Goal: Task Accomplishment & Management: Manage account settings

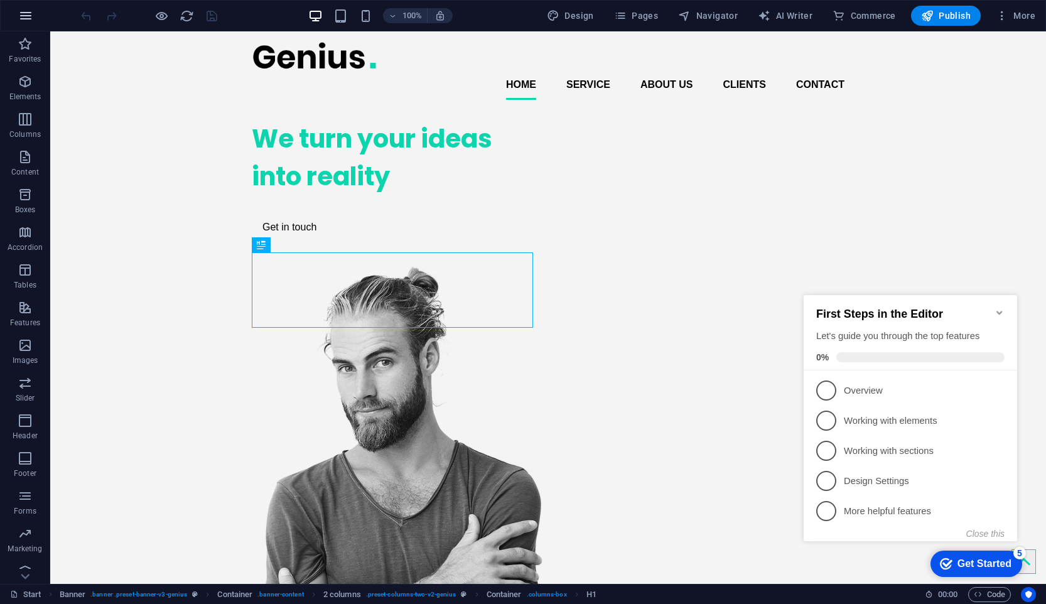
click at [20, 19] on icon "button" at bounding box center [25, 15] width 15 height 15
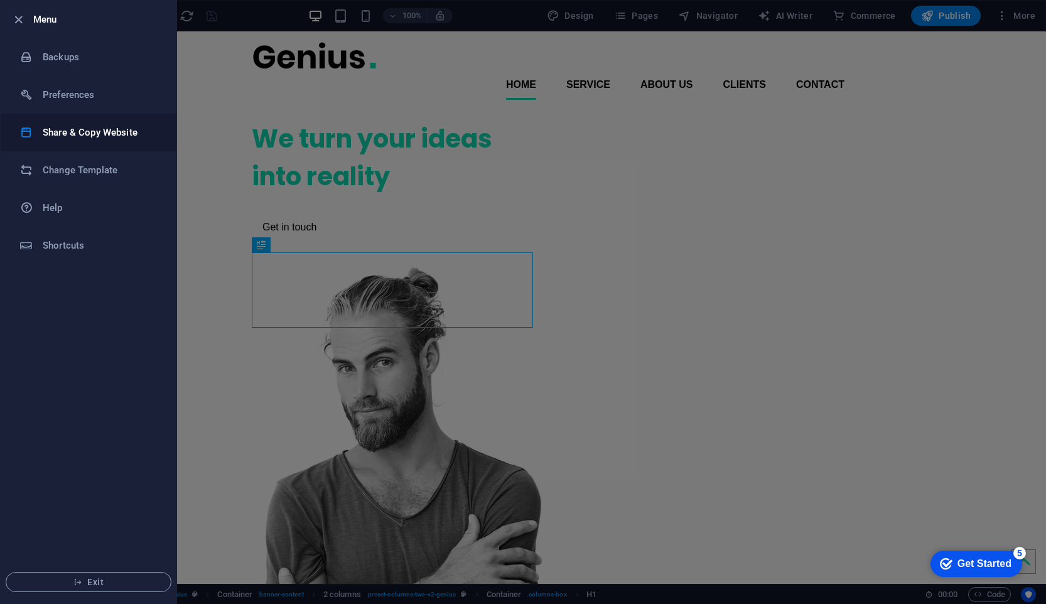
click at [116, 132] on h6 "Share & Copy Website" at bounding box center [101, 132] width 116 height 15
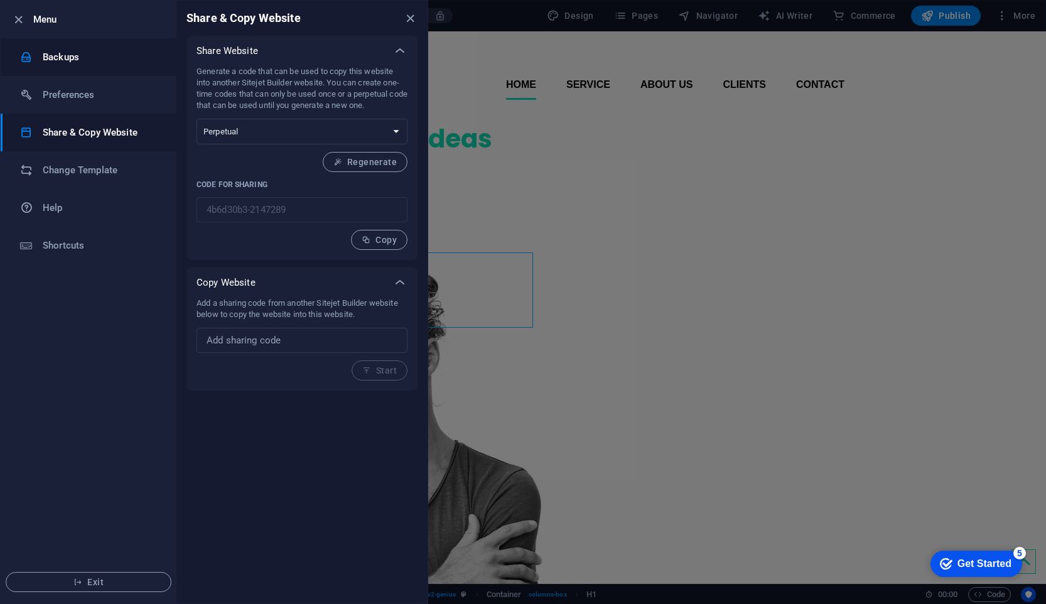
click at [114, 67] on li "Backups" at bounding box center [89, 57] width 176 height 38
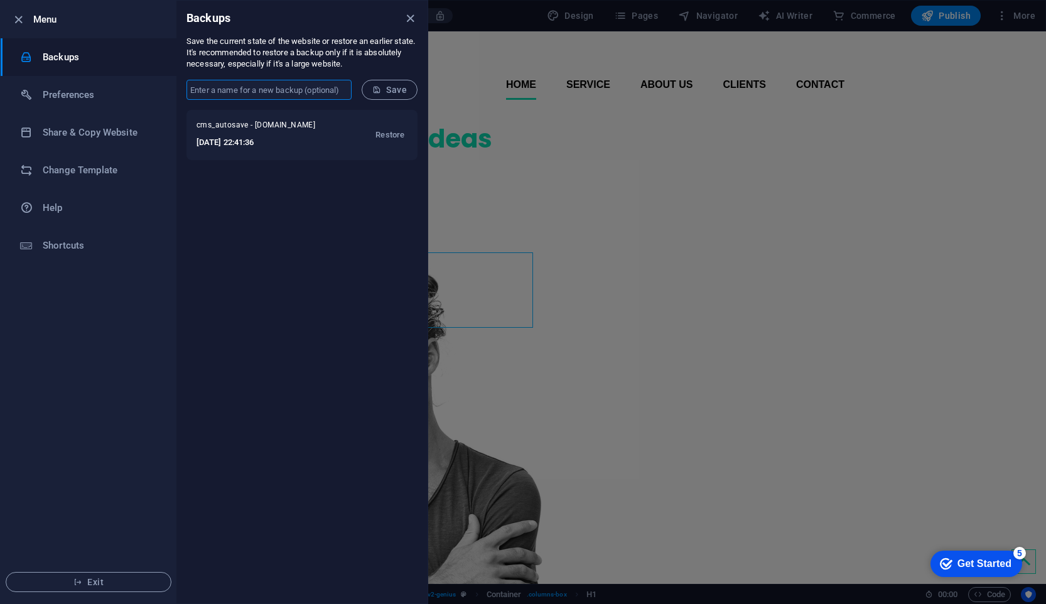
click at [301, 89] on input "text" at bounding box center [268, 90] width 165 height 20
click at [392, 237] on div "cms_autosave - intrafenix.com 2025-08-31 22:41:36 Restore" at bounding box center [301, 357] width 251 height 494
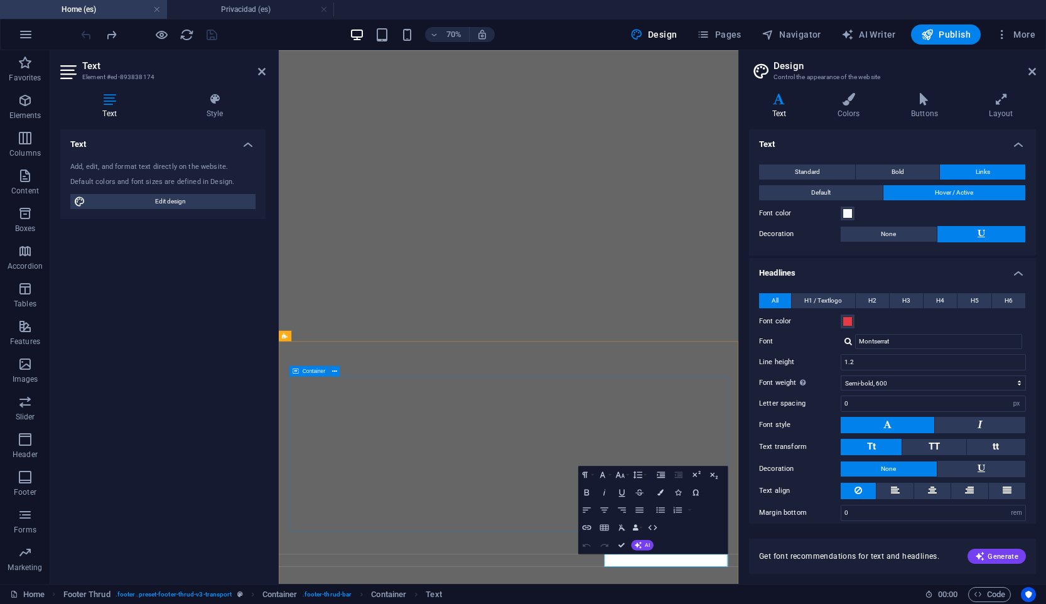
select select "600"
select select "px"
select select "rem"
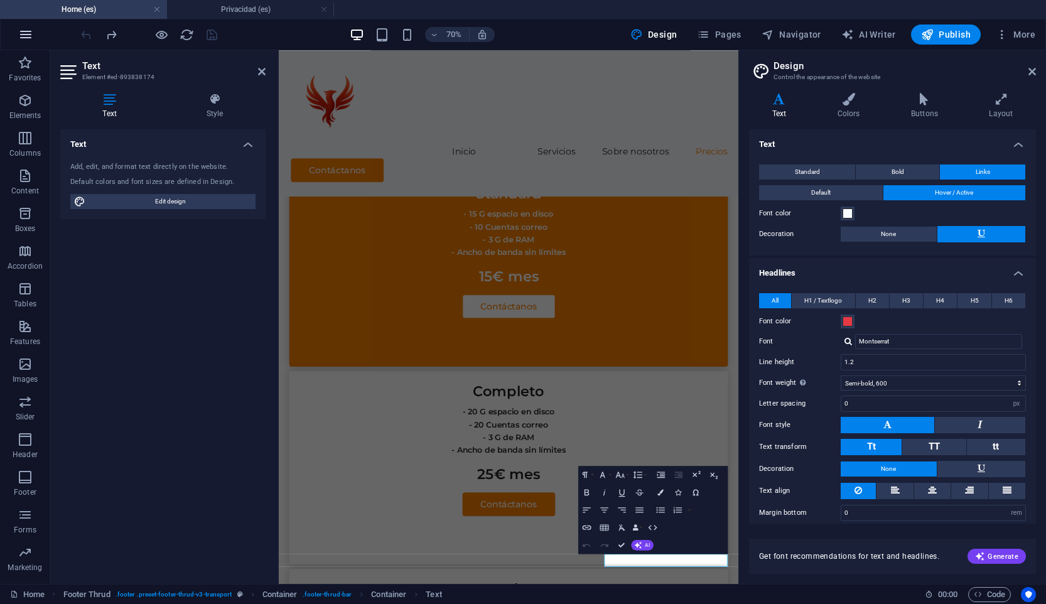
click at [29, 36] on icon "button" at bounding box center [25, 34] width 15 height 15
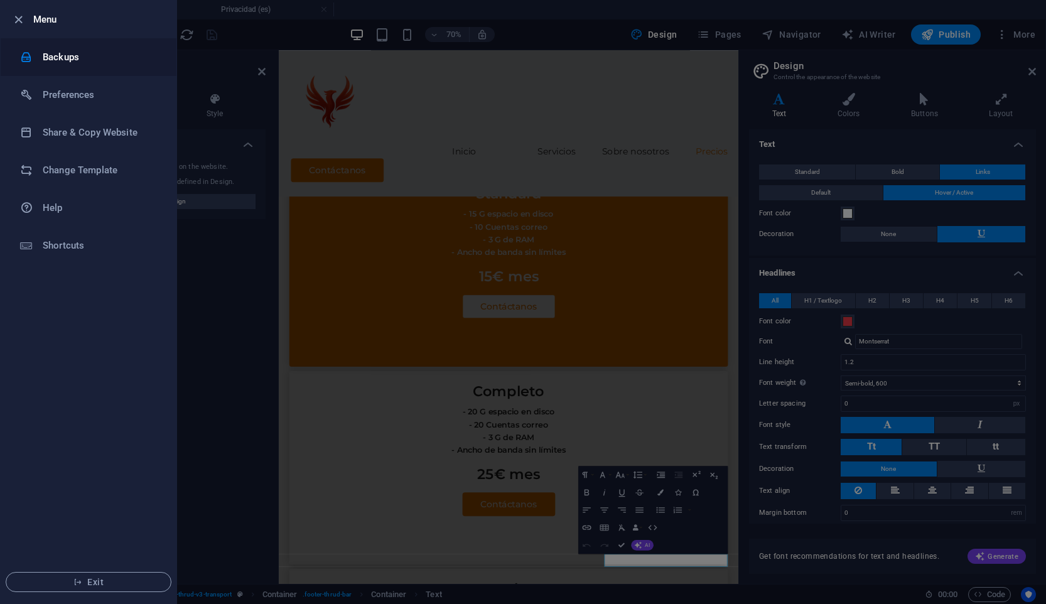
click at [65, 60] on h6 "Backups" at bounding box center [101, 57] width 116 height 15
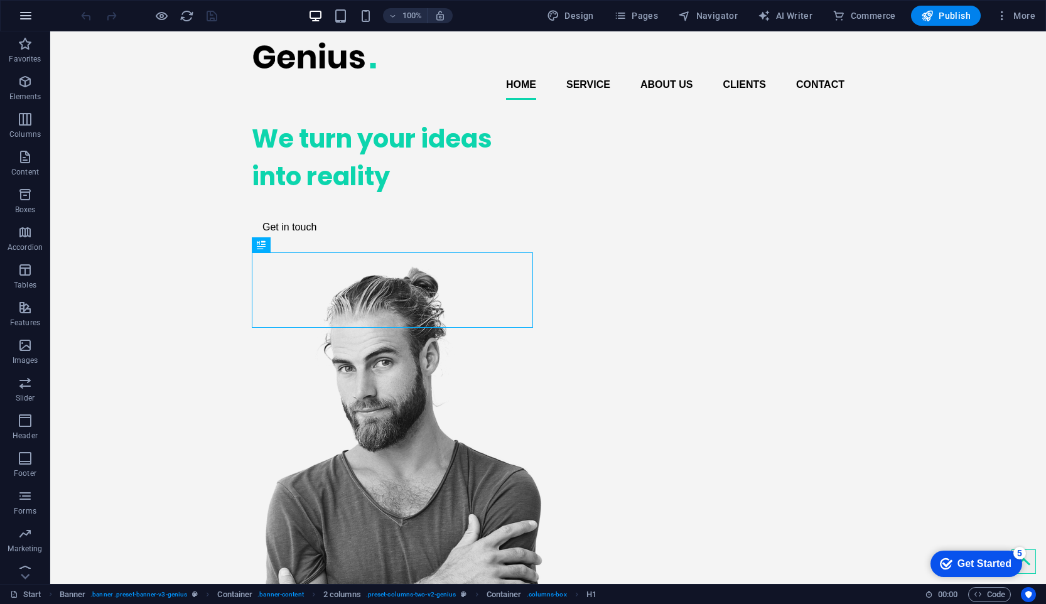
click at [19, 17] on icon "button" at bounding box center [25, 15] width 15 height 15
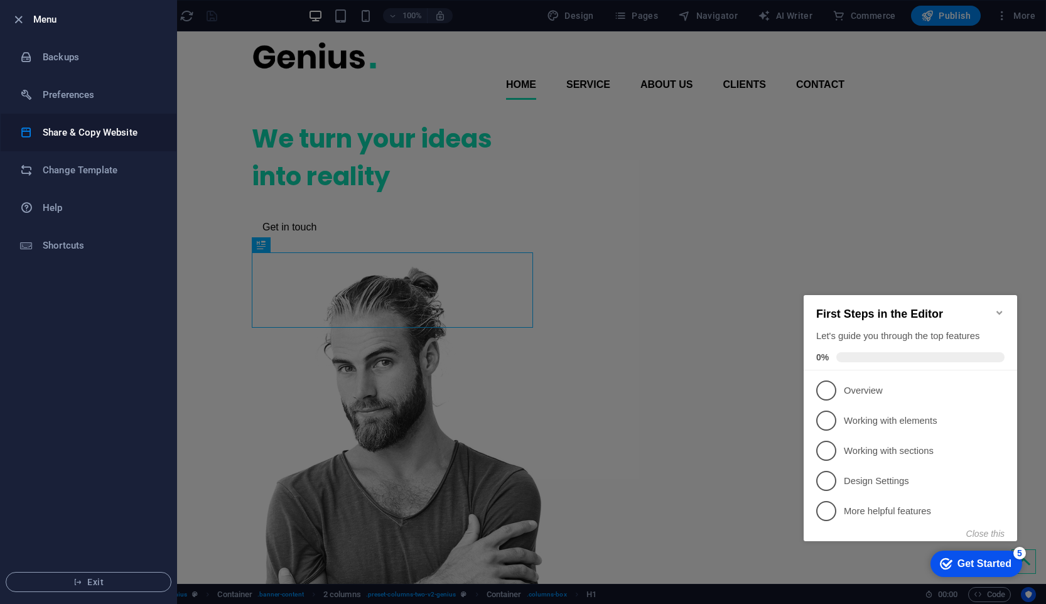
click at [96, 136] on h6 "Share & Copy Website" at bounding box center [101, 132] width 116 height 15
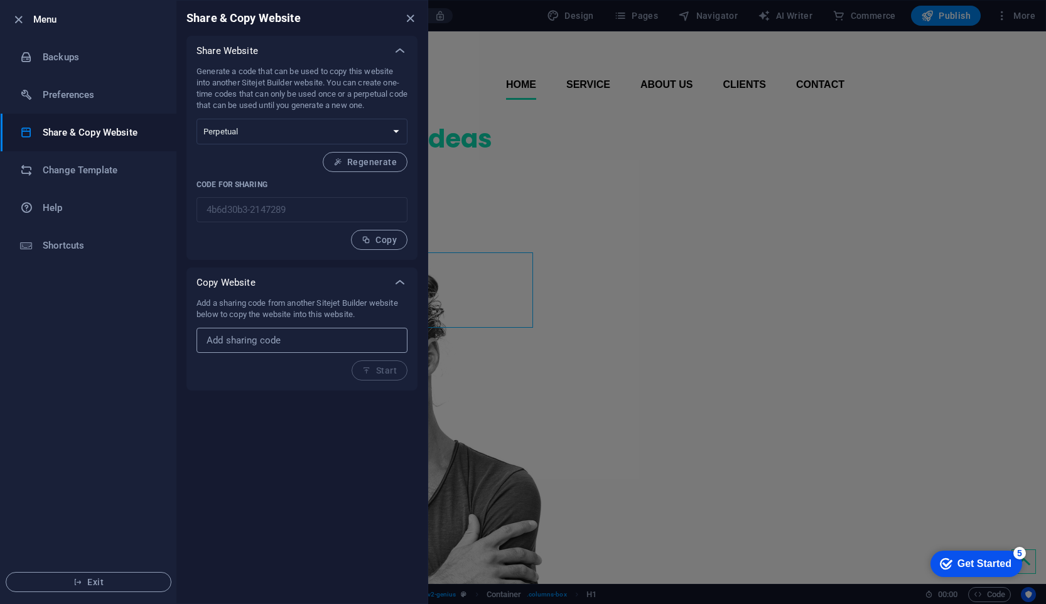
click at [306, 338] on input "text" at bounding box center [302, 340] width 211 height 25
paste input "37f80f03-2147328"
type input "37f80f03-2147328"
click at [379, 368] on span "Start" at bounding box center [379, 370] width 35 height 10
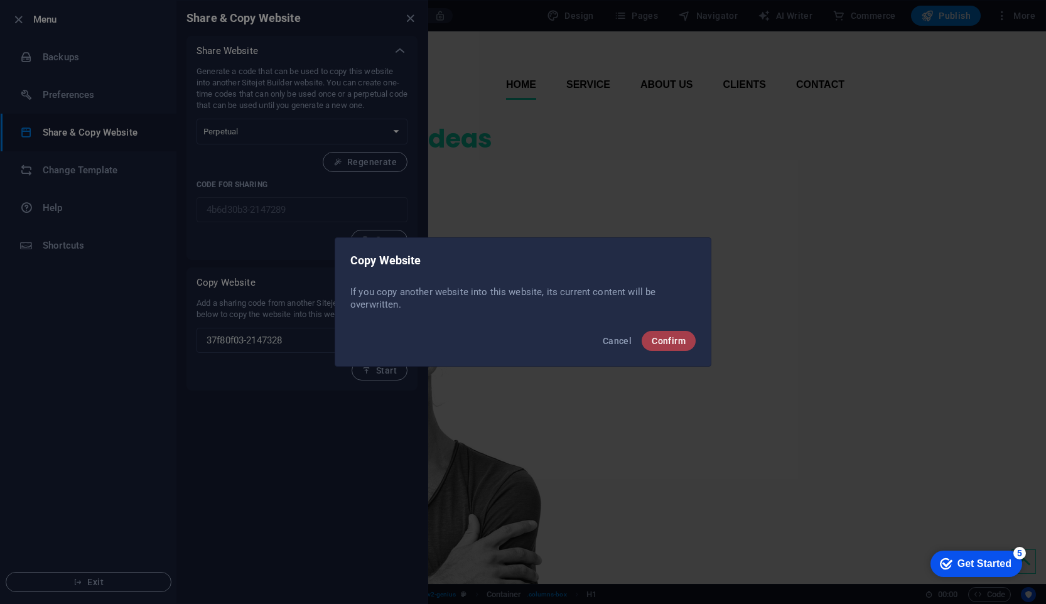
click at [670, 345] on span "Confirm" at bounding box center [669, 341] width 34 height 10
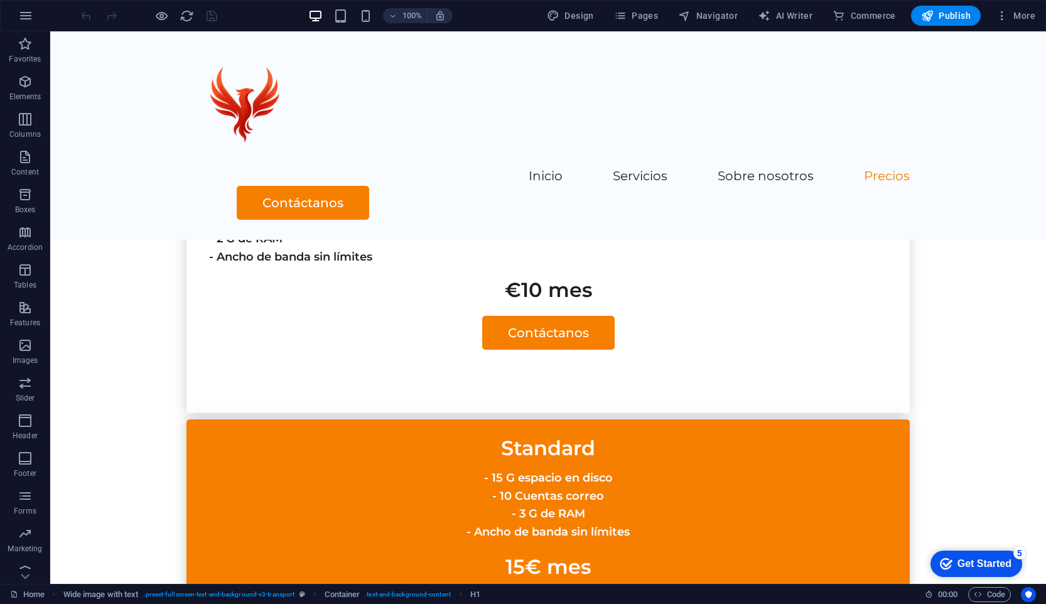
scroll to position [2714, 0]
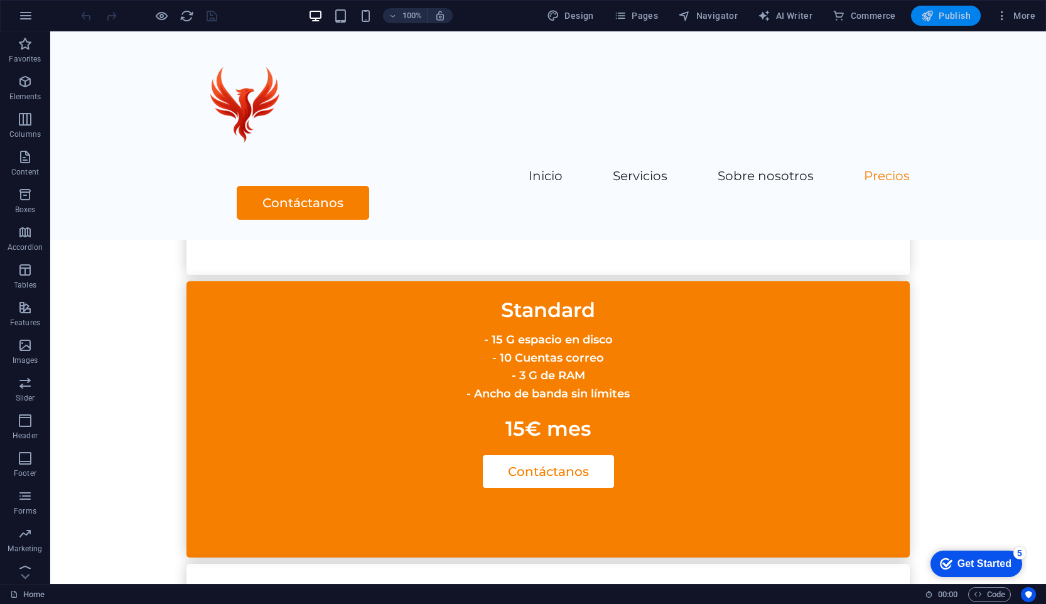
click at [931, 19] on icon "button" at bounding box center [927, 15] width 13 height 13
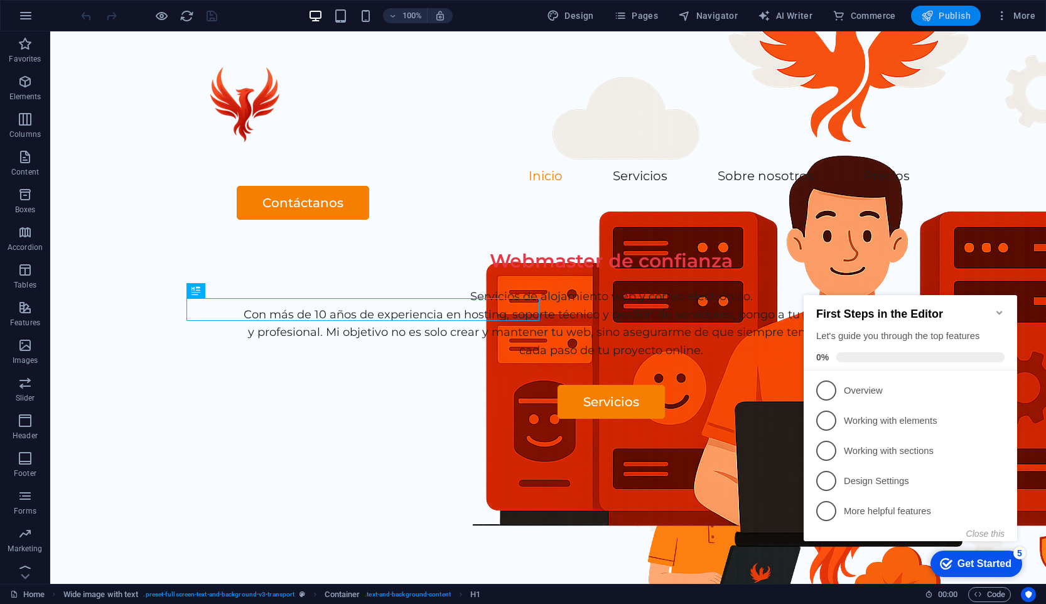
drag, startPoint x: 945, startPoint y: 16, endPoint x: 905, endPoint y: 1, distance: 42.6
click at [945, 16] on span "Publish" at bounding box center [946, 15] width 50 height 13
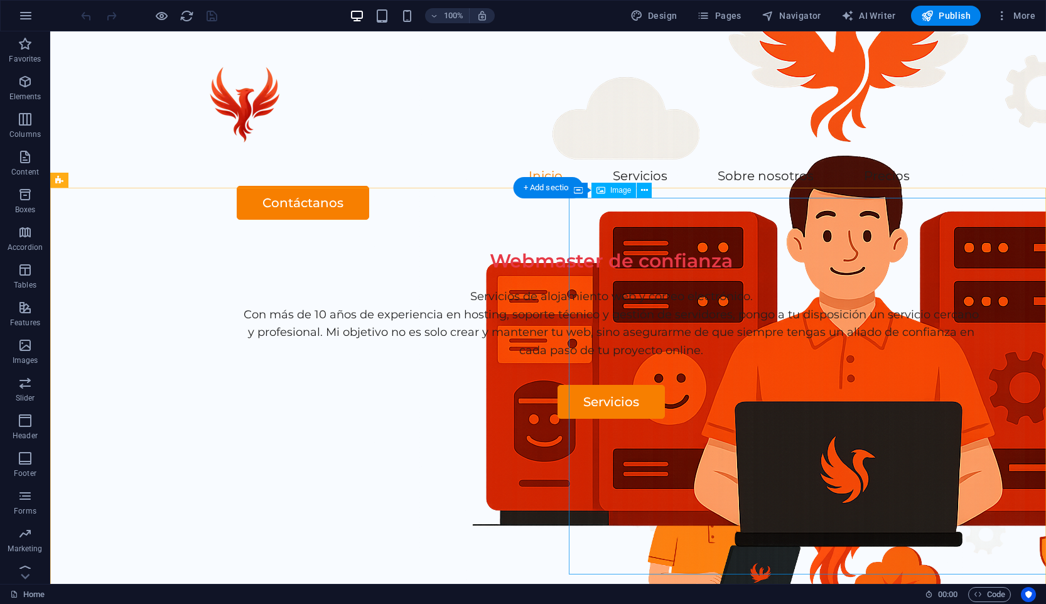
click at [775, 419] on figure at bounding box center [851, 607] width 565 height 377
click at [569, 419] on figure at bounding box center [851, 607] width 565 height 377
select select "px"
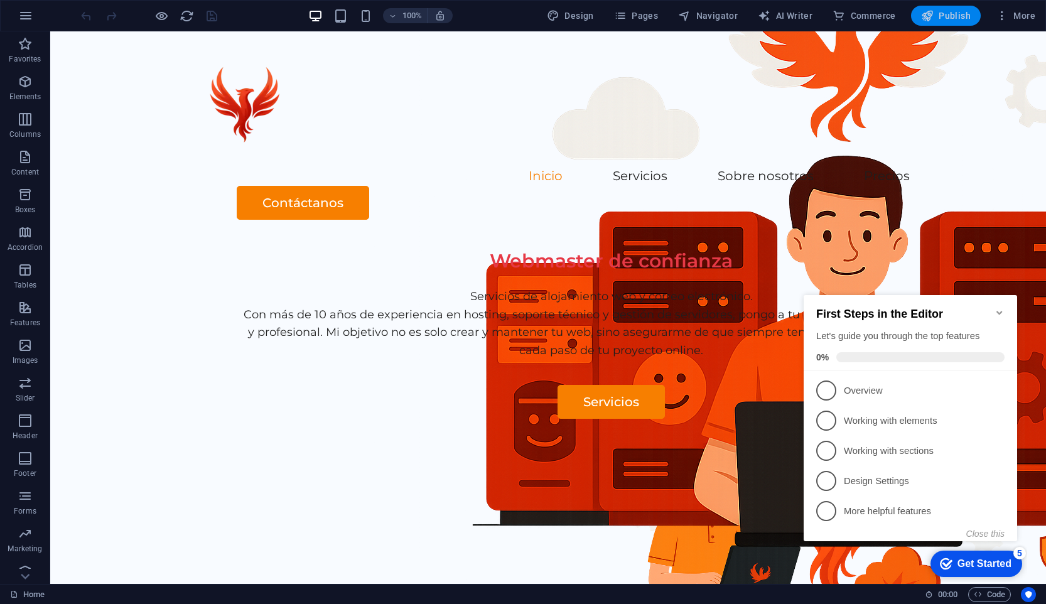
click at [952, 6] on button "Publish" at bounding box center [946, 16] width 70 height 20
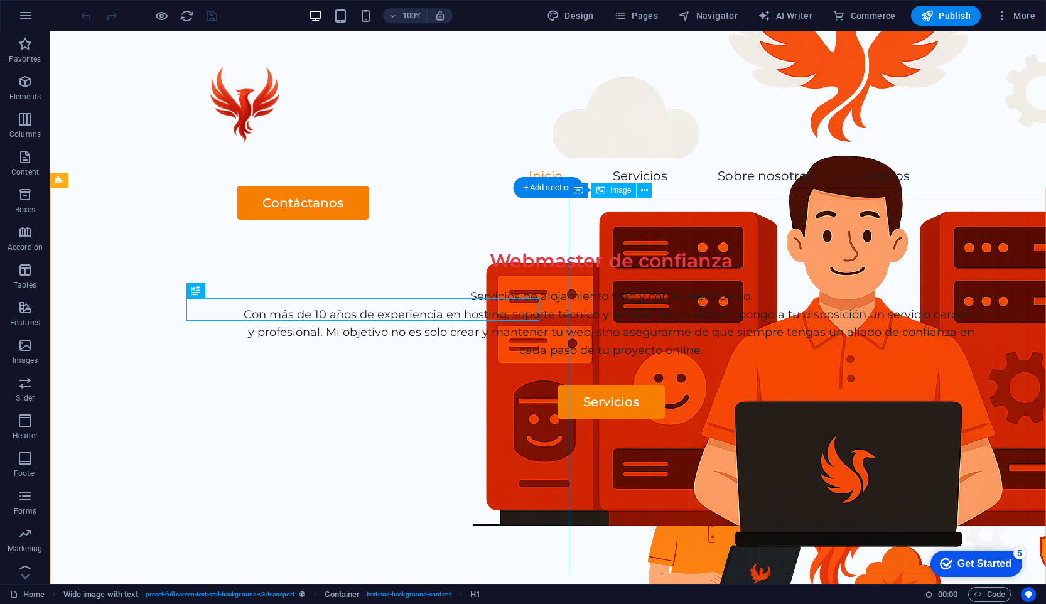
click at [730, 419] on figure at bounding box center [851, 607] width 565 height 377
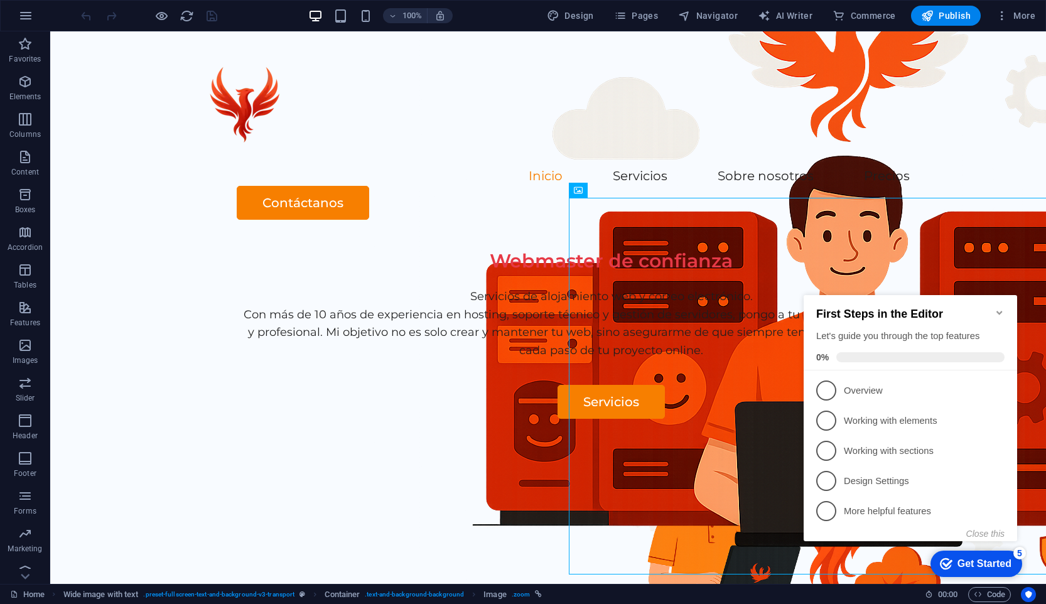
click at [1003, 560] on div "Get Started" at bounding box center [985, 563] width 54 height 11
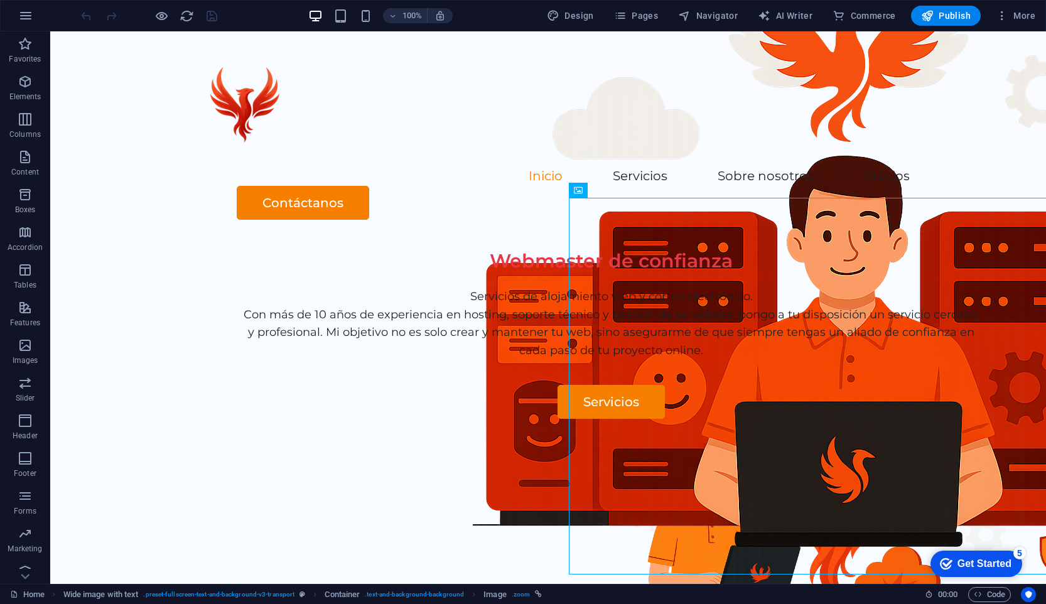
drag, startPoint x: 967, startPoint y: 568, endPoint x: 1089, endPoint y: 835, distance: 293.9
click at [967, 568] on div "Get Started" at bounding box center [985, 563] width 54 height 11
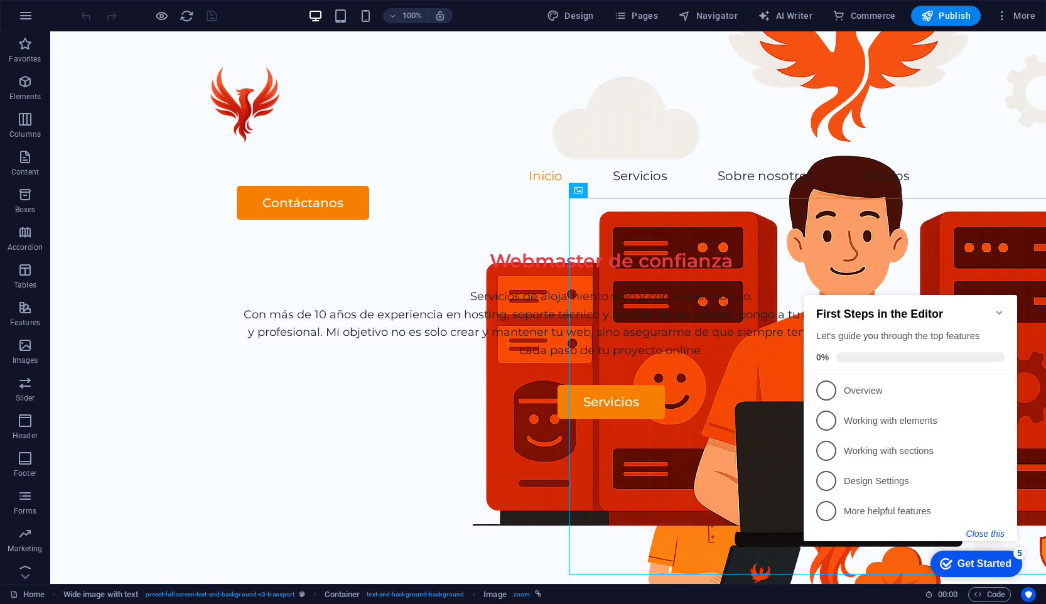
click at [985, 534] on button "Close this" at bounding box center [985, 534] width 38 height 10
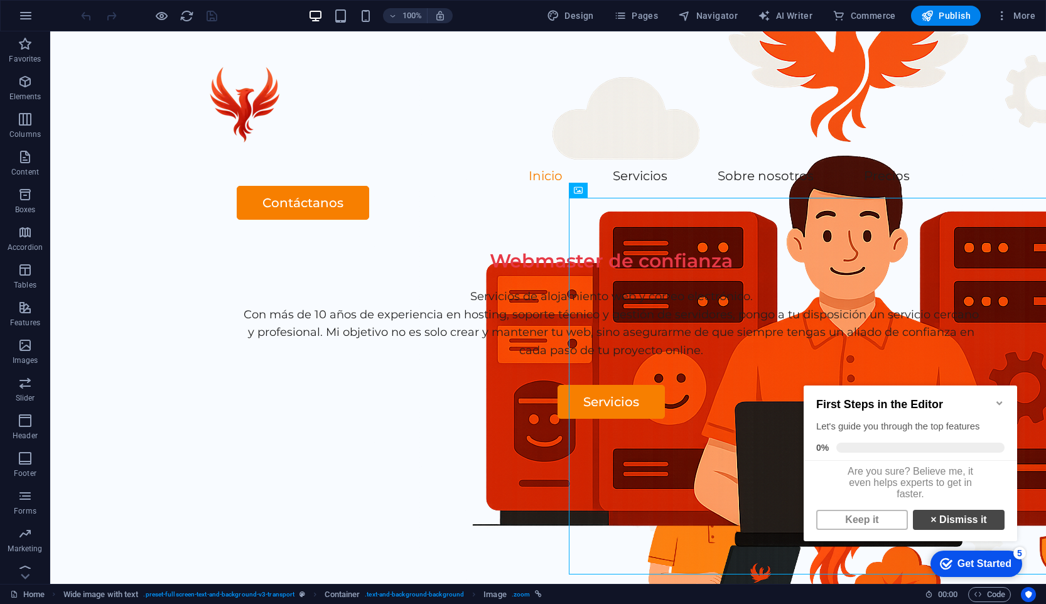
click at [981, 527] on link "× Dismiss it" at bounding box center [959, 520] width 92 height 20
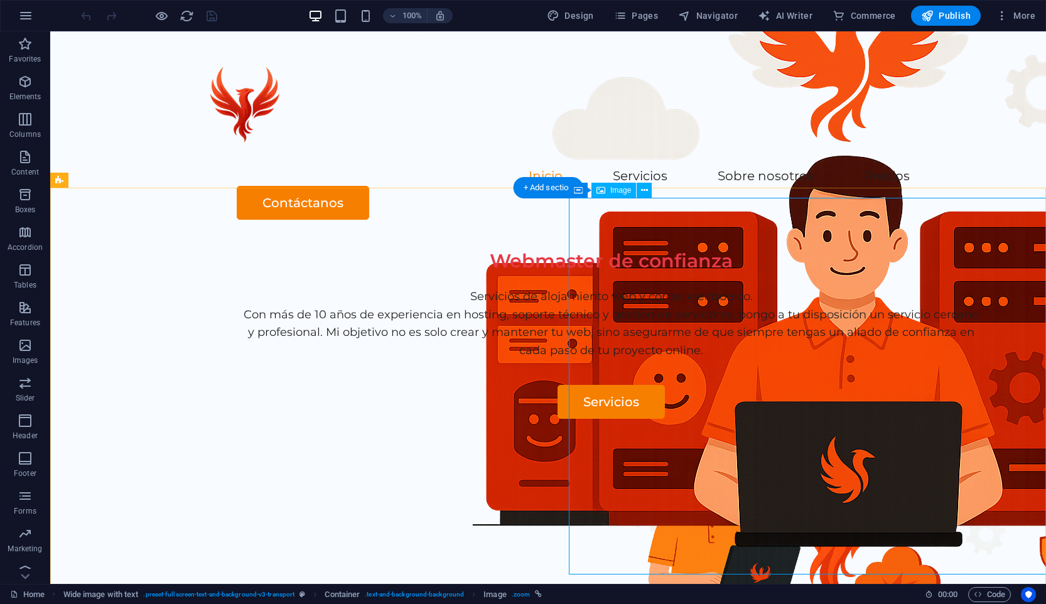
click at [914, 419] on figure at bounding box center [851, 607] width 565 height 377
click at [636, 419] on figure at bounding box center [851, 607] width 565 height 377
select select "px"
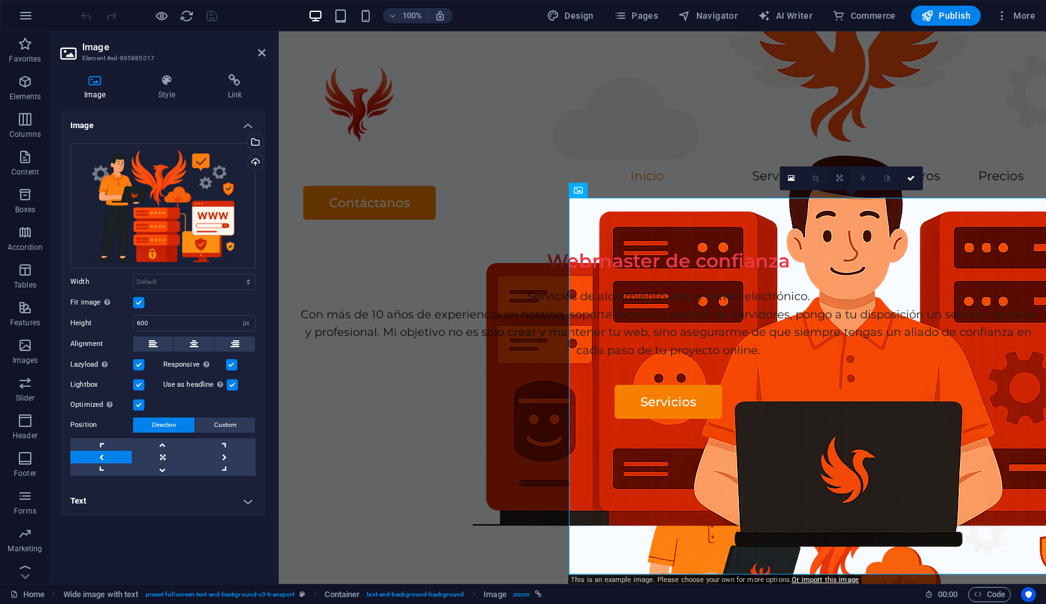
click at [841, 177] on icon at bounding box center [839, 179] width 6 height 8
click at [824, 178] on link at bounding box center [816, 178] width 24 height 24
click at [796, 419] on figure at bounding box center [851, 607] width 565 height 377
click at [226, 364] on label at bounding box center [231, 364] width 11 height 11
click at [0, 0] on input "Responsive Automatically load retina image and smartphone optimized sizes." at bounding box center [0, 0] width 0 height 0
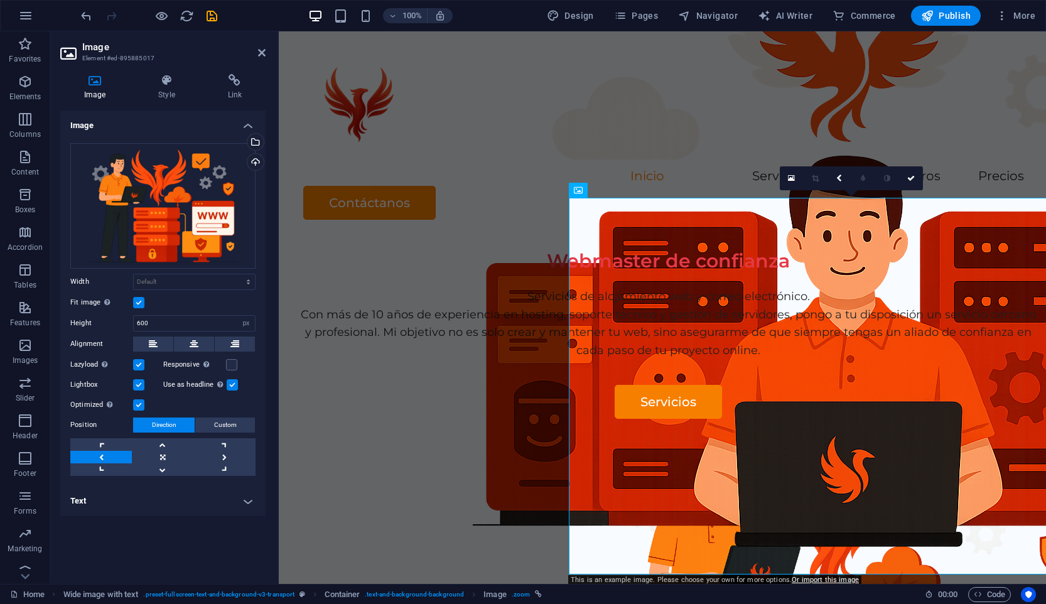
click at [144, 361] on label at bounding box center [138, 364] width 11 height 11
click at [0, 0] on input "Lazyload Loading images after the page loads improves page speed." at bounding box center [0, 0] width 0 height 0
click at [143, 378] on div "Lightbox" at bounding box center [116, 384] width 93 height 15
click at [139, 404] on label at bounding box center [138, 404] width 11 height 11
click at [0, 0] on input "Optimized Images are compressed to improve page speed." at bounding box center [0, 0] width 0 height 0
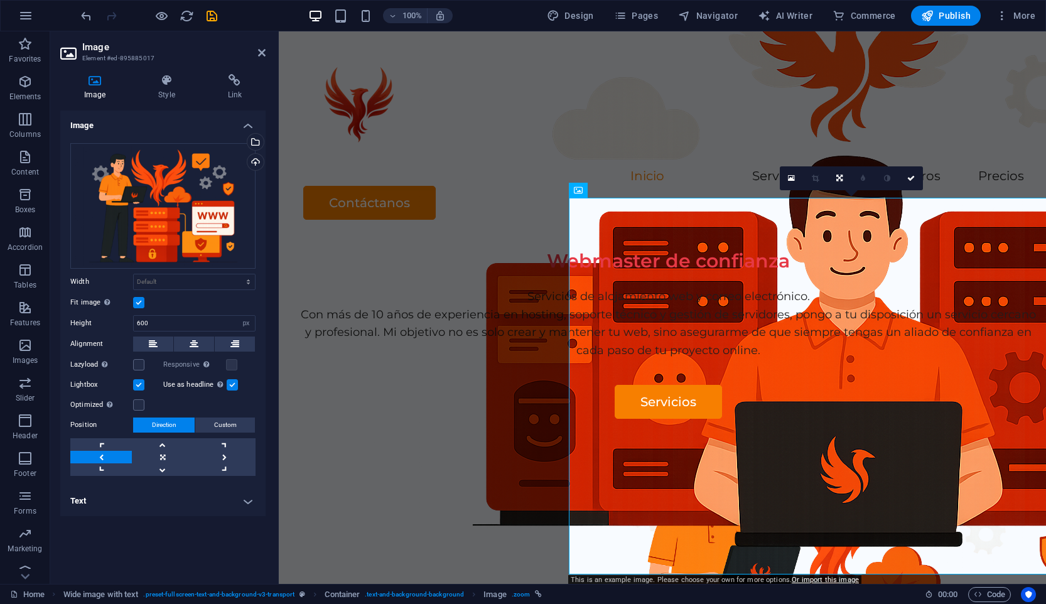
click at [139, 386] on label at bounding box center [138, 384] width 11 height 11
click at [0, 0] on input "Lightbox" at bounding box center [0, 0] width 0 height 0
click at [228, 387] on label at bounding box center [232, 384] width 11 height 11
click at [0, 0] on input "Use as headline The image will be wrapped in an H1 headline tag. Useful for giv…" at bounding box center [0, 0] width 0 height 0
click at [964, 10] on span "Publish" at bounding box center [946, 15] width 50 height 13
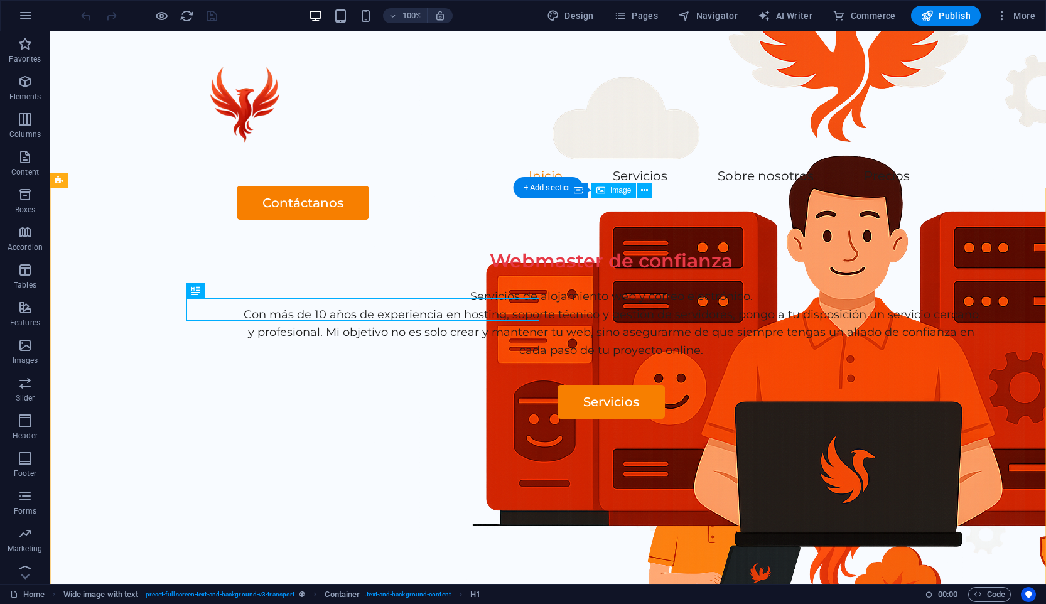
click at [747, 419] on figure at bounding box center [851, 607] width 565 height 377
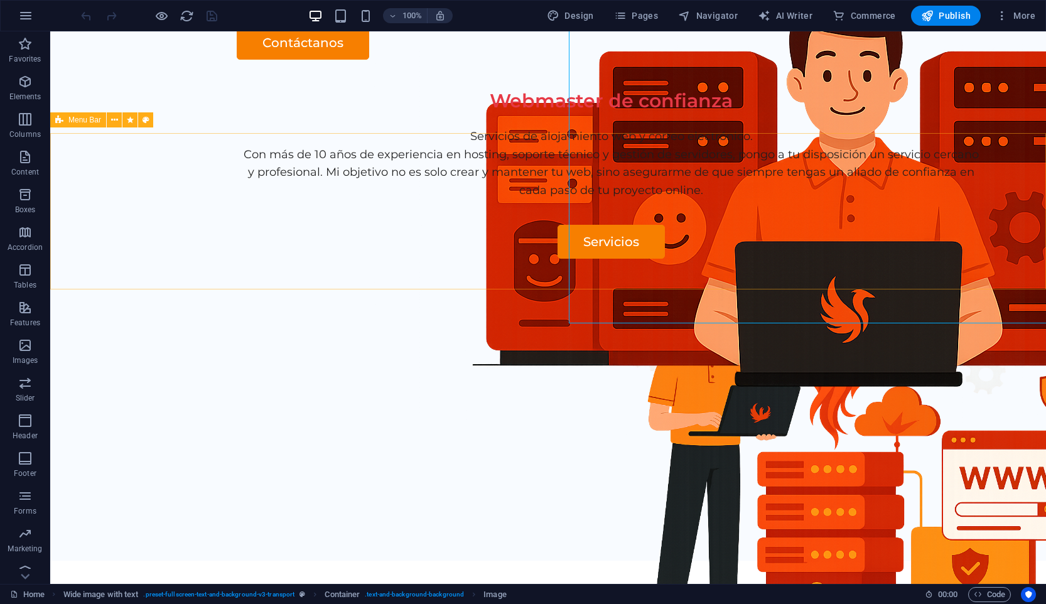
scroll to position [124, 0]
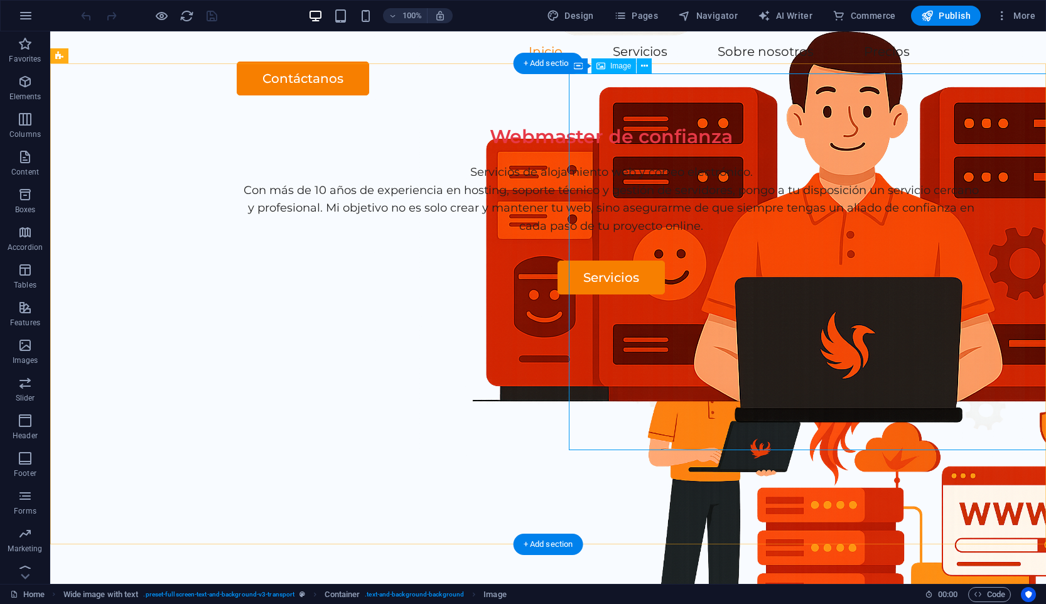
click at [738, 294] on figure at bounding box center [851, 482] width 565 height 377
click at [647, 65] on icon at bounding box center [644, 66] width 7 height 13
click at [642, 63] on icon at bounding box center [644, 66] width 7 height 13
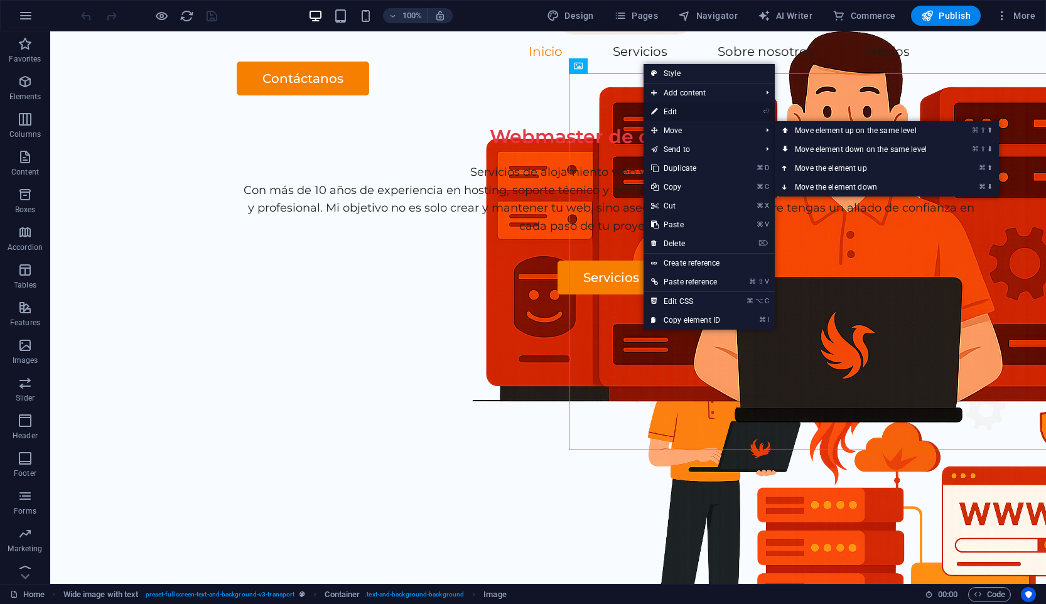
click at [672, 109] on link "⏎ Edit" at bounding box center [686, 111] width 84 height 19
select select "px"
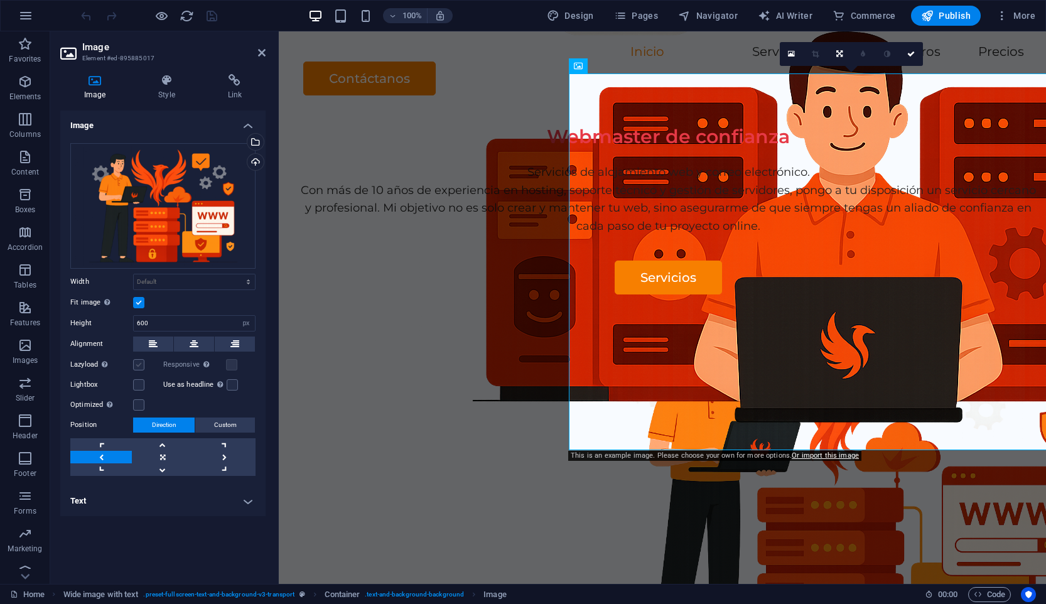
click at [135, 362] on label at bounding box center [138, 364] width 11 height 11
click at [0, 0] on input "Lazyload Loading images after the page loads improves page speed." at bounding box center [0, 0] width 0 height 0
click at [231, 387] on label at bounding box center [232, 384] width 11 height 11
click at [0, 0] on input "Use as headline The image will be wrapped in an H1 headline tag. Useful for giv…" at bounding box center [0, 0] width 0 height 0
click at [142, 378] on div "Lightbox" at bounding box center [116, 384] width 93 height 15
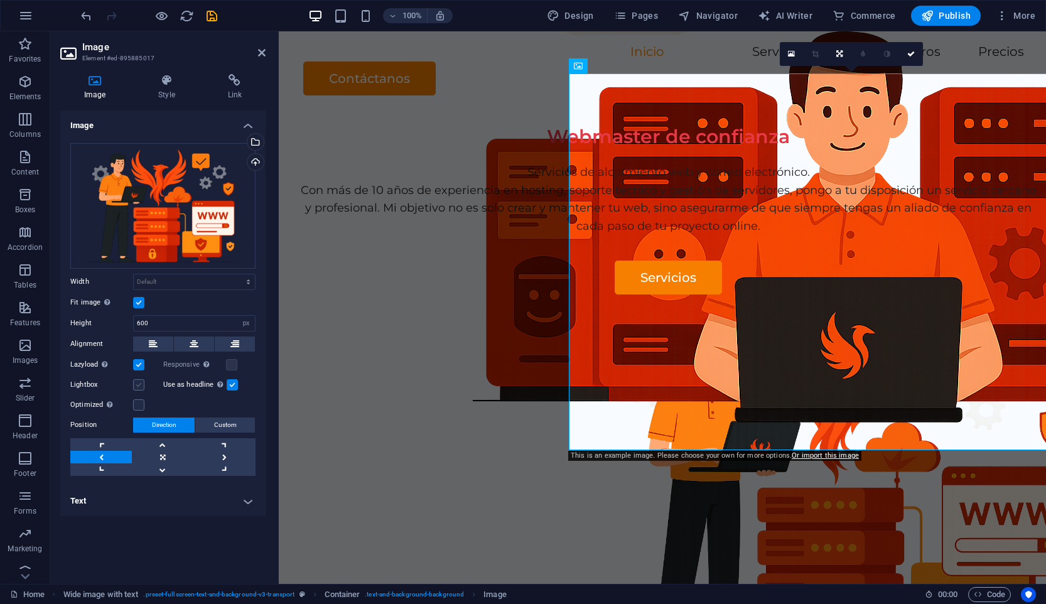
click at [142, 386] on label at bounding box center [138, 384] width 11 height 11
click at [0, 0] on input "Lightbox" at bounding box center [0, 0] width 0 height 0
click at [142, 405] on label at bounding box center [138, 404] width 11 height 11
click at [0, 0] on input "Optimized Images are compressed to improve page speed." at bounding box center [0, 0] width 0 height 0
click at [162, 460] on link at bounding box center [163, 457] width 62 height 13
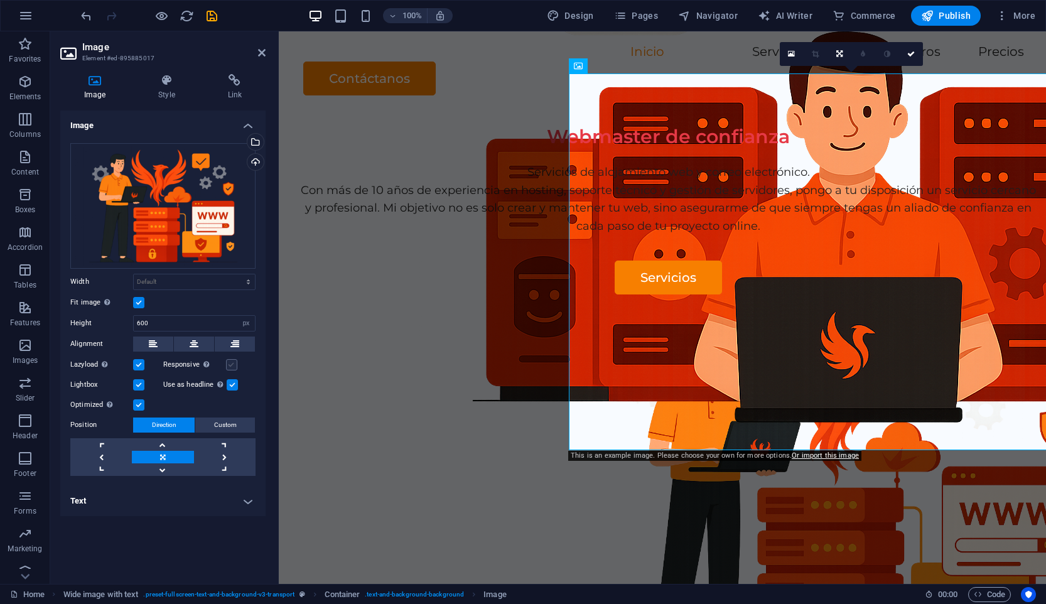
click at [236, 363] on label at bounding box center [231, 364] width 11 height 11
click at [0, 0] on input "Responsive Automatically load retina image and smartphone optimized sizes." at bounding box center [0, 0] width 0 height 0
click at [166, 343] on button at bounding box center [153, 344] width 40 height 15
click at [912, 52] on icon at bounding box center [911, 54] width 8 height 8
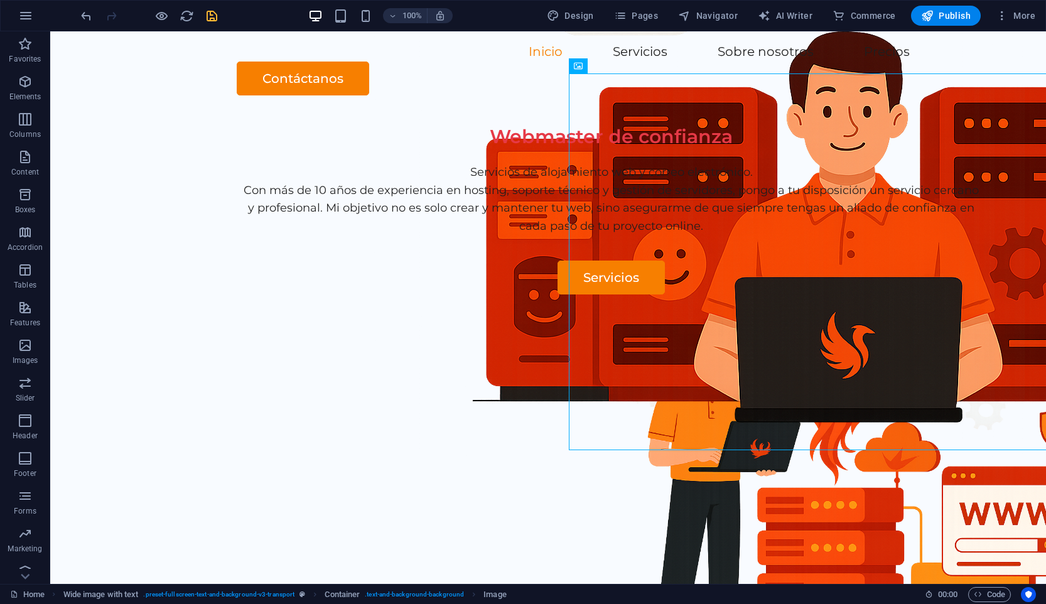
click at [216, 19] on icon "save" at bounding box center [212, 16] width 14 height 14
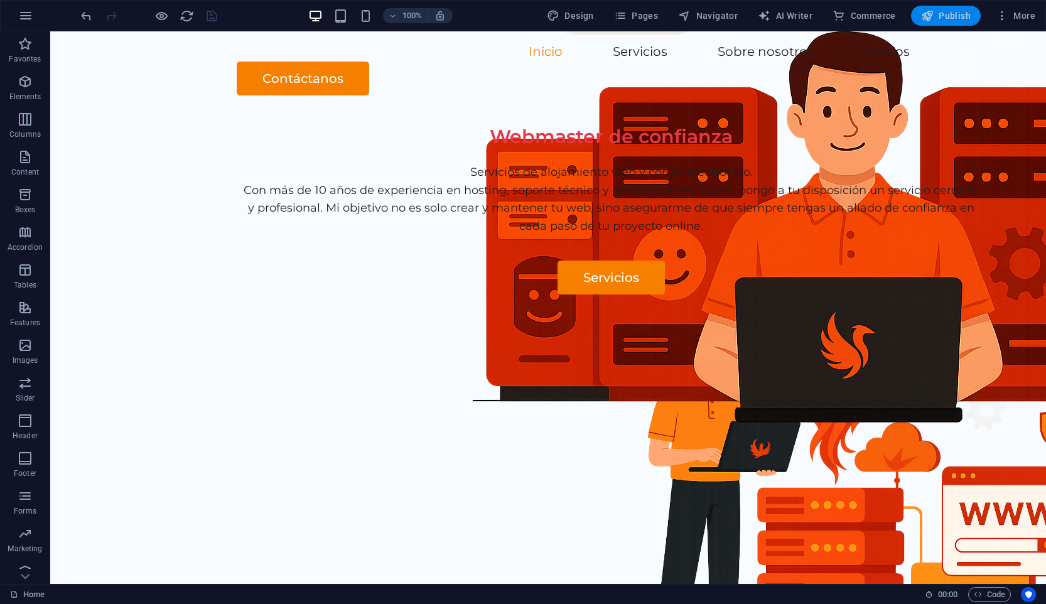
click at [958, 16] on span "Publish" at bounding box center [946, 15] width 50 height 13
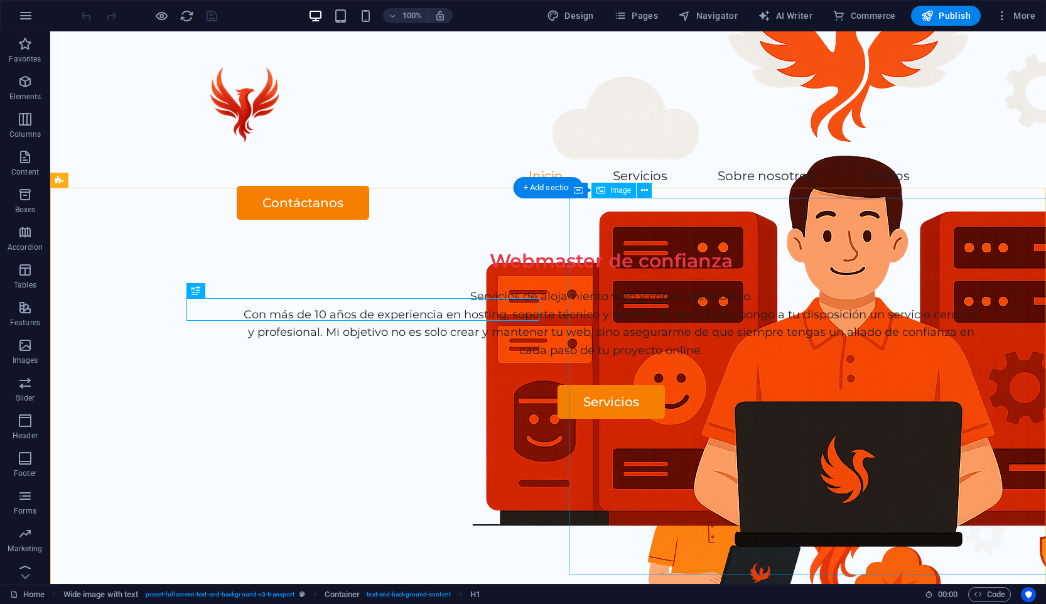
click at [796, 419] on figure at bounding box center [851, 607] width 565 height 377
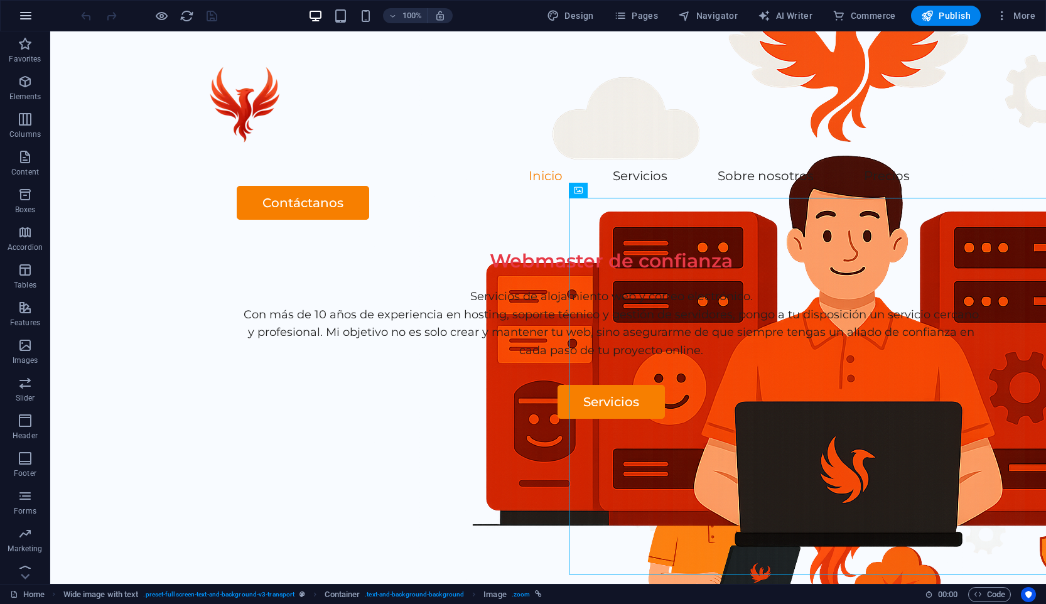
click at [28, 21] on icon "button" at bounding box center [25, 15] width 15 height 15
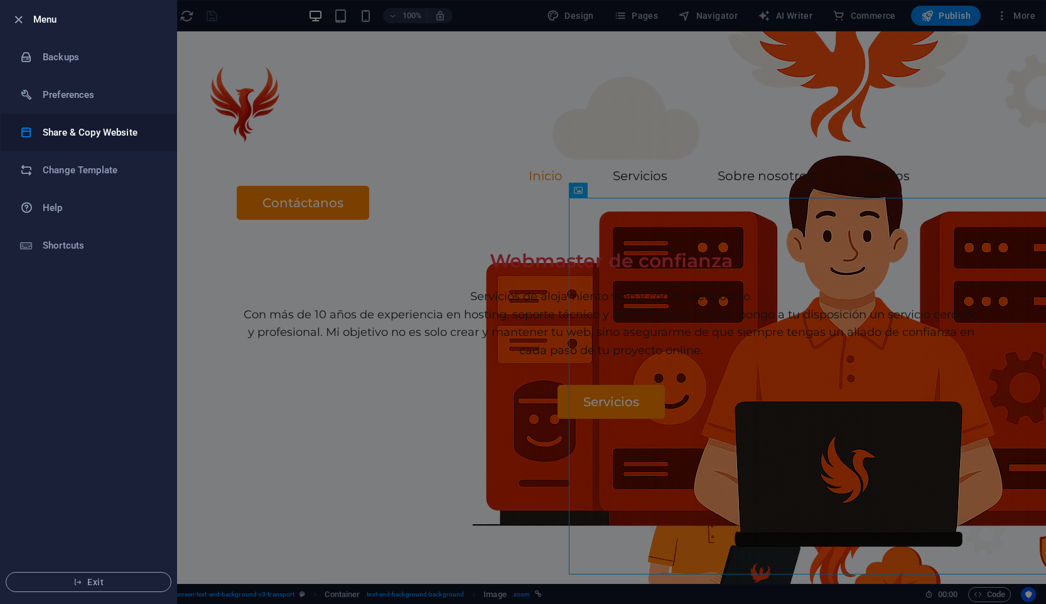
click at [119, 139] on h6 "Share & Copy Website" at bounding box center [101, 132] width 116 height 15
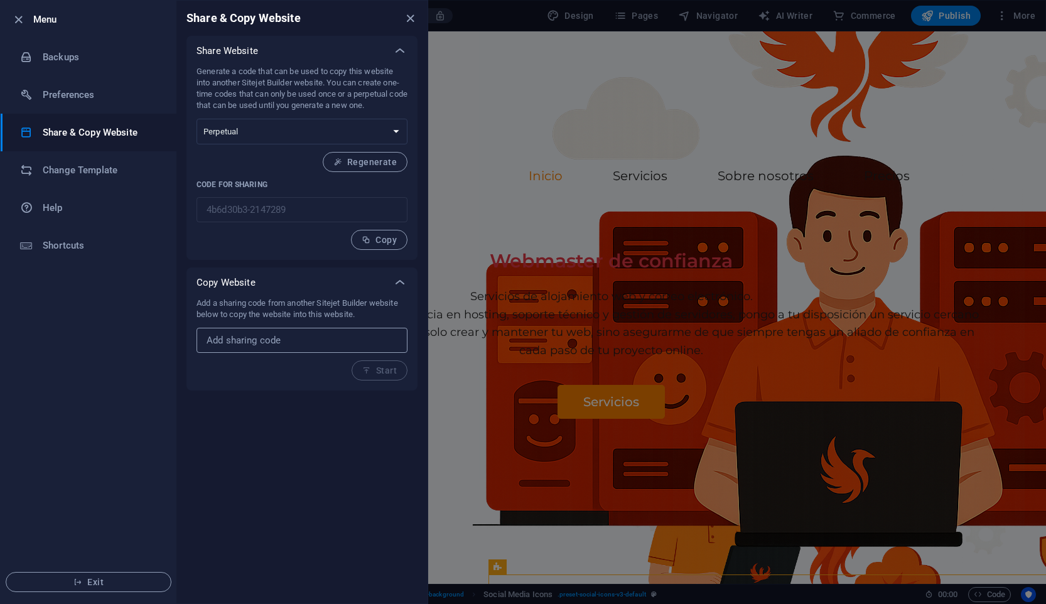
click at [312, 345] on input "text" at bounding box center [302, 340] width 211 height 25
paste input "37f80f03-2147328"
type input "37f80f03-2147328"
click at [391, 370] on span "Start" at bounding box center [379, 370] width 35 height 10
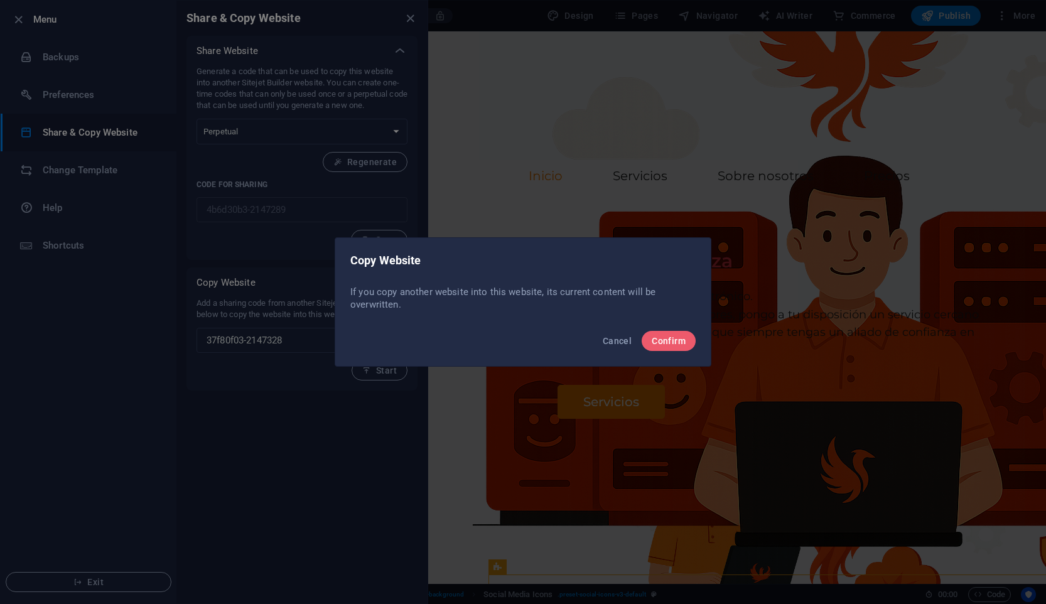
click at [678, 357] on div "Cancel Confirm" at bounding box center [522, 344] width 375 height 43
click at [678, 343] on span "Confirm" at bounding box center [669, 341] width 34 height 10
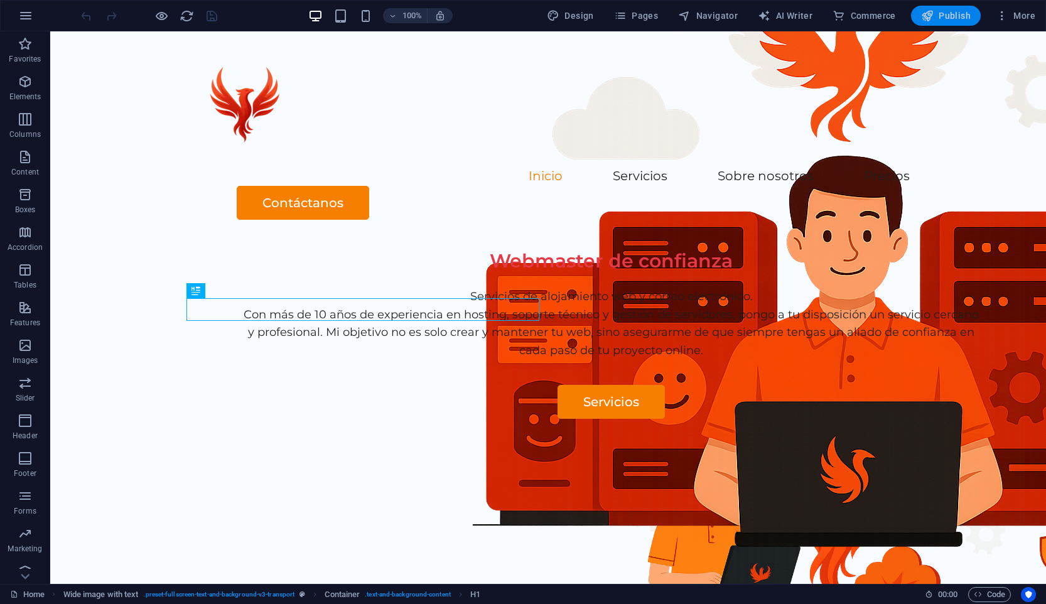
click at [939, 16] on span "Publish" at bounding box center [946, 15] width 50 height 13
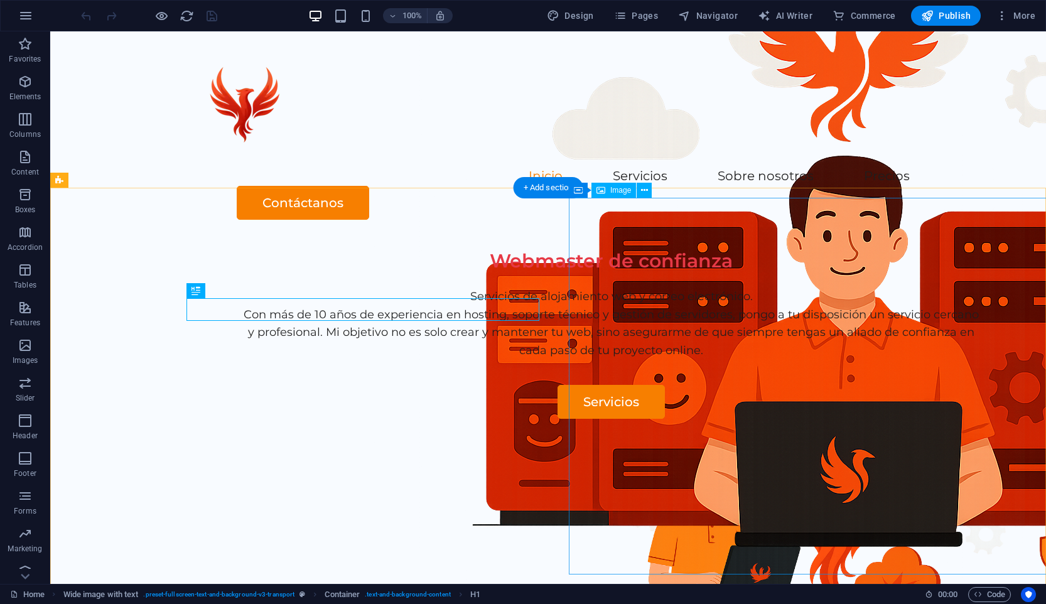
click at [660, 419] on figure at bounding box center [851, 607] width 565 height 377
select select "px"
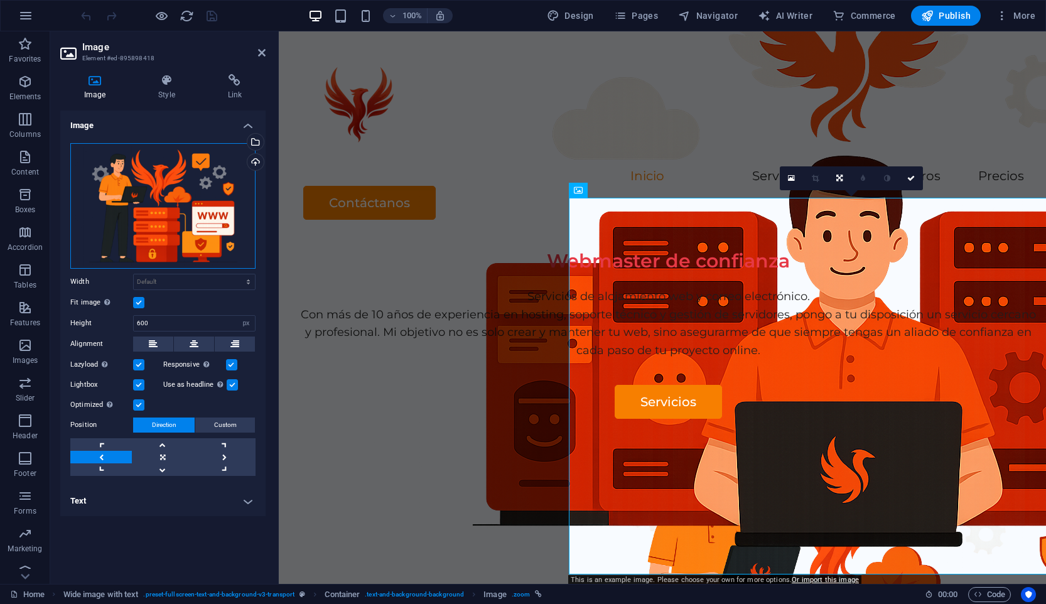
click at [172, 227] on div "Drag files here, click to choose files or select files from Files or our free s…" at bounding box center [162, 206] width 185 height 126
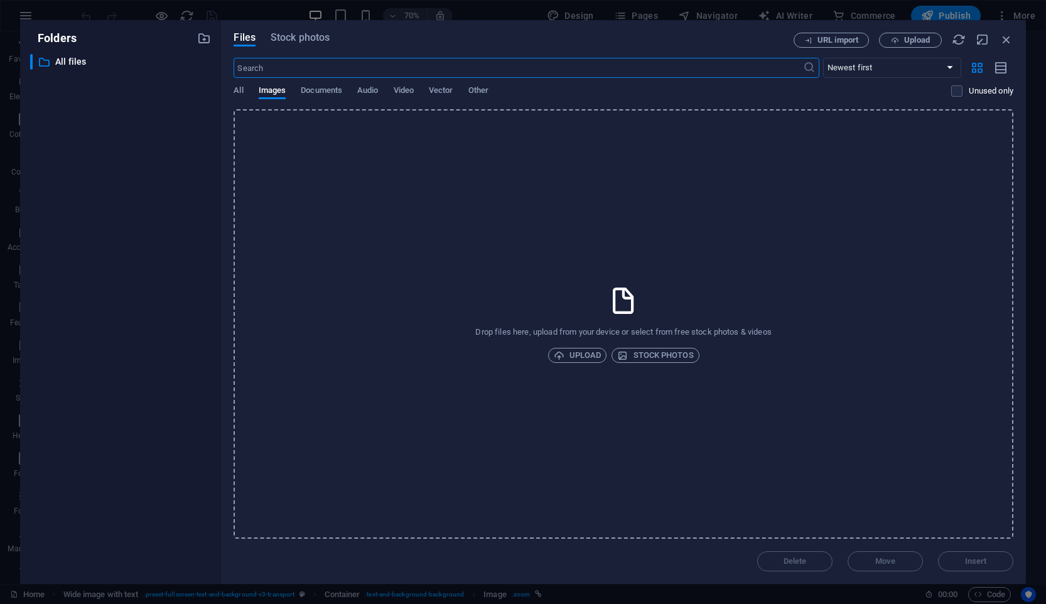
click at [677, 95] on div "All Images Documents Audio Video Vector Other" at bounding box center [593, 97] width 718 height 24
click at [1028, 156] on div "Folders ​ All files All files Files Stock photos URL import Upload ​ Newest fir…" at bounding box center [523, 302] width 1046 height 604
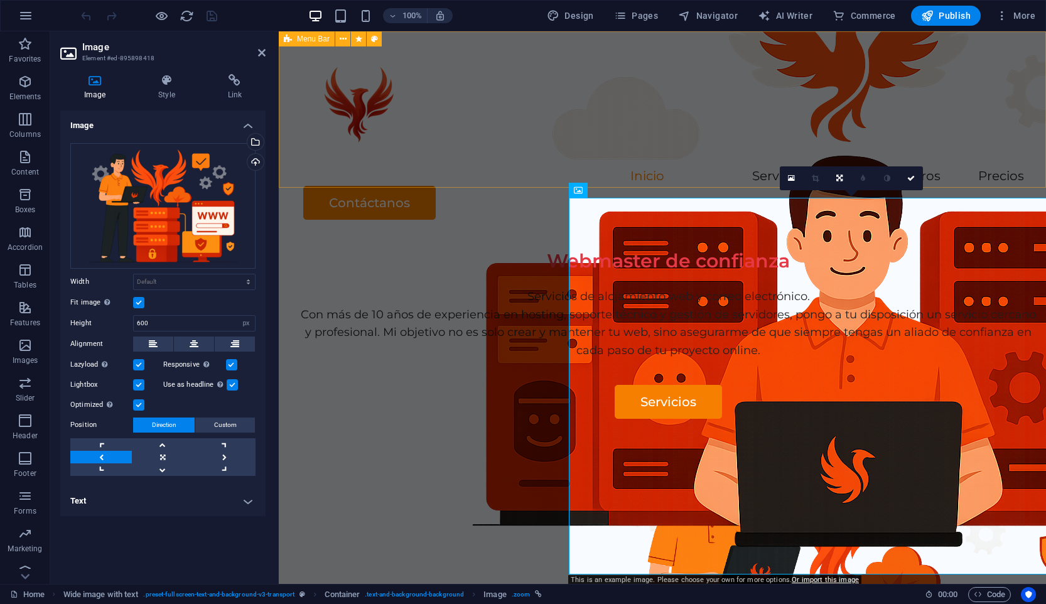
click at [840, 419] on figure at bounding box center [851, 607] width 565 height 377
click at [192, 216] on div "Drag files here, click to choose files or select files from Files or our free s…" at bounding box center [162, 206] width 185 height 126
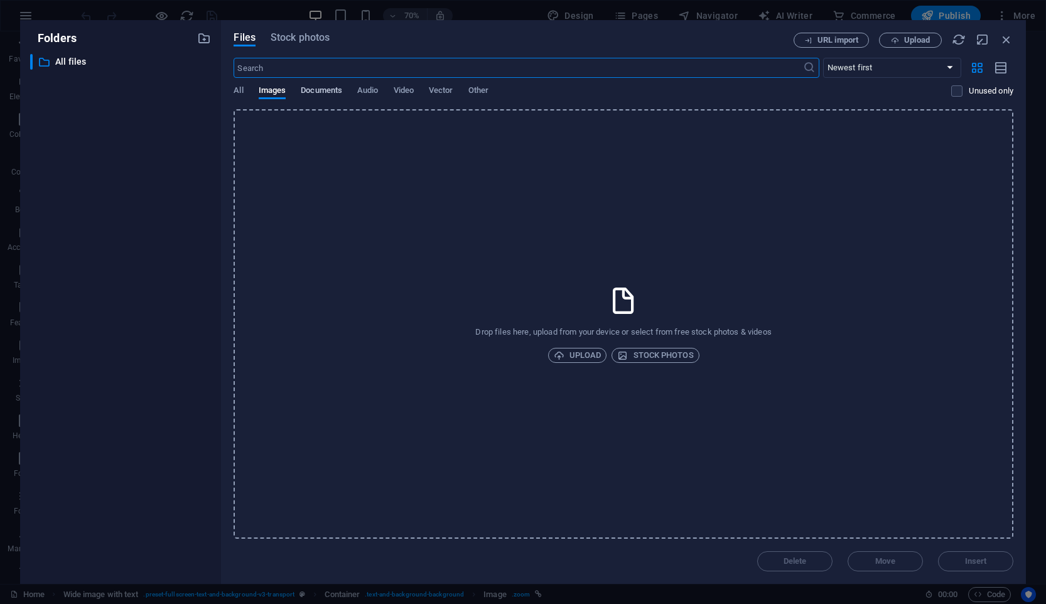
click at [315, 99] on button "Documents" at bounding box center [321, 92] width 41 height 14
click at [220, 92] on div "Folders ​ All files All files" at bounding box center [120, 302] width 201 height 564
click at [239, 91] on span "All" at bounding box center [238, 92] width 9 height 18
click at [284, 92] on span "Images" at bounding box center [273, 92] width 28 height 18
click at [369, 91] on span "Audio" at bounding box center [367, 92] width 21 height 18
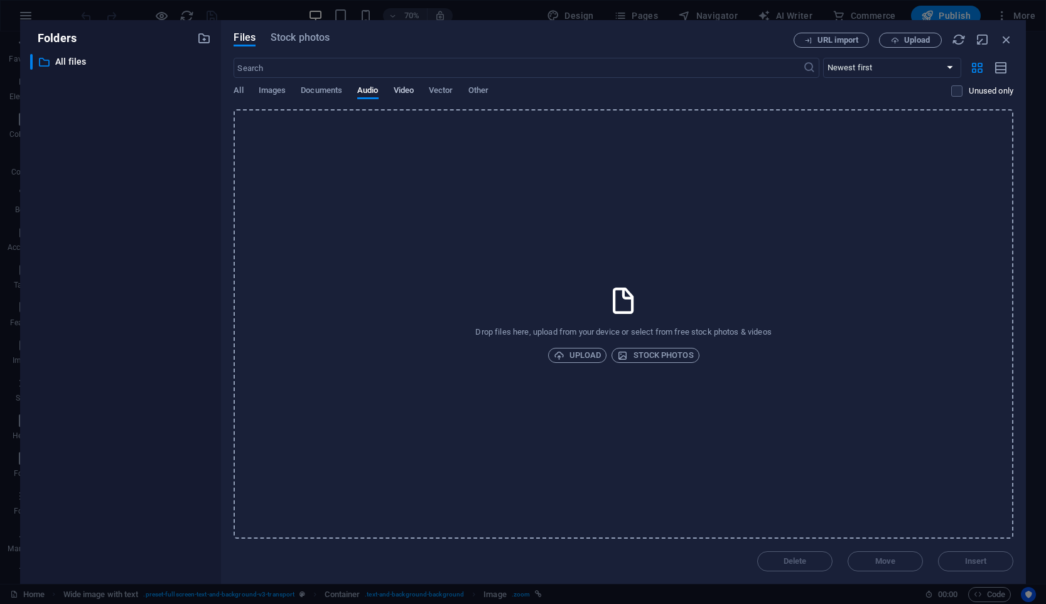
click at [397, 92] on span "Video" at bounding box center [404, 92] width 20 height 18
click at [467, 92] on div "All Images Documents Audio Video Vector Other" at bounding box center [593, 97] width 718 height 24
click at [841, 41] on span "URL import" at bounding box center [838, 40] width 41 height 8
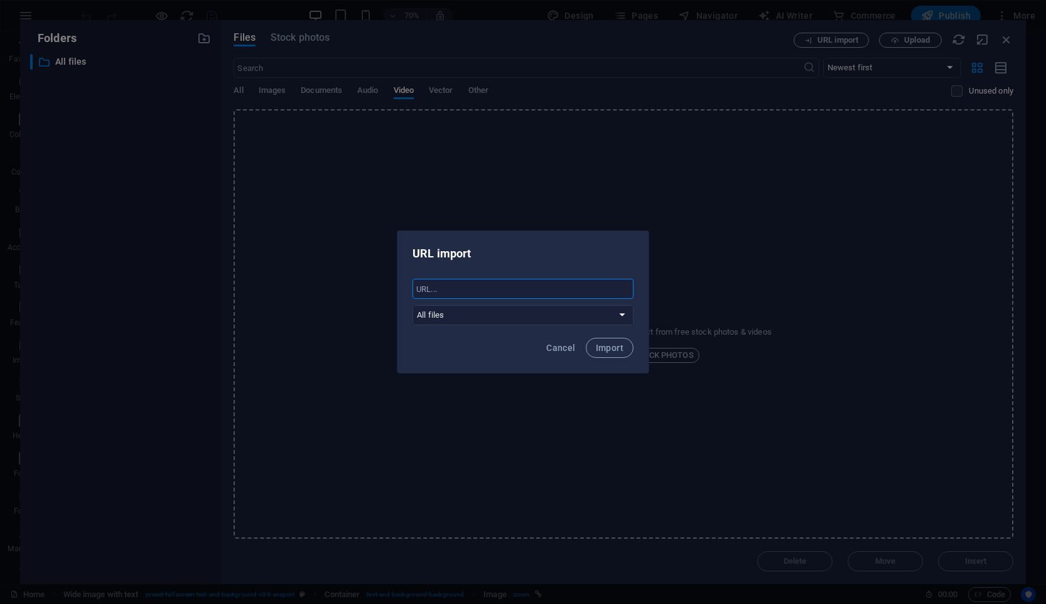
click at [485, 293] on input "text" at bounding box center [523, 289] width 221 height 20
click at [501, 313] on select "All files" at bounding box center [523, 315] width 221 height 20
click at [457, 288] on input "text" at bounding box center [523, 289] width 221 height 20
click at [557, 292] on input "text" at bounding box center [523, 289] width 221 height 20
paste input "https://cms.sitehub.io/2147328"
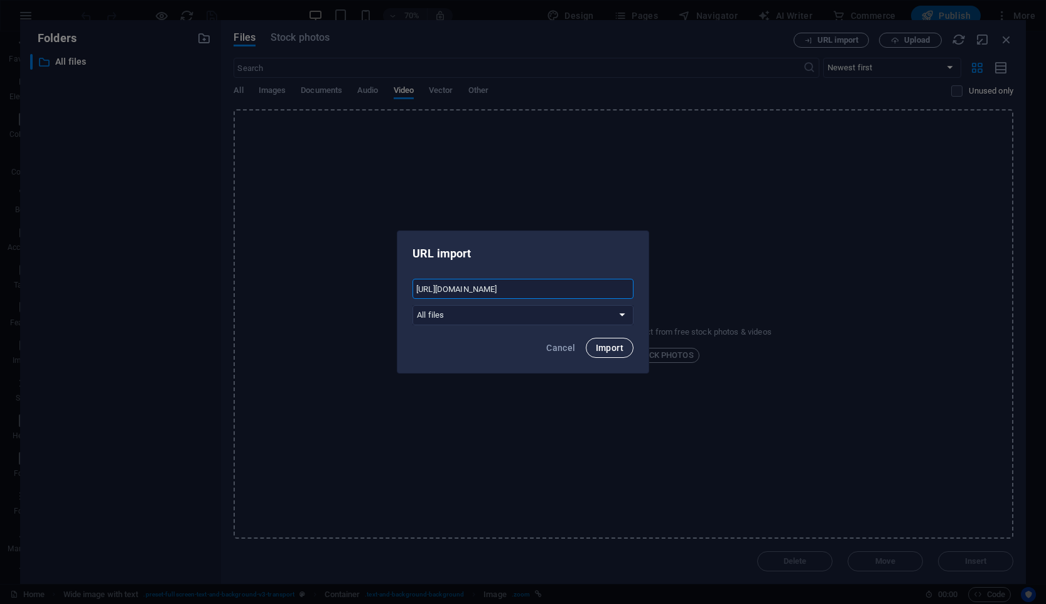
type input "https://cms.sitehub.io/2147328"
click at [618, 350] on span "Import" at bounding box center [610, 348] width 28 height 10
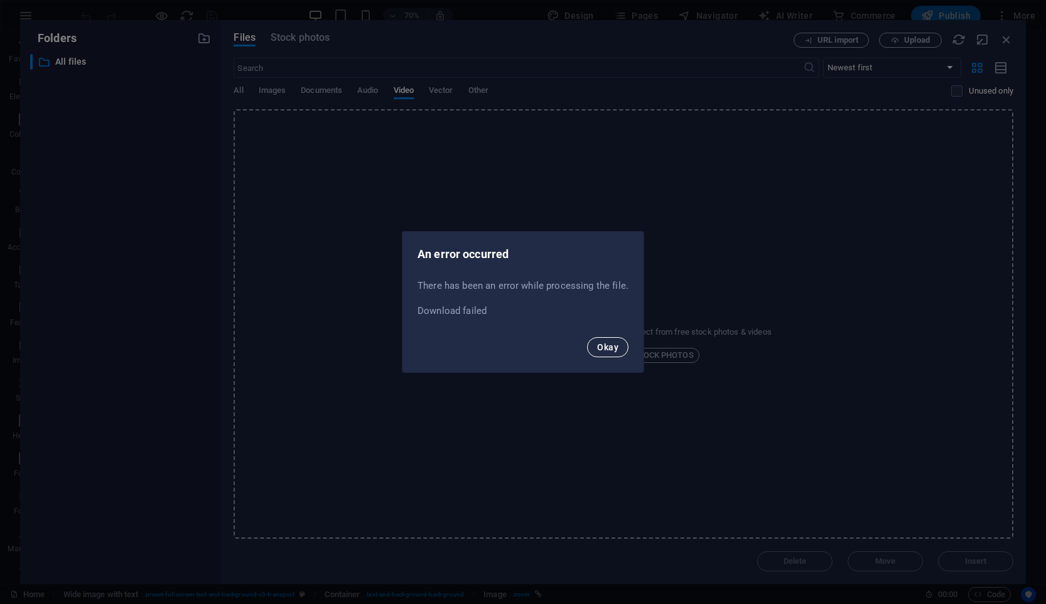
click at [613, 347] on span "Okay" at bounding box center [607, 347] width 21 height 10
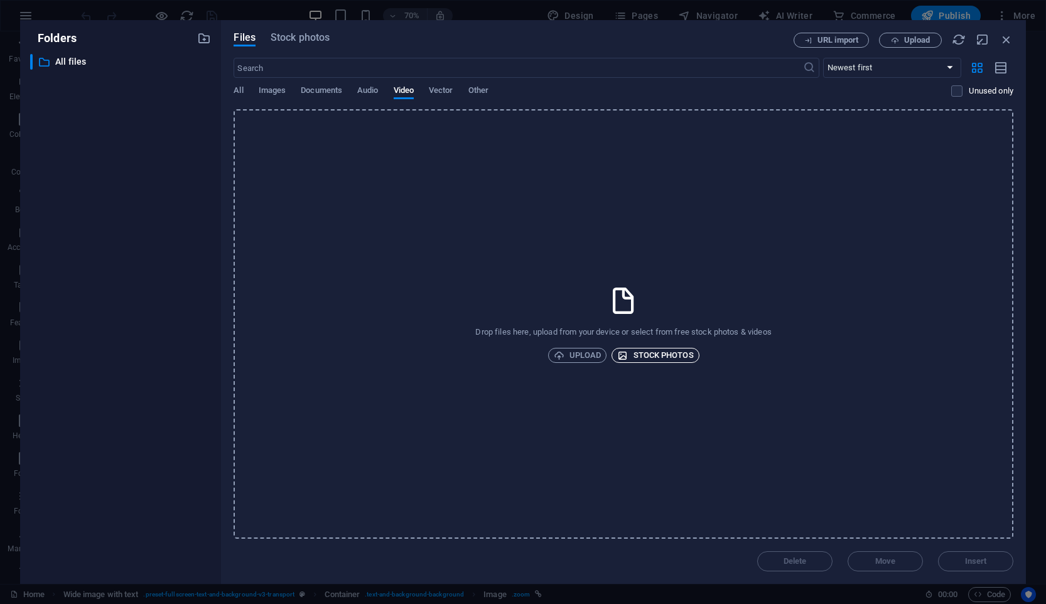
click at [681, 353] on span "Stock photos" at bounding box center [655, 355] width 76 height 15
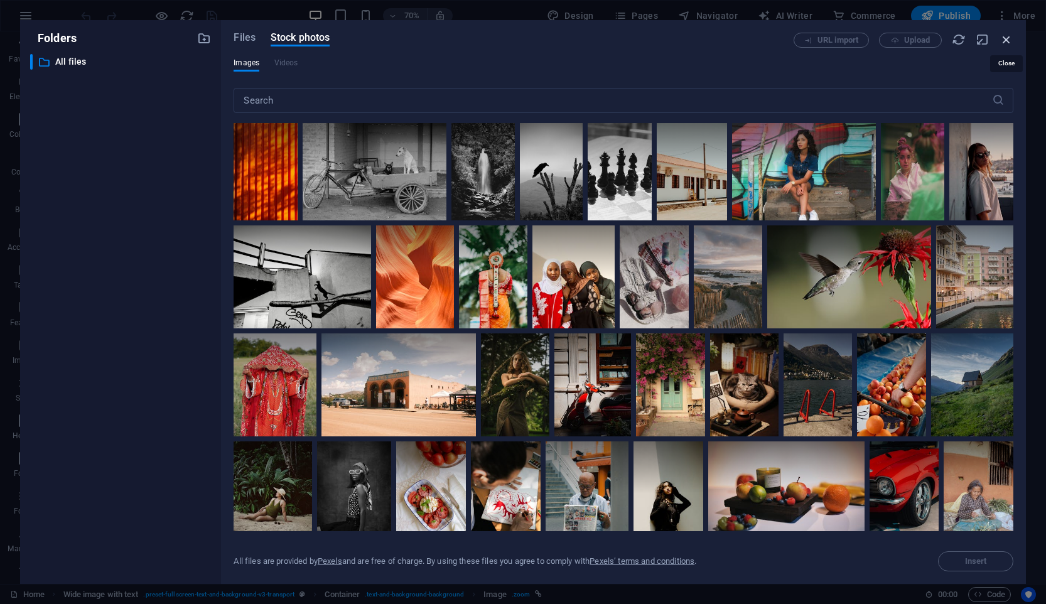
click at [1007, 44] on icon "button" at bounding box center [1007, 40] width 14 height 14
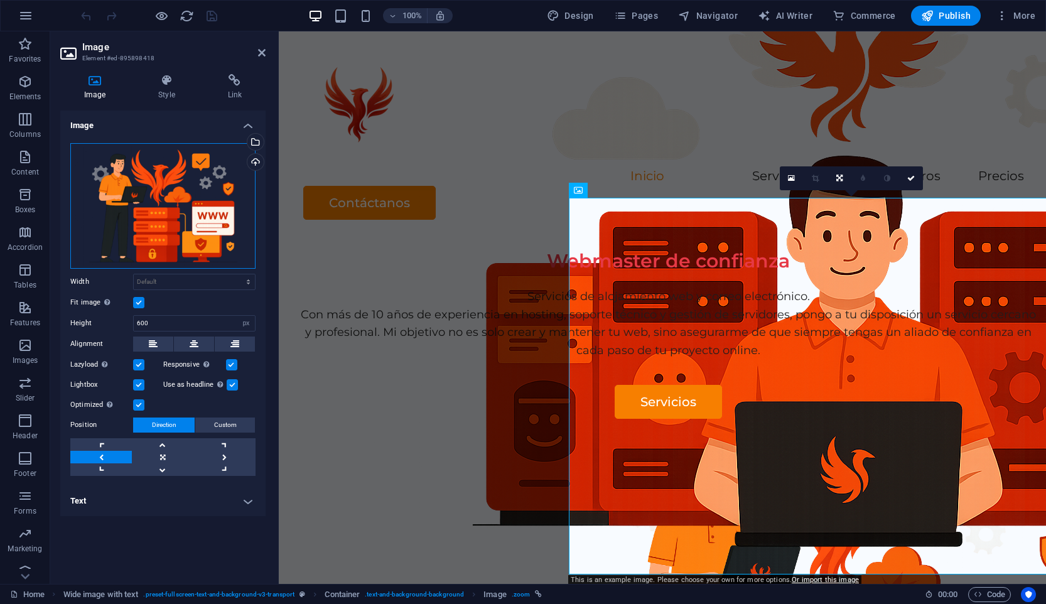
click at [173, 260] on div "Drag files here, click to choose files or select files from Files or our free s…" at bounding box center [162, 206] width 185 height 126
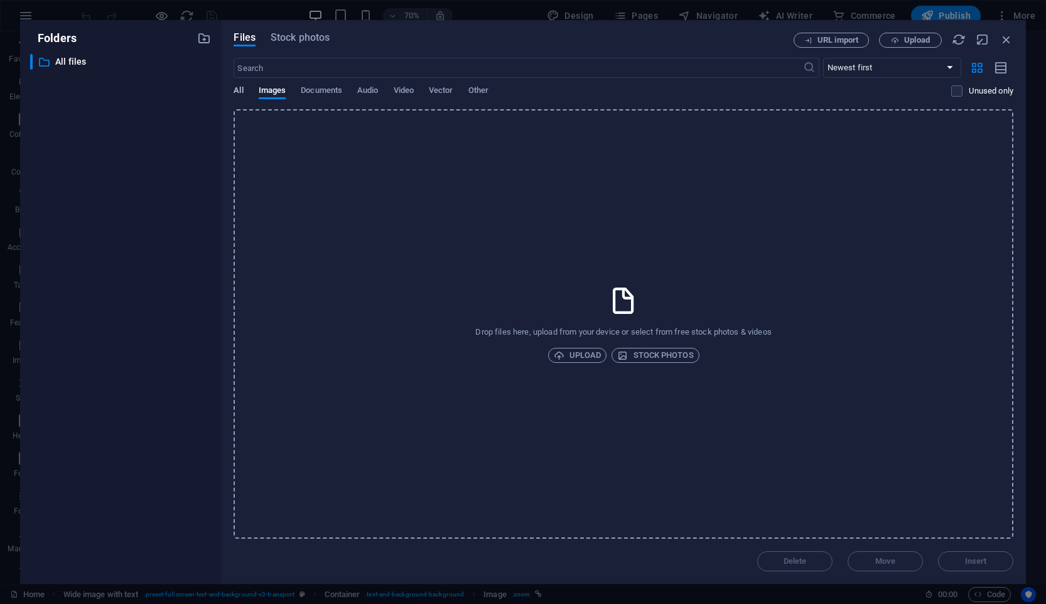
click at [234, 89] on span "All" at bounding box center [238, 92] width 9 height 18
click at [271, 91] on span "Images" at bounding box center [273, 92] width 28 height 18
click at [1003, 41] on icon "button" at bounding box center [1007, 40] width 14 height 14
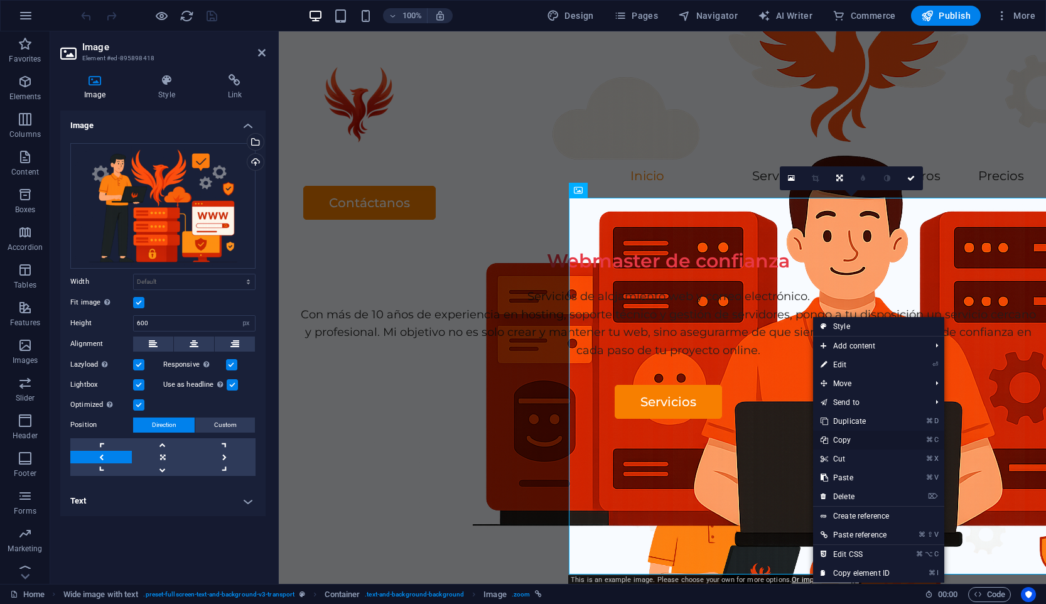
click at [856, 446] on link "⌘ C Copy" at bounding box center [855, 440] width 84 height 19
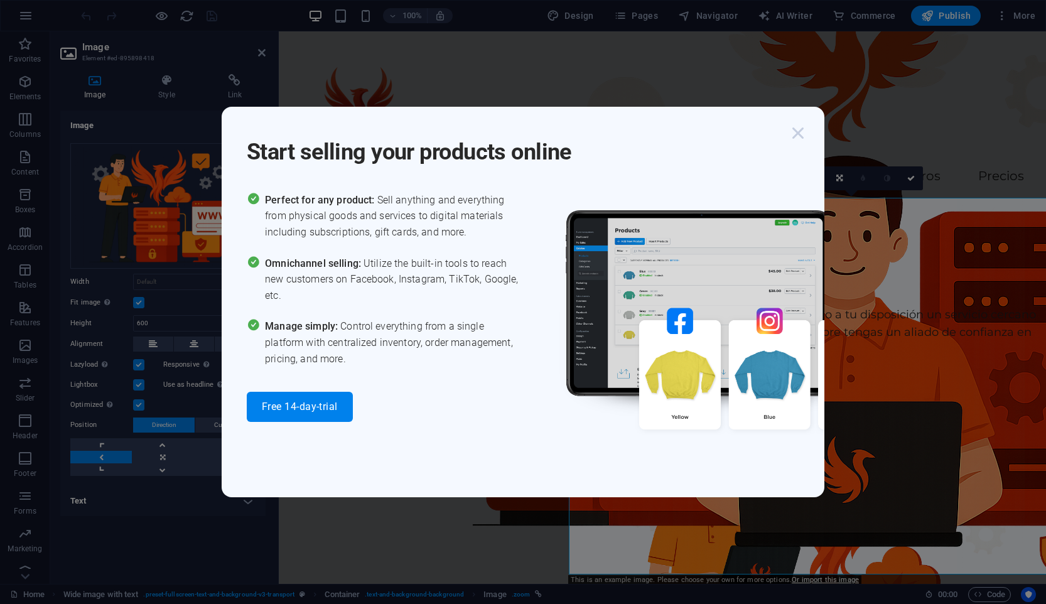
click at [800, 132] on icon "button" at bounding box center [798, 133] width 23 height 23
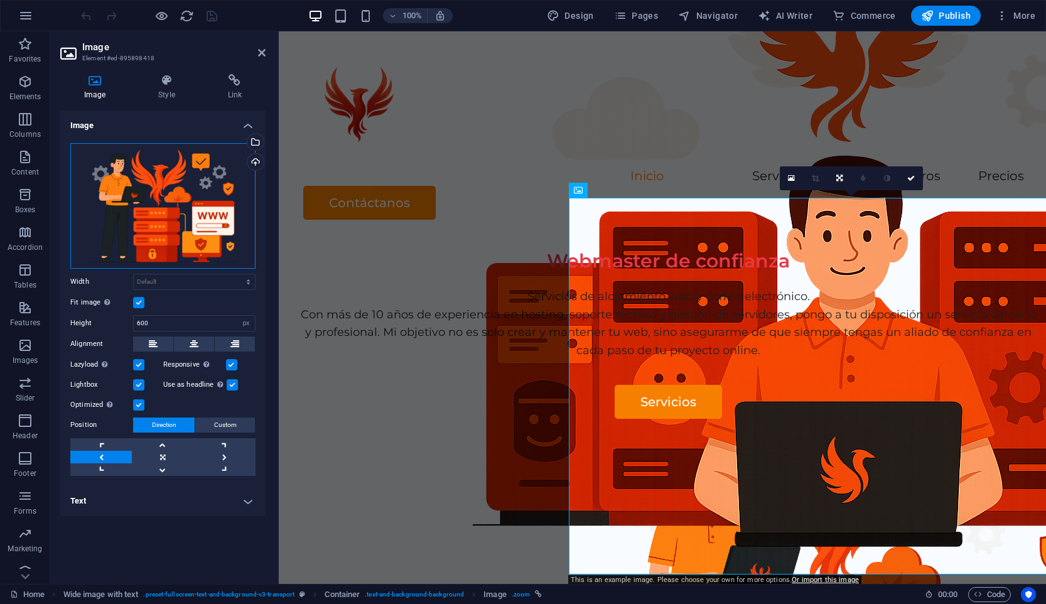
click at [180, 188] on div "Drag files here, click to choose files or select files from Files or our free s…" at bounding box center [162, 206] width 185 height 126
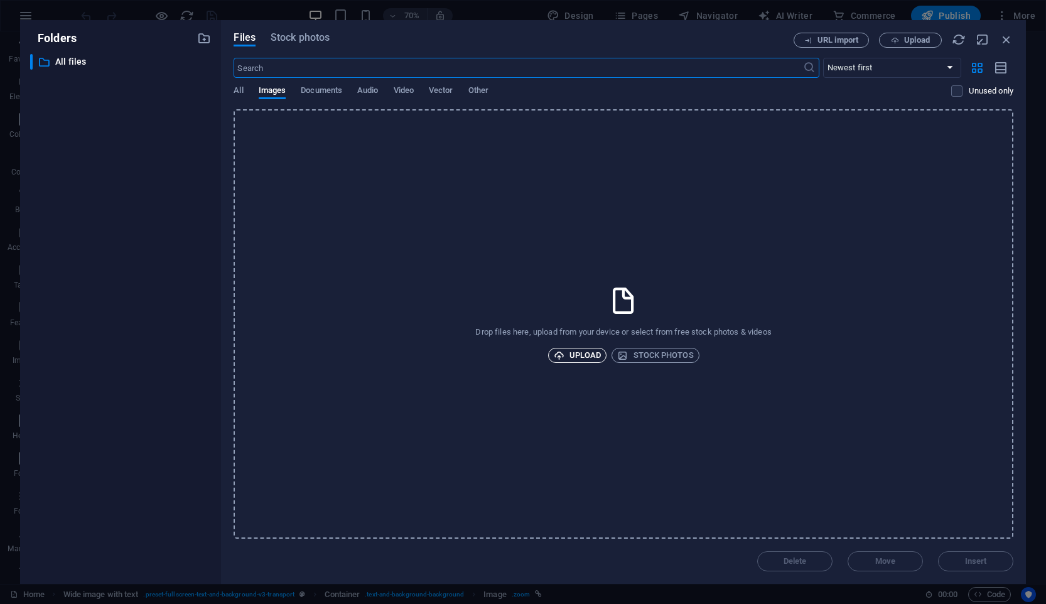
click at [593, 357] on span "Upload" at bounding box center [578, 355] width 48 height 15
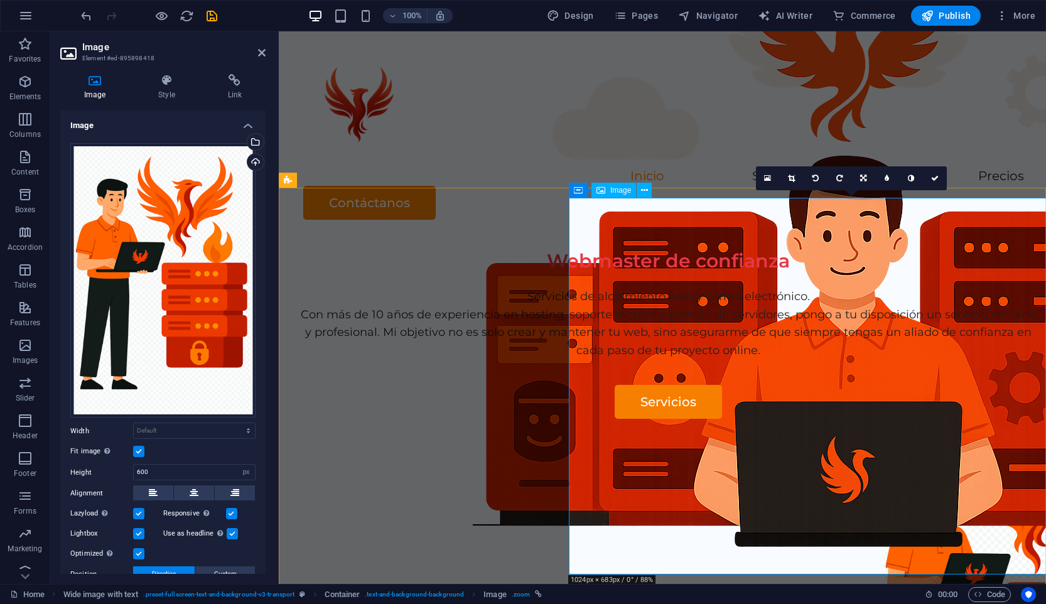
click at [883, 419] on figure at bounding box center [1008, 607] width 251 height 377
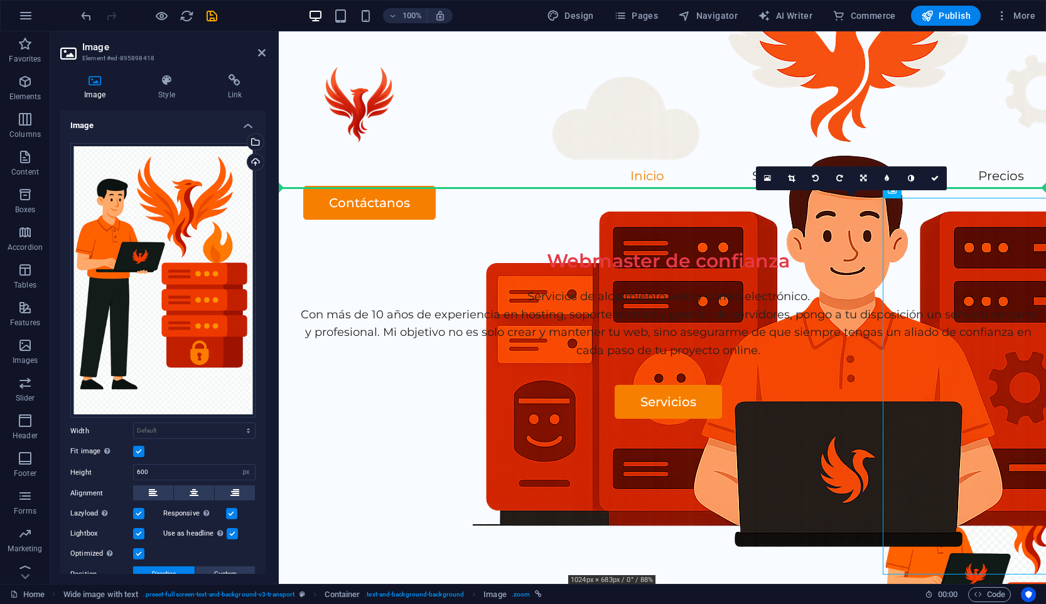
drag, startPoint x: 894, startPoint y: 271, endPoint x: 639, endPoint y: 261, distance: 255.1
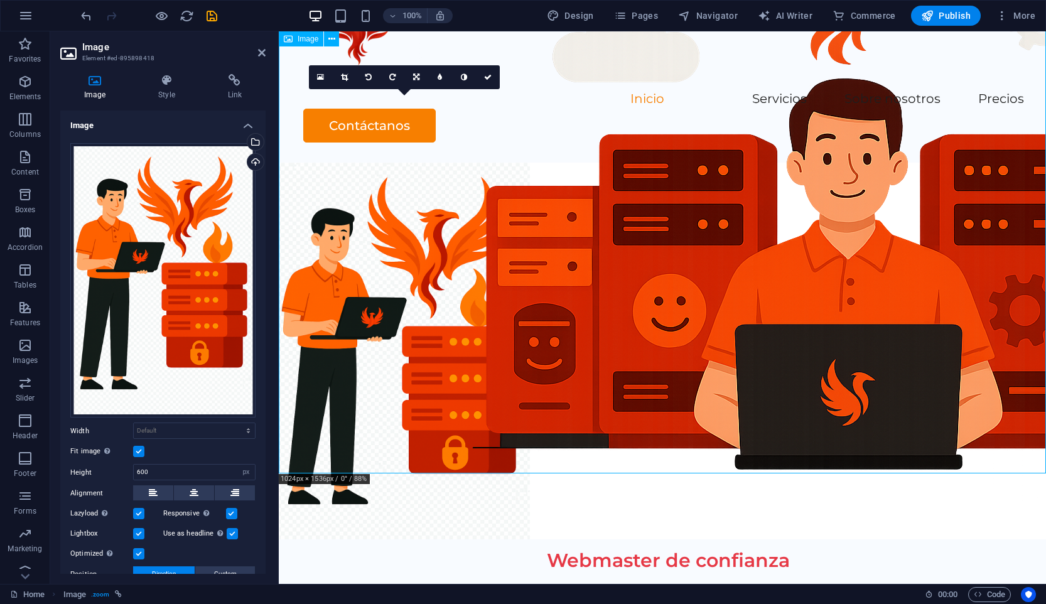
scroll to position [67, 0]
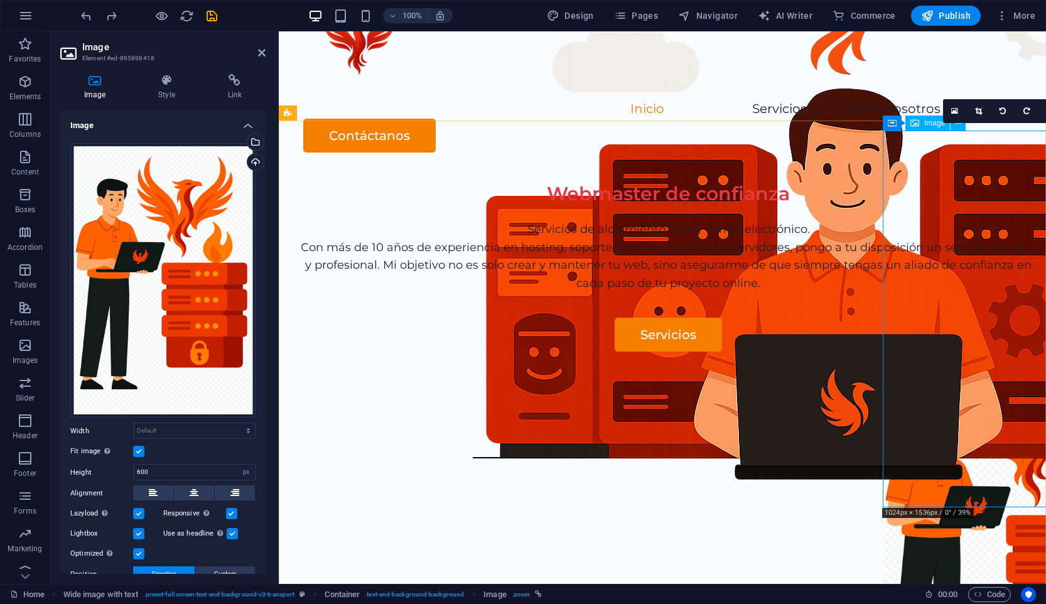
click at [942, 352] on figure at bounding box center [1008, 540] width 251 height 377
click at [792, 384] on div "Webmaster de confianza Servicios de alojamiento web y correo electrónico. Con m…" at bounding box center [662, 413] width 767 height 481
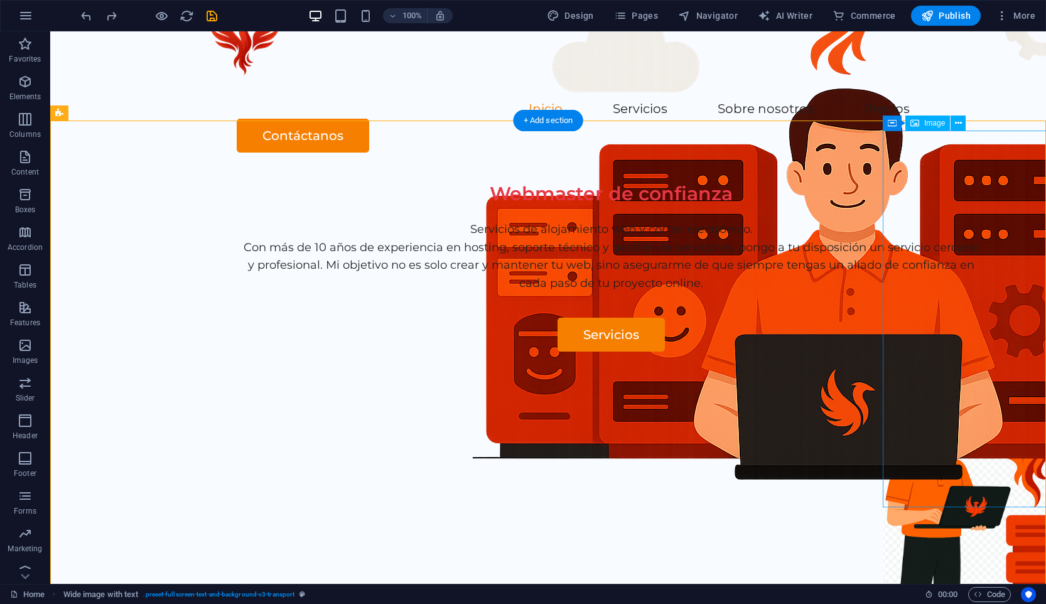
click at [955, 352] on figure at bounding box center [1008, 540] width 251 height 377
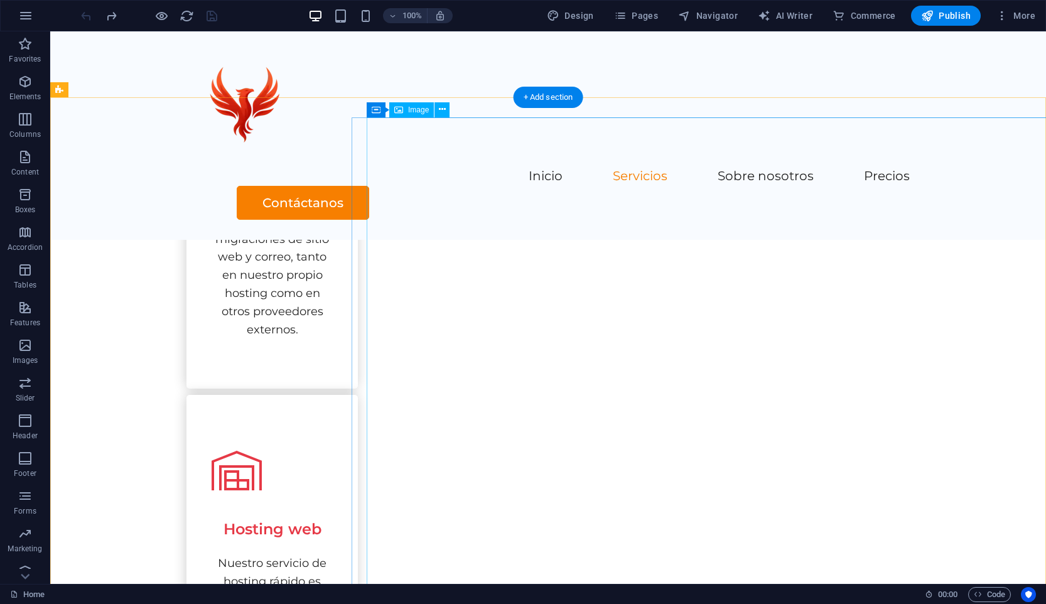
scroll to position [912, 0]
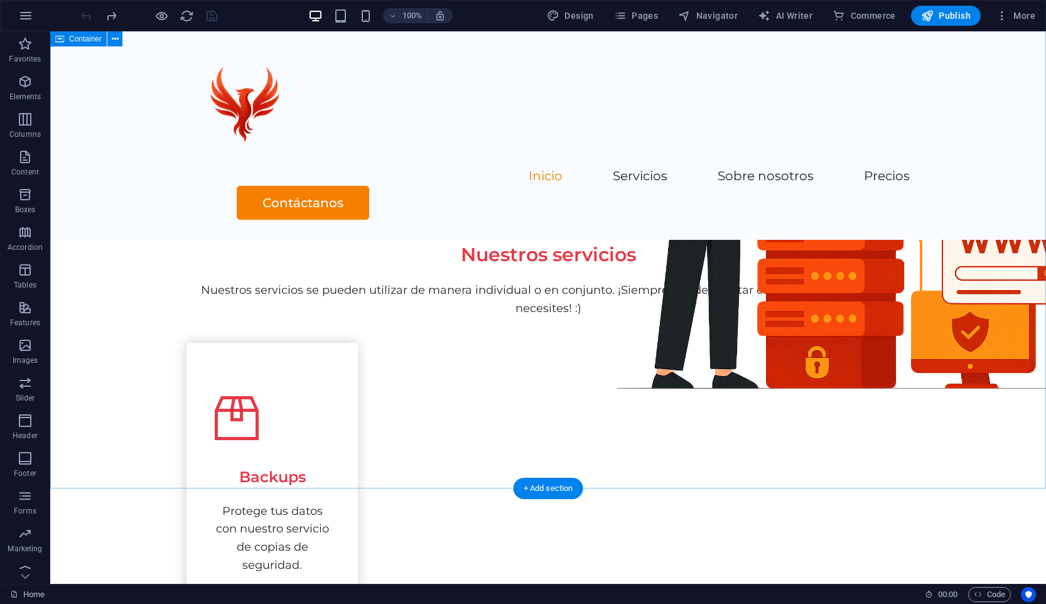
scroll to position [0, 0]
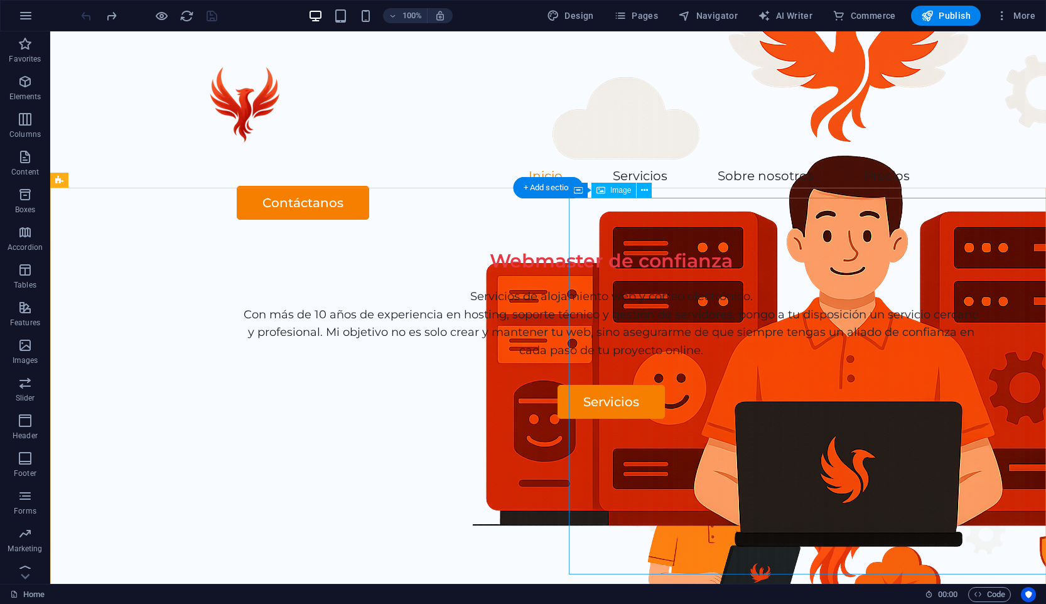
click at [679, 419] on figure at bounding box center [851, 607] width 565 height 377
click at [650, 419] on figure at bounding box center [851, 607] width 565 height 377
select select "px"
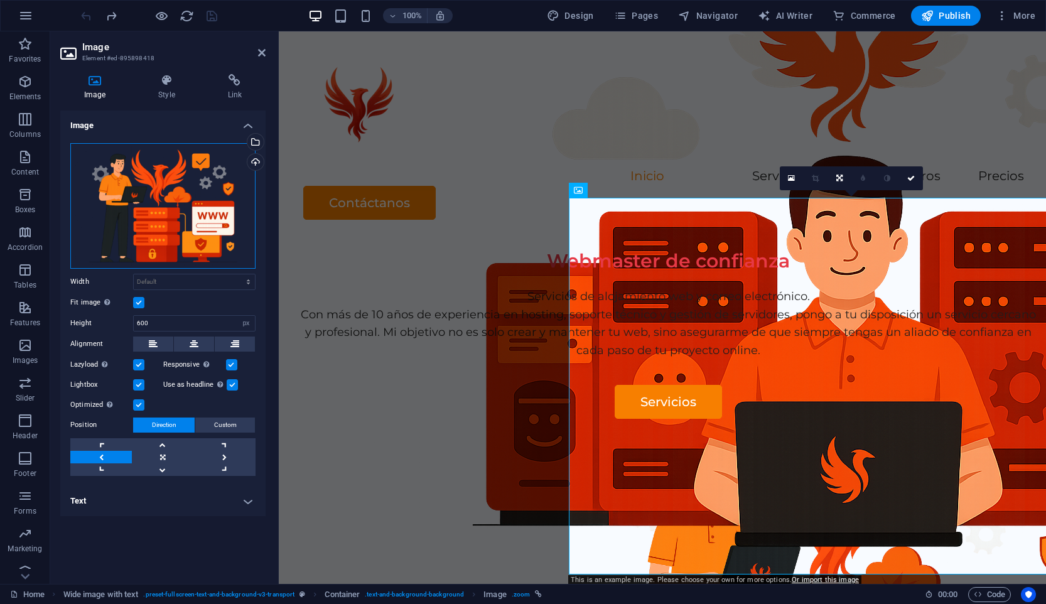
click at [173, 227] on div "Drag files here, click to choose files or select files from Files or our free s…" at bounding box center [162, 206] width 185 height 126
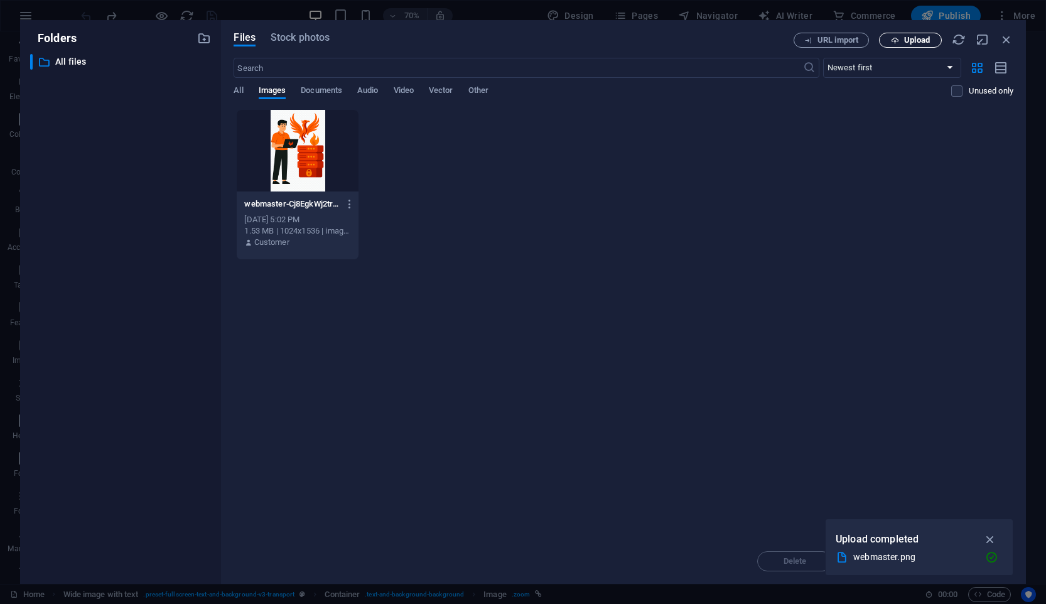
click at [898, 40] on icon "button" at bounding box center [895, 40] width 8 height 8
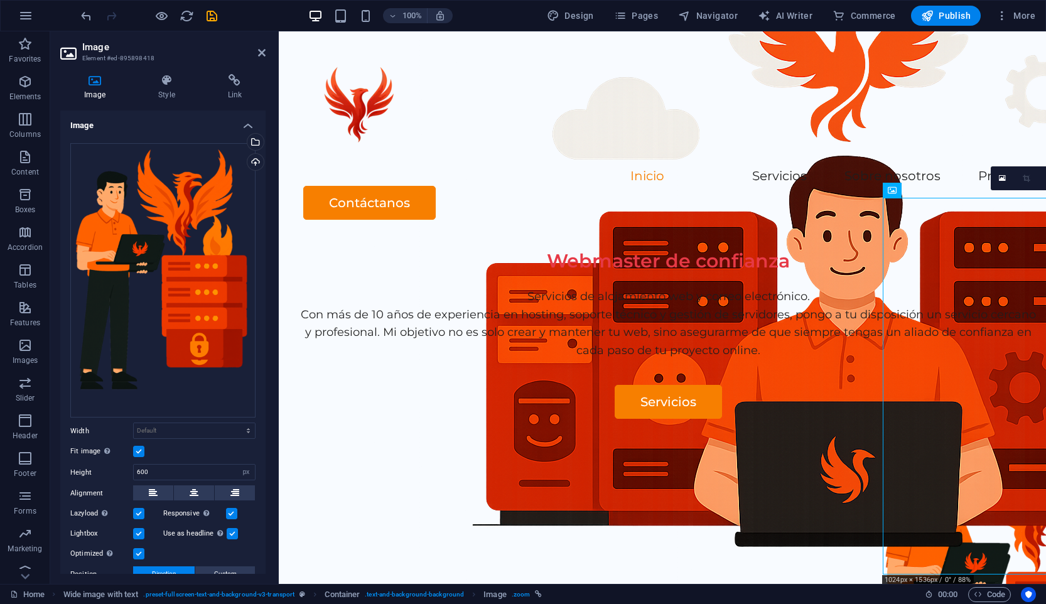
drag, startPoint x: 954, startPoint y: 270, endPoint x: 934, endPoint y: 262, distance: 20.9
click at [934, 419] on figure at bounding box center [1008, 607] width 251 height 377
click at [748, 256] on div "Webmaster de confianza Servicios de alojamiento web y correo electrónico. Con m…" at bounding box center [662, 480] width 767 height 481
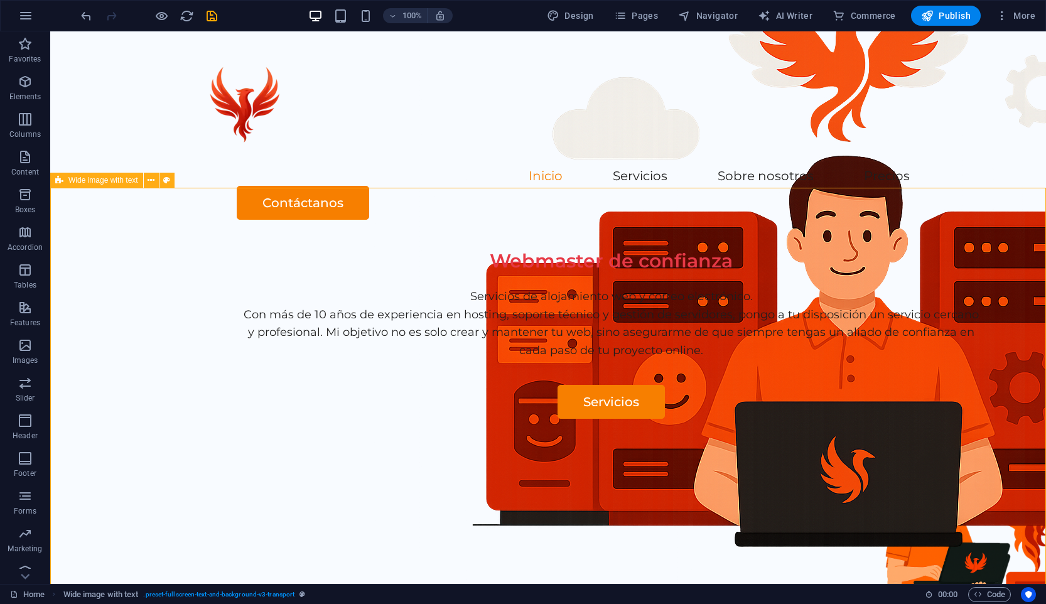
click at [618, 329] on div "Webmaster de confianza Servicios de alojamiento web y correo electrónico. Con m…" at bounding box center [548, 480] width 996 height 481
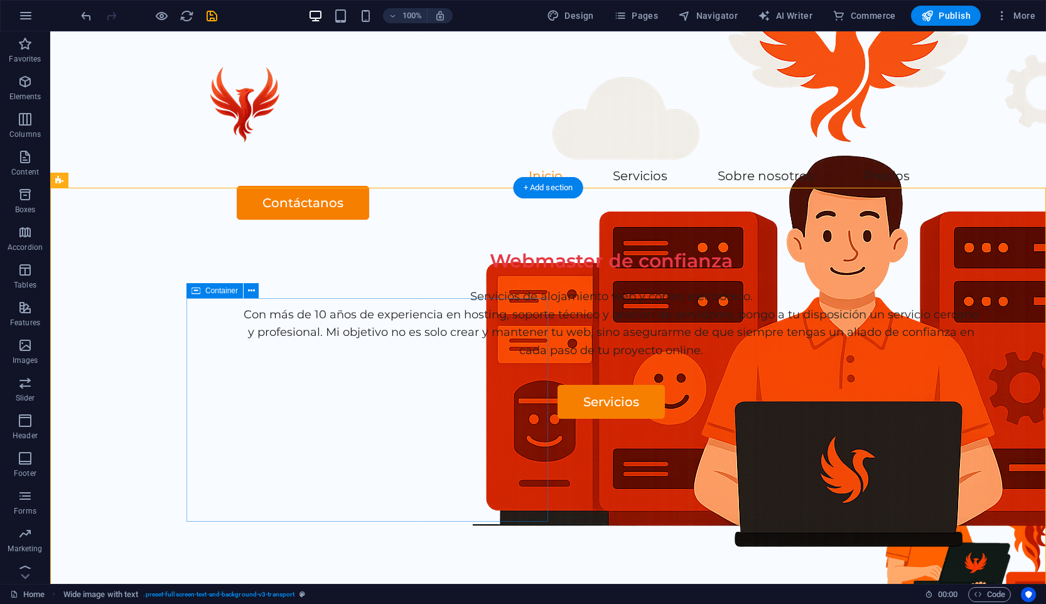
click at [516, 341] on div "Webmaster de confianza Servicios de alojamiento web y correo electrónico. Con m…" at bounding box center [616, 334] width 860 height 169
click at [720, 323] on div "Webmaster de confianza Servicios de alojamiento web y correo electrónico. Con m…" at bounding box center [548, 480] width 996 height 481
click at [792, 314] on div "Webmaster de confianza Servicios de alojamiento web y correo electrónico. Con m…" at bounding box center [548, 480] width 996 height 481
click at [794, 335] on div "Webmaster de confianza Servicios de alojamiento web y correo electrónico. Con m…" at bounding box center [548, 480] width 996 height 481
click at [678, 324] on div "Webmaster de confianza Servicios de alojamiento web y correo electrónico. Con m…" at bounding box center [548, 480] width 996 height 481
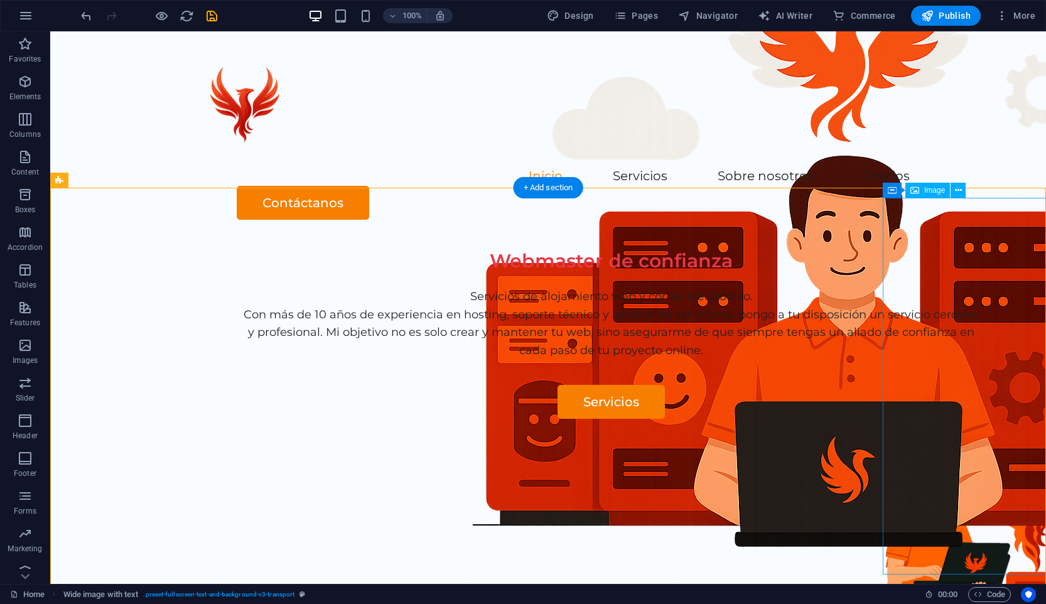
click at [966, 419] on figure at bounding box center [1008, 607] width 251 height 377
click at [959, 189] on icon at bounding box center [958, 190] width 7 height 13
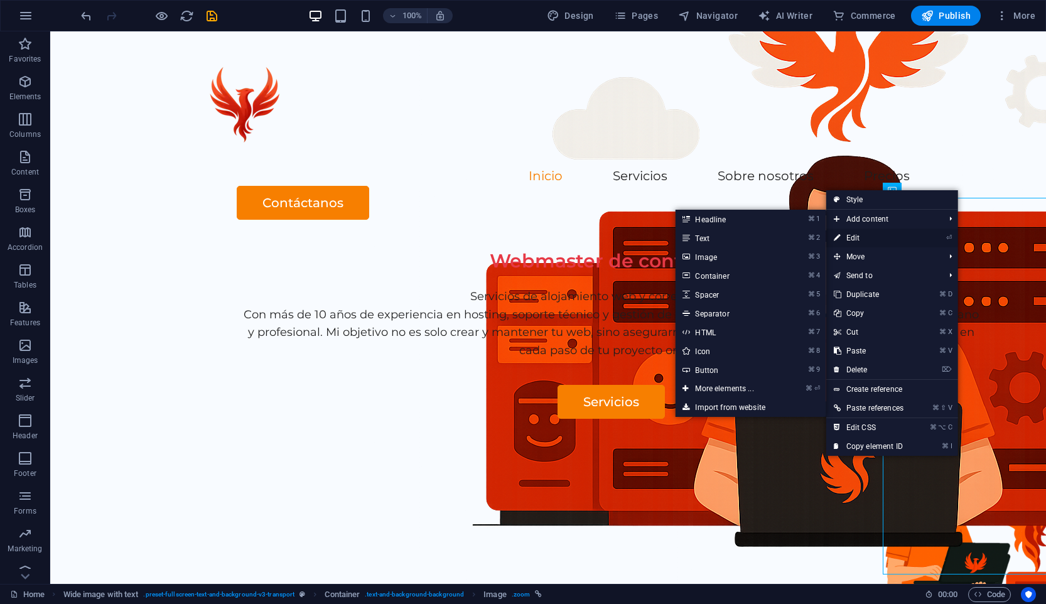
click at [903, 239] on link "⏎ Edit" at bounding box center [868, 238] width 85 height 19
select select "px"
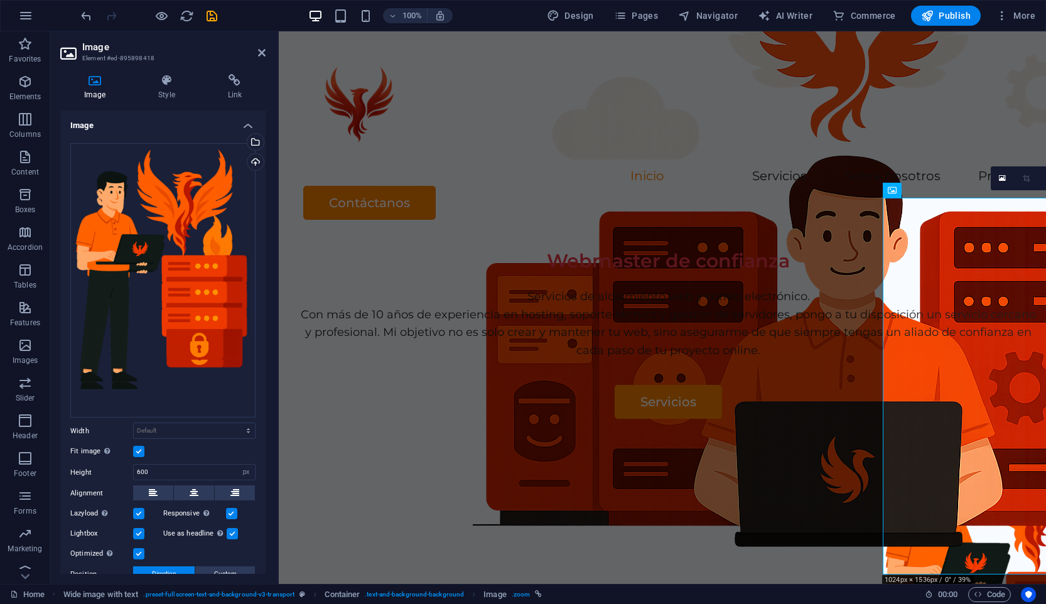
scroll to position [84, 0]
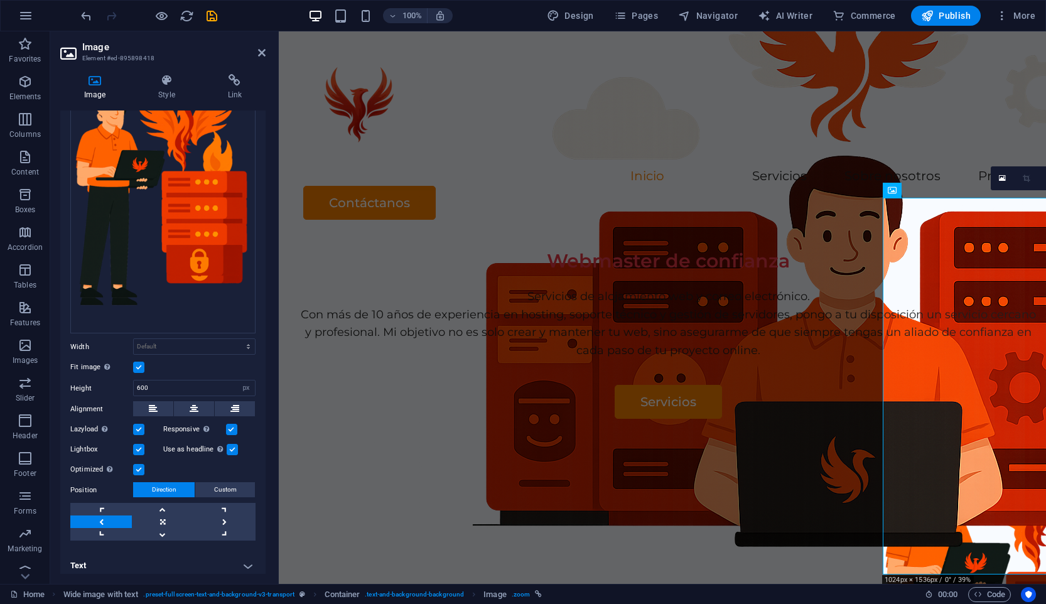
click at [142, 362] on label at bounding box center [138, 367] width 11 height 11
click at [0, 0] on input "Fit image Automatically fit image to a fixed width and height" at bounding box center [0, 0] width 0 height 0
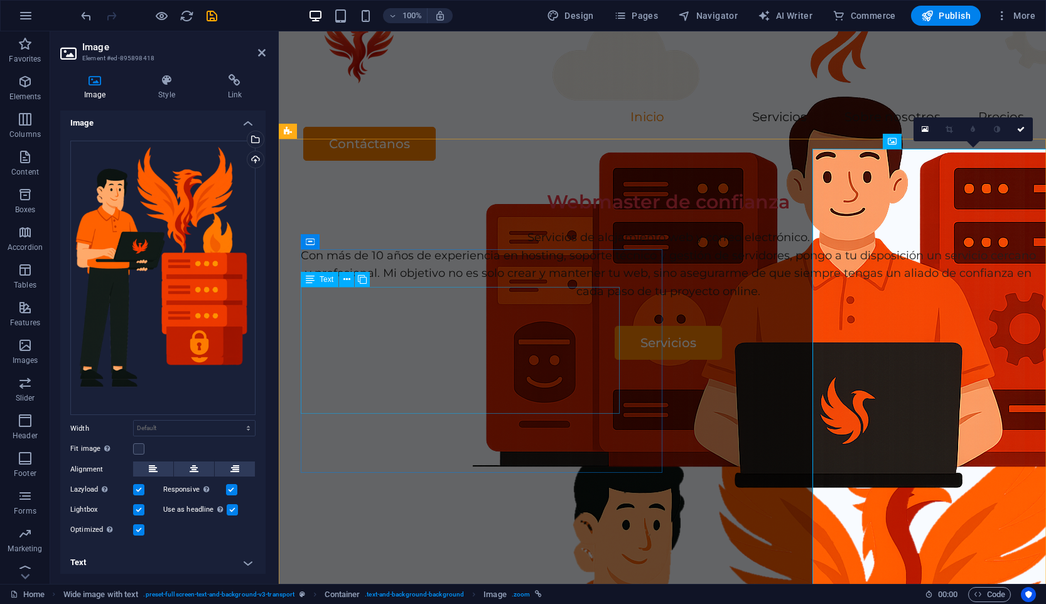
scroll to position [93, 0]
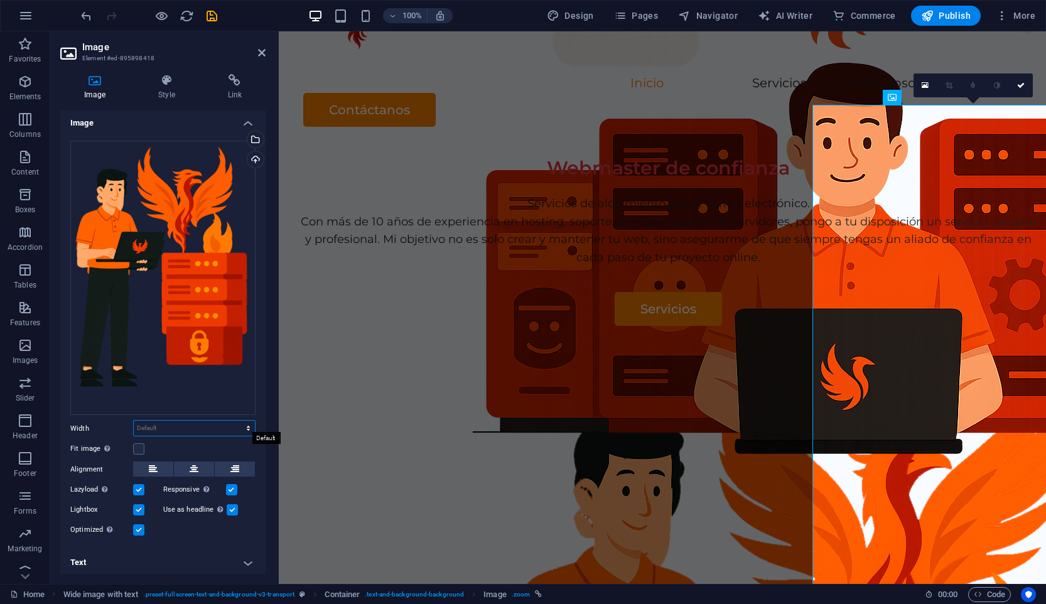
click at [231, 423] on select "Default auto px rem % em vh vw" at bounding box center [194, 428] width 121 height 15
select select "px"
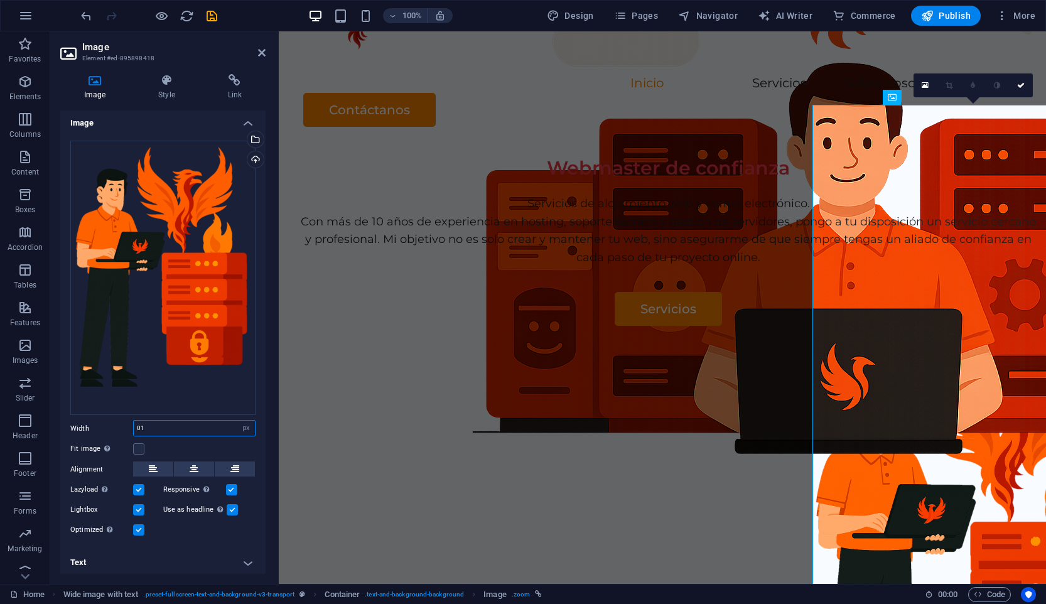
type input "0"
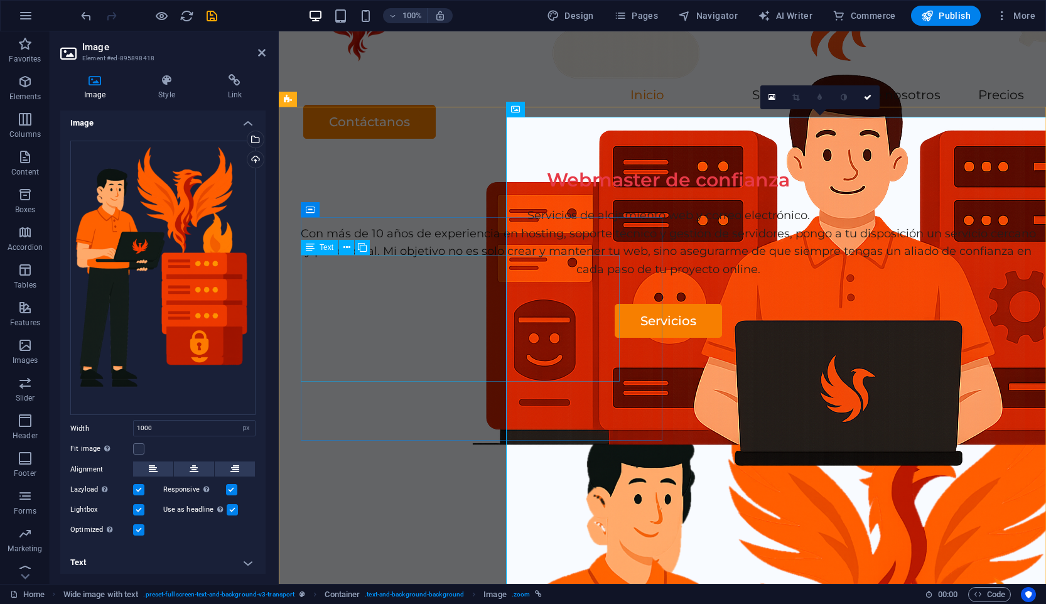
scroll to position [0, 0]
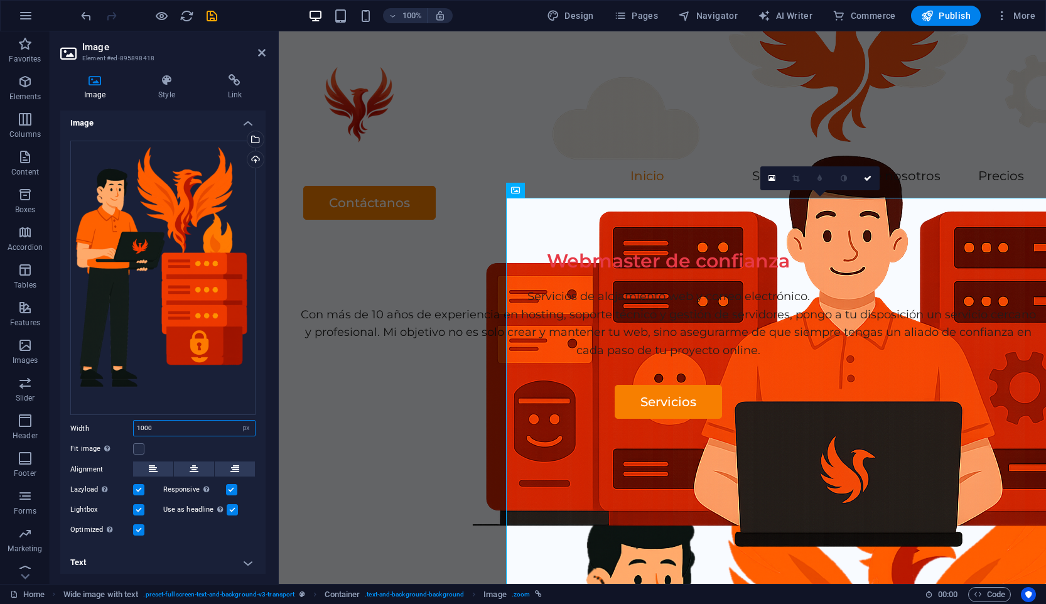
click at [146, 427] on input "1000" at bounding box center [194, 428] width 121 height 15
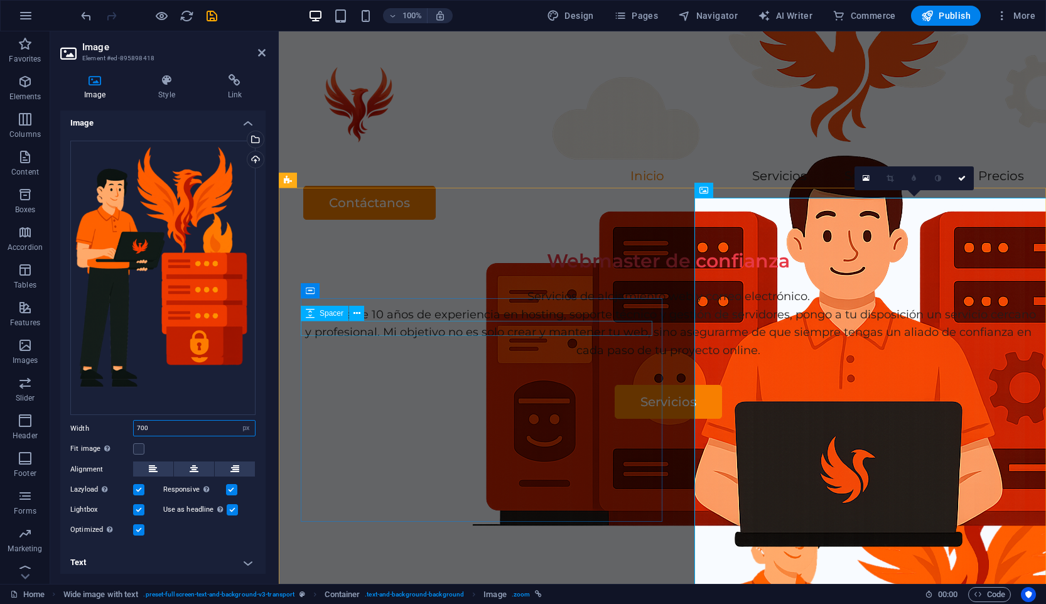
type input "700"
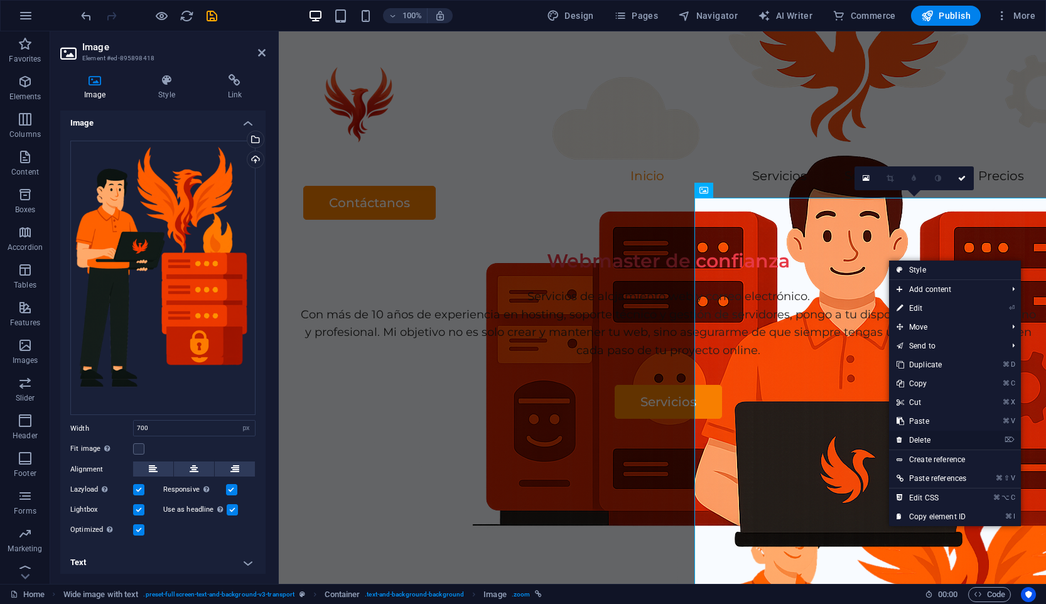
click at [937, 438] on link "⌦ Delete" at bounding box center [931, 440] width 85 height 19
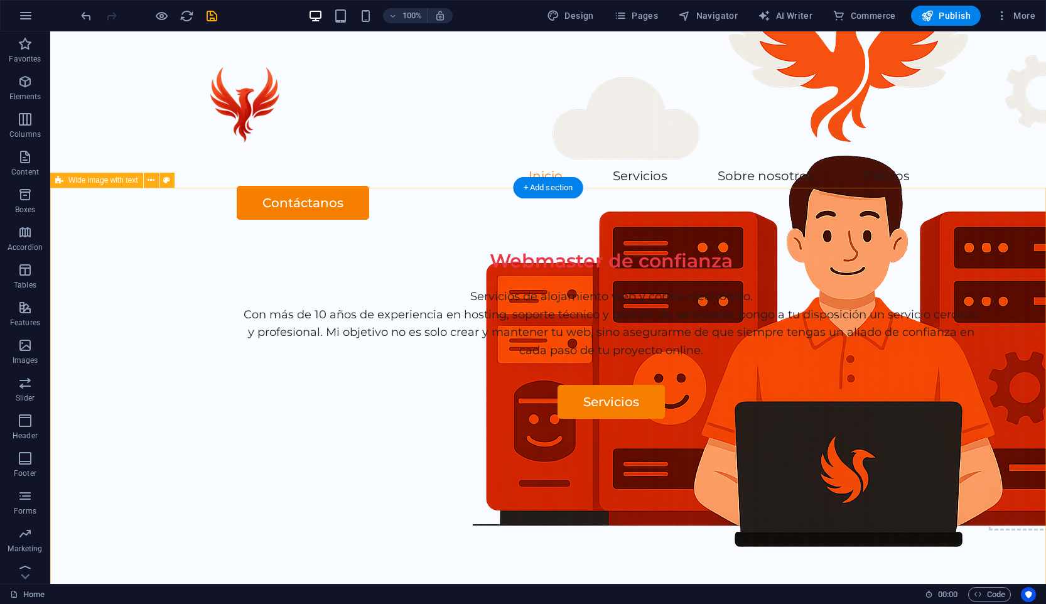
click at [754, 301] on div "Webmaster de confianza Servicios de alojamiento web y correo electrónico. Con m…" at bounding box center [548, 480] width 996 height 481
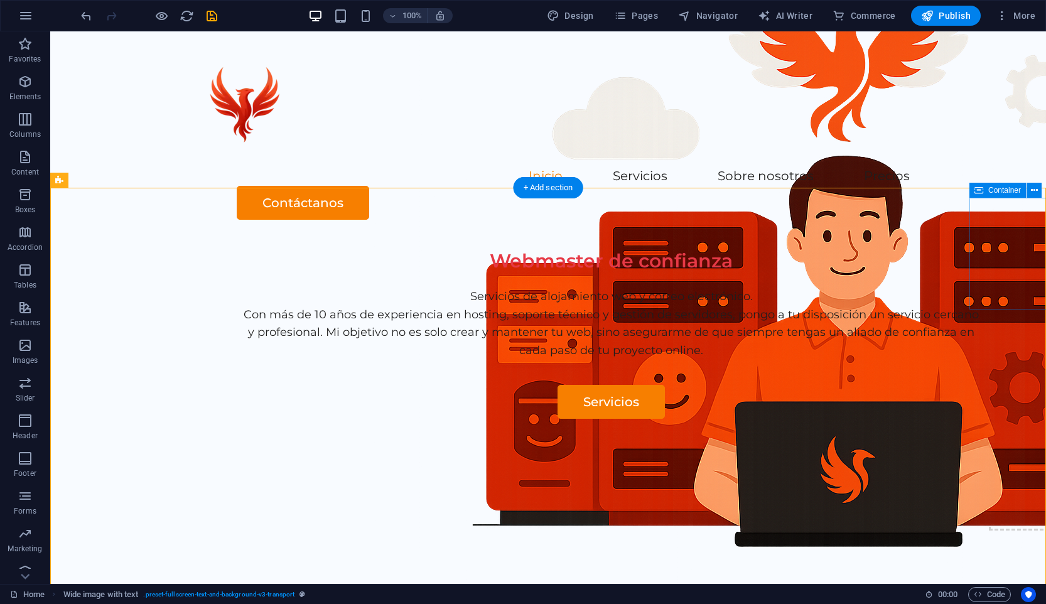
click at [996, 419] on div "Drop content here or Add elements Paste clipboard" at bounding box center [1061, 475] width 145 height 112
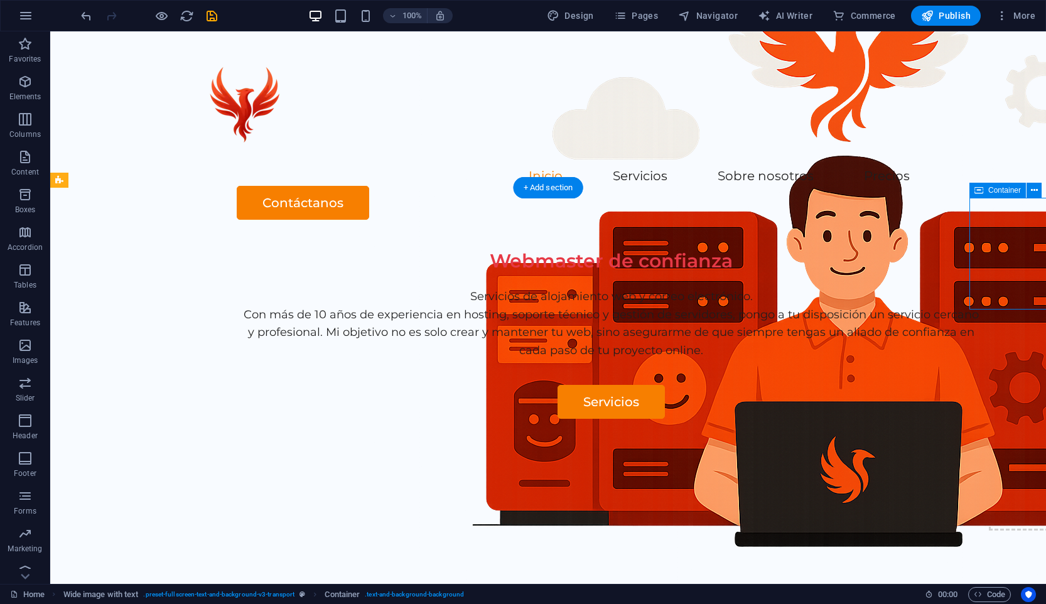
click at [996, 419] on div "Drop content here or Add elements Paste clipboard" at bounding box center [1061, 475] width 145 height 112
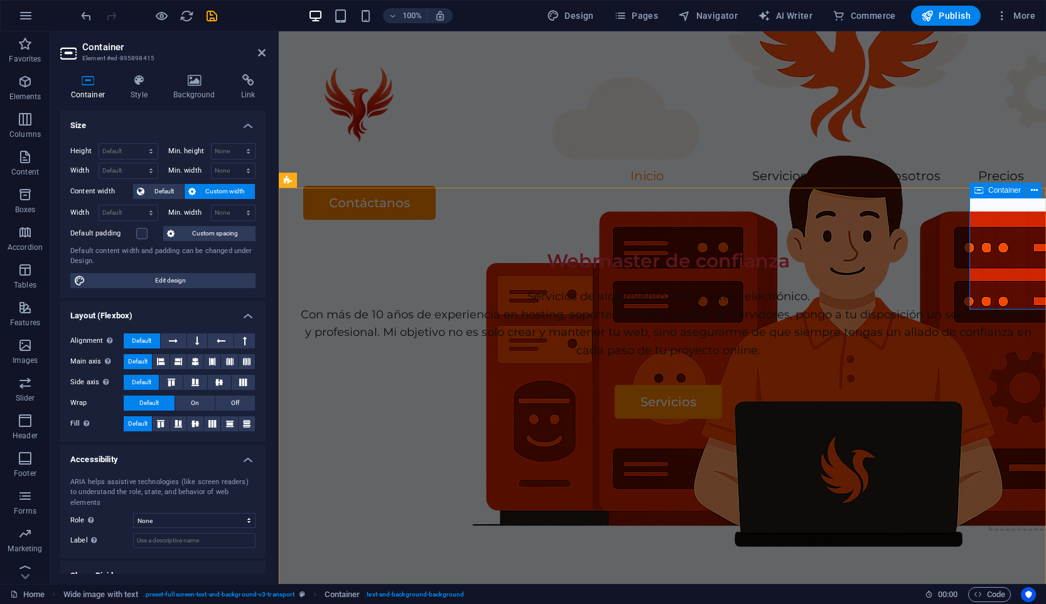
click at [1000, 419] on div "Drop content here or Add elements Paste clipboard" at bounding box center [1061, 475] width 145 height 112
click at [1032, 190] on icon at bounding box center [1034, 190] width 7 height 13
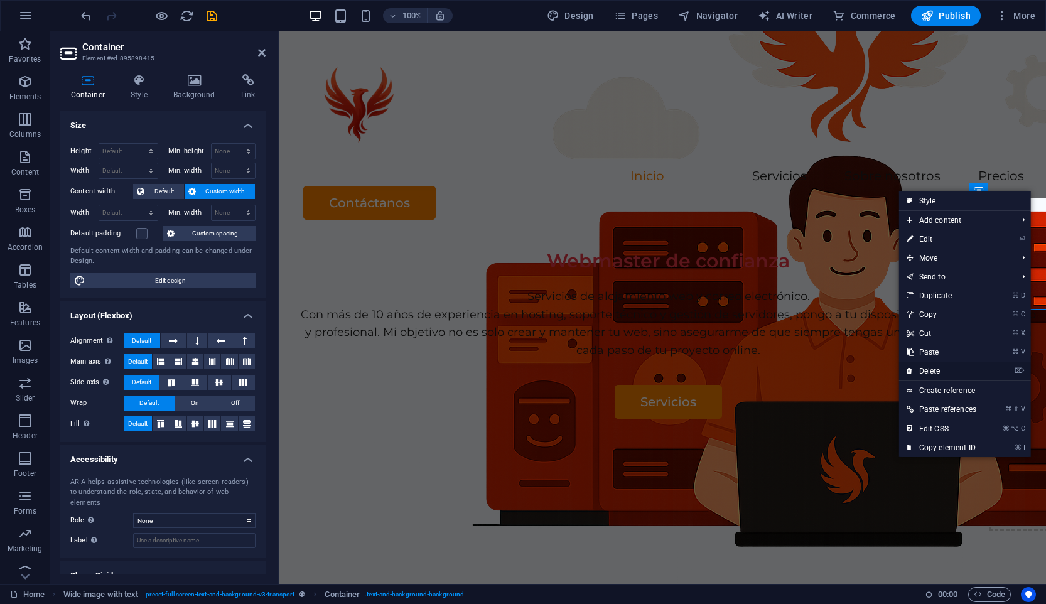
click at [942, 370] on link "⌦ Delete" at bounding box center [941, 371] width 85 height 19
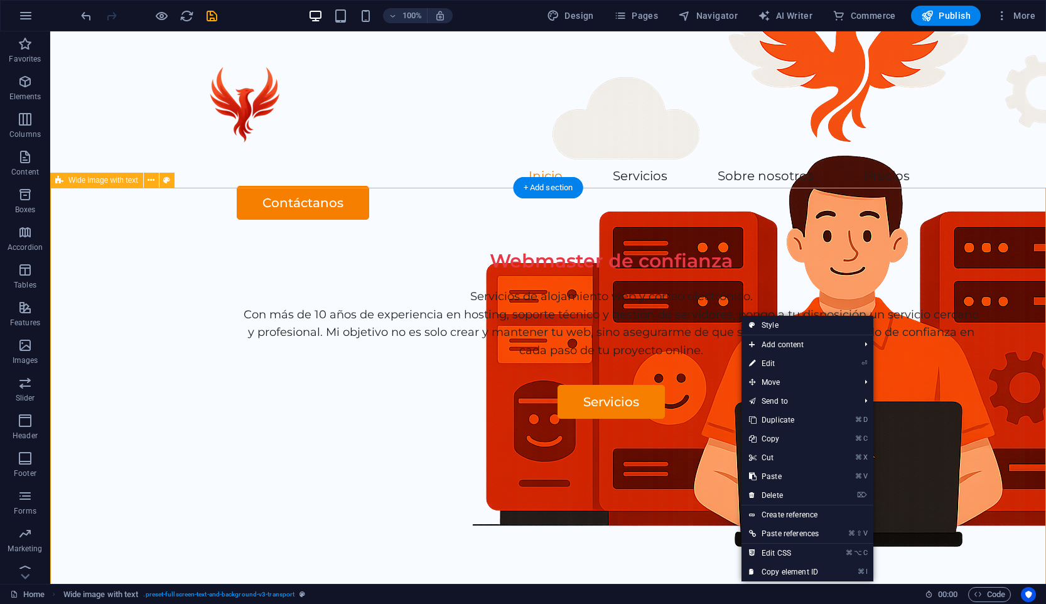
click at [613, 251] on div "Webmaster de confianza Servicios de alojamiento web y correo electrónico. Con m…" at bounding box center [548, 480] width 996 height 481
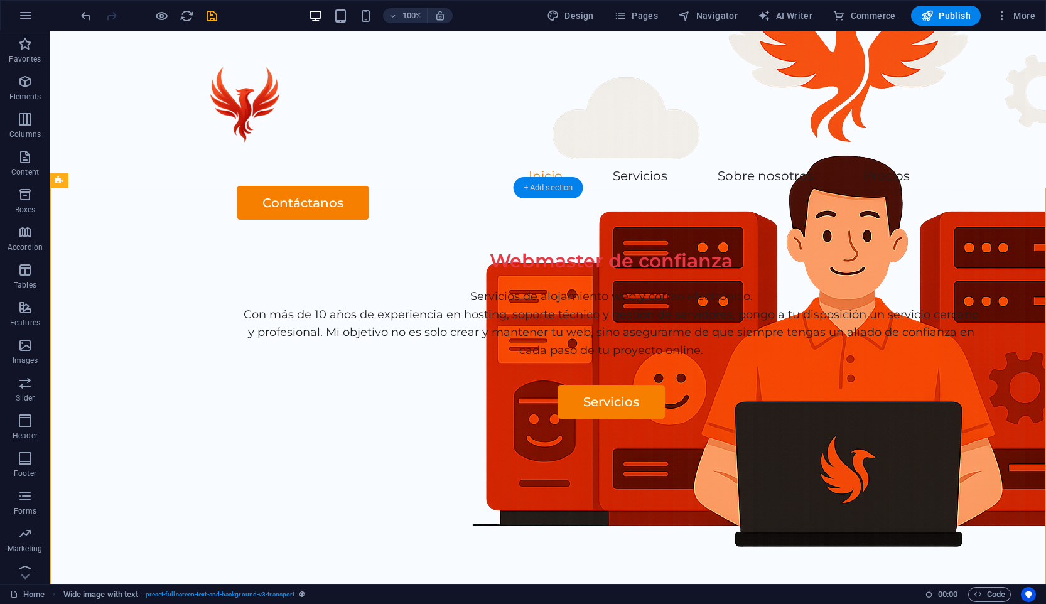
click at [558, 192] on div "+ Add section" at bounding box center [549, 187] width 70 height 21
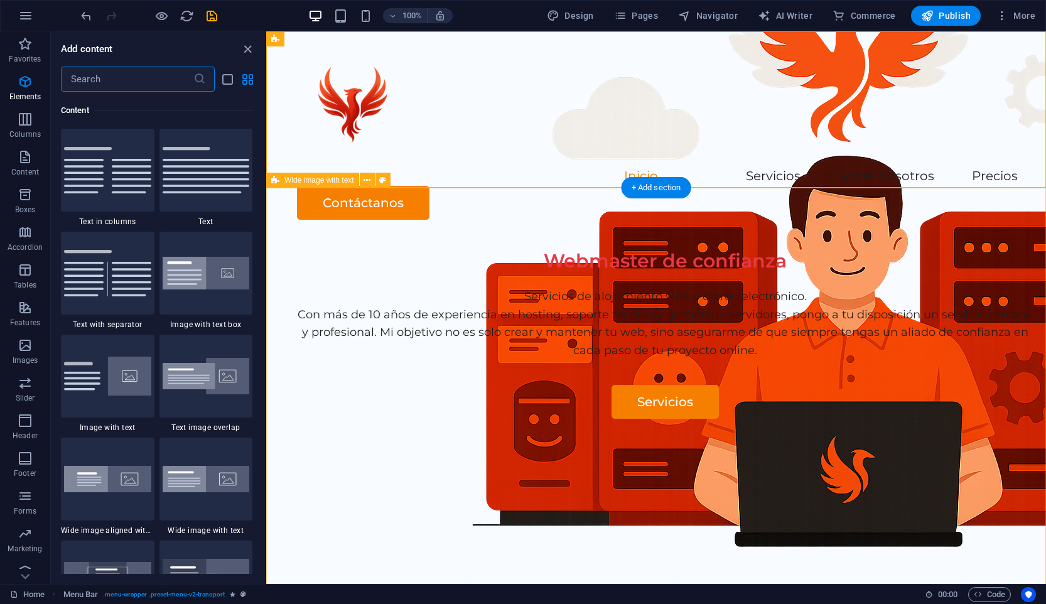
scroll to position [2197, 0]
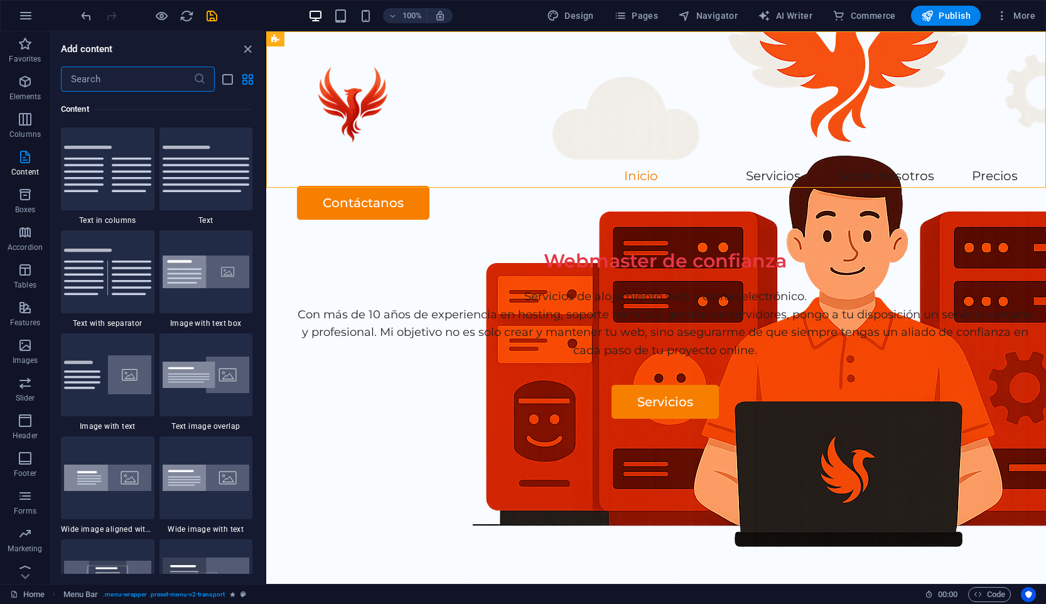
click at [148, 83] on input "text" at bounding box center [127, 79] width 132 height 25
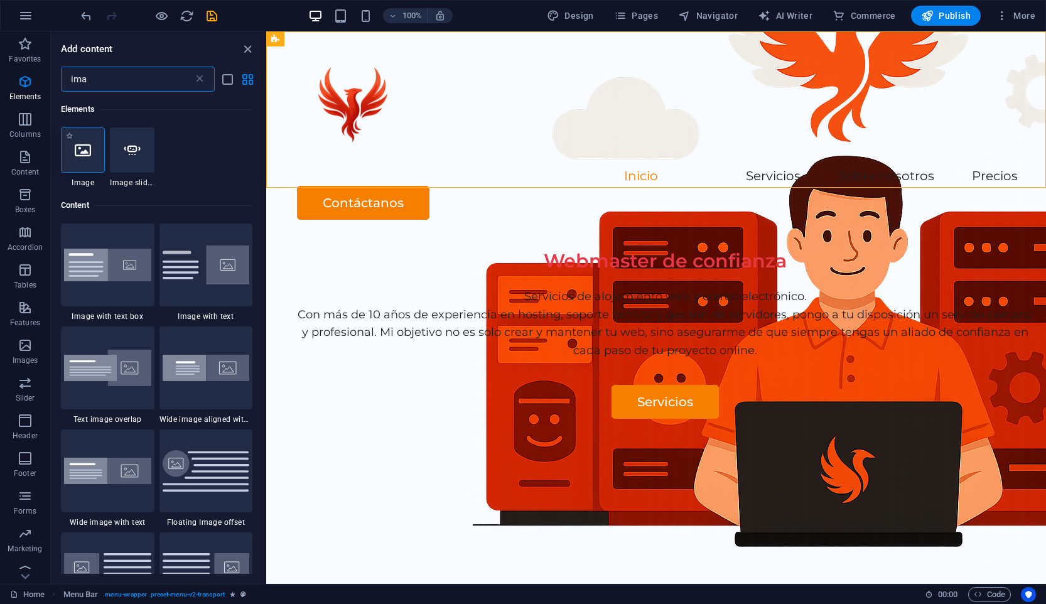
type input "ima"
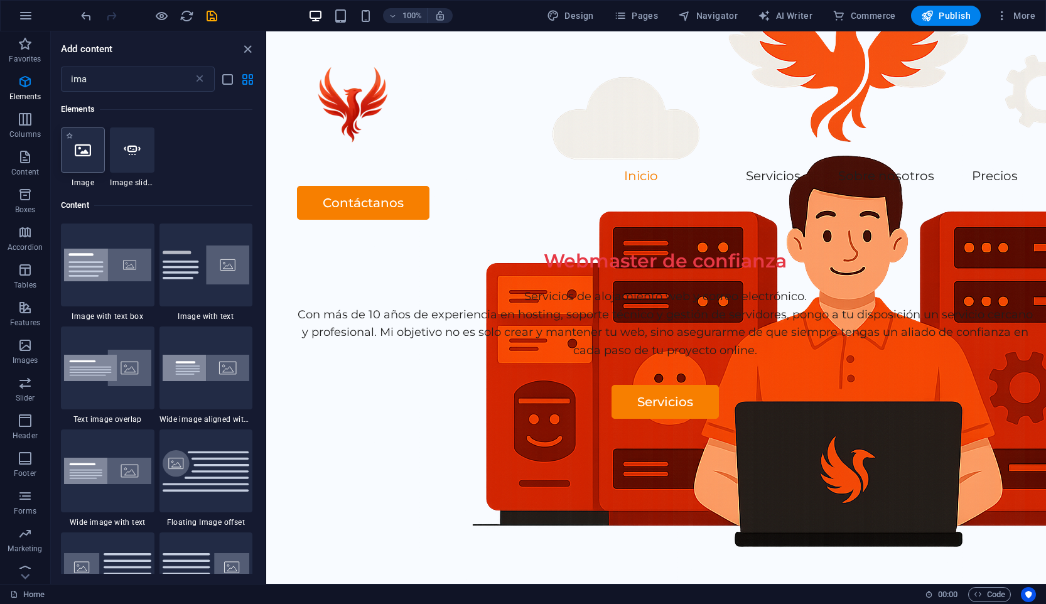
click at [89, 148] on icon at bounding box center [83, 150] width 16 height 16
click at [689, 271] on div "Webmaster de confianza Servicios de alojamiento web y correo electrónico. Con m…" at bounding box center [656, 480] width 780 height 481
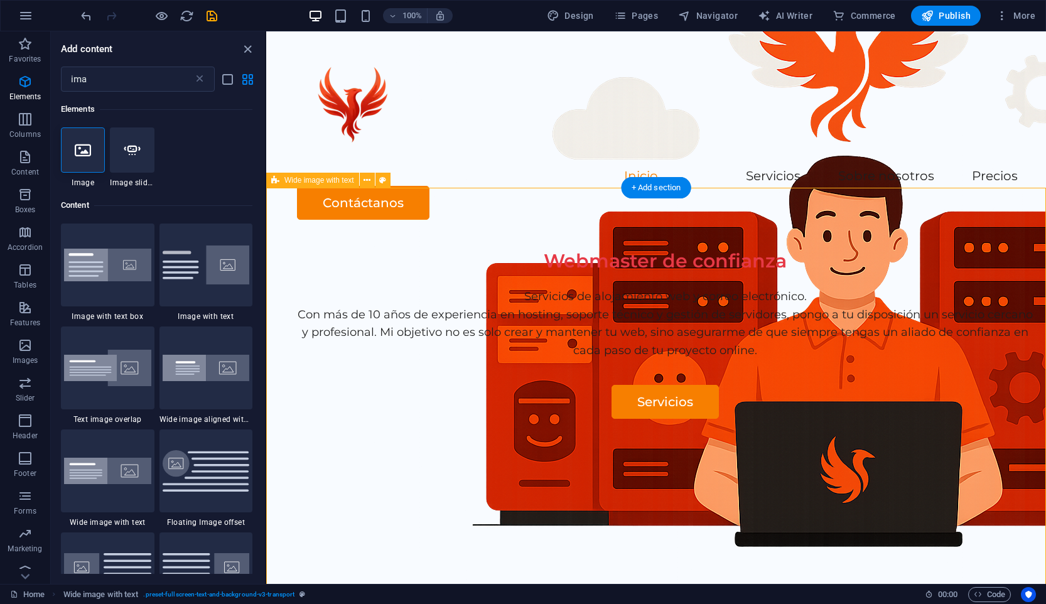
click at [759, 305] on div "Webmaster de confianza Servicios de alojamiento web y correo electrónico. Con m…" at bounding box center [656, 480] width 780 height 481
select select "px"
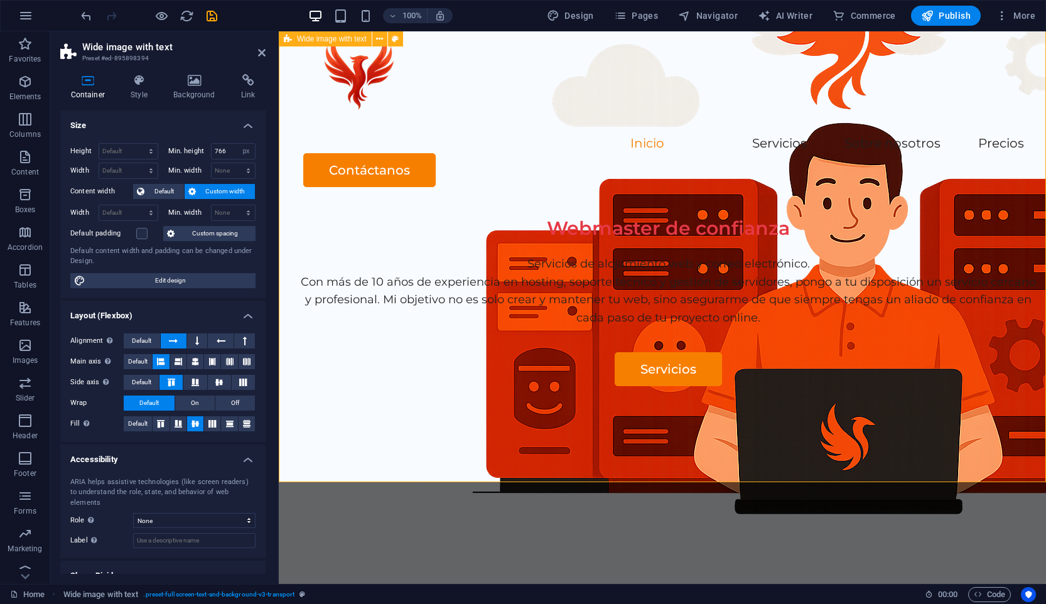
scroll to position [28, 0]
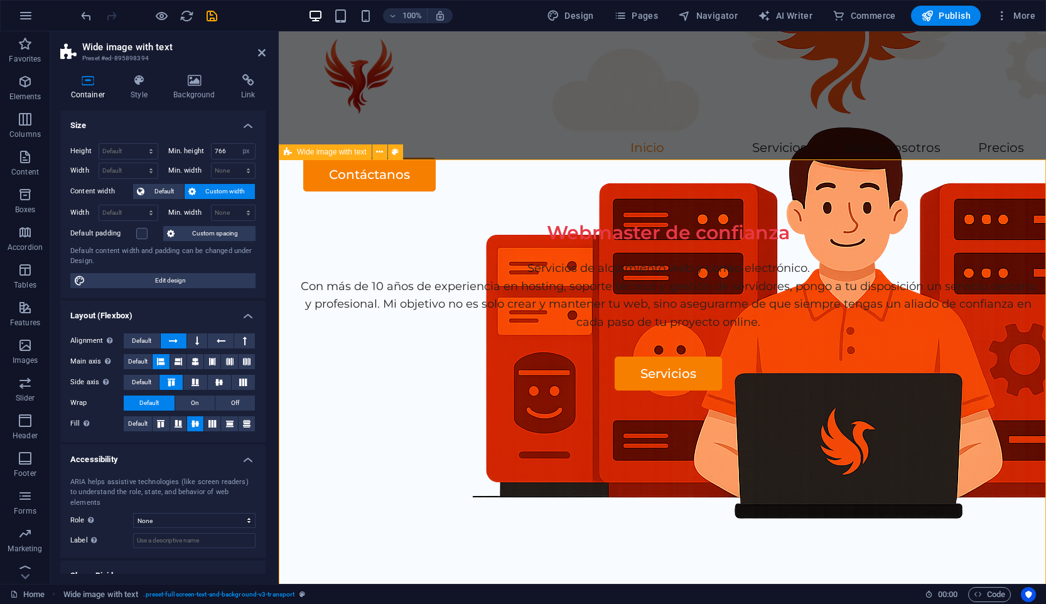
click at [791, 255] on div "Webmaster de confianza Servicios de alojamiento web y correo electrónico. Con m…" at bounding box center [662, 452] width 767 height 481
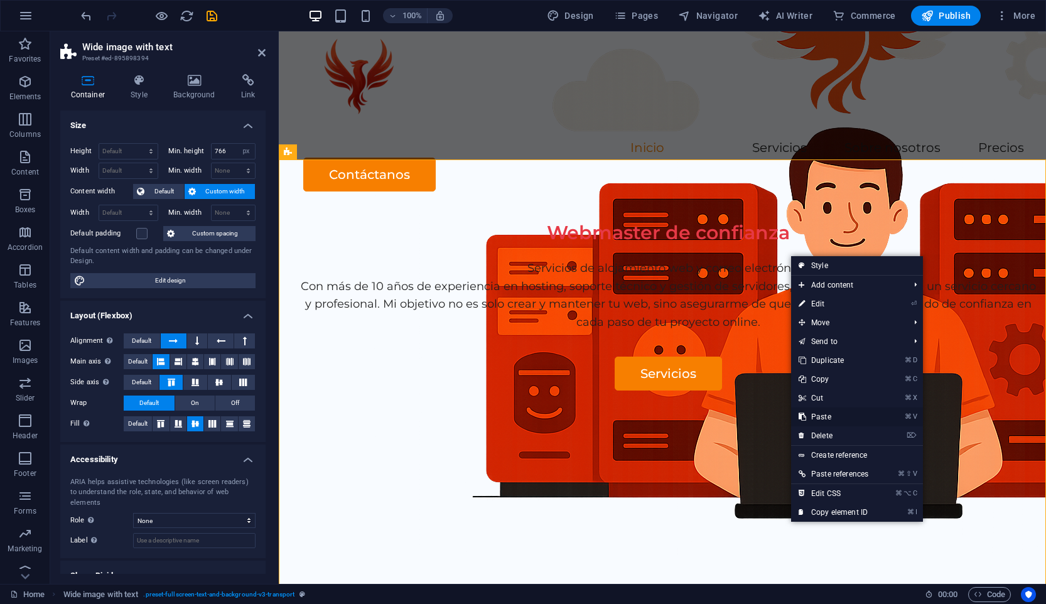
click at [831, 413] on link "⌘ V Paste" at bounding box center [833, 416] width 85 height 19
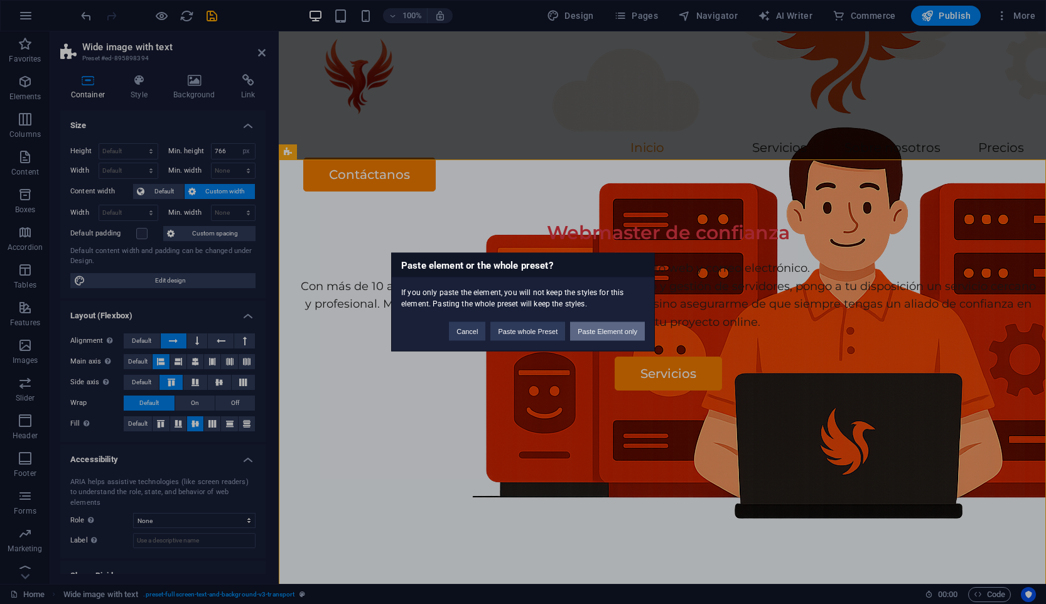
click at [595, 332] on button "Paste Element only" at bounding box center [607, 331] width 75 height 19
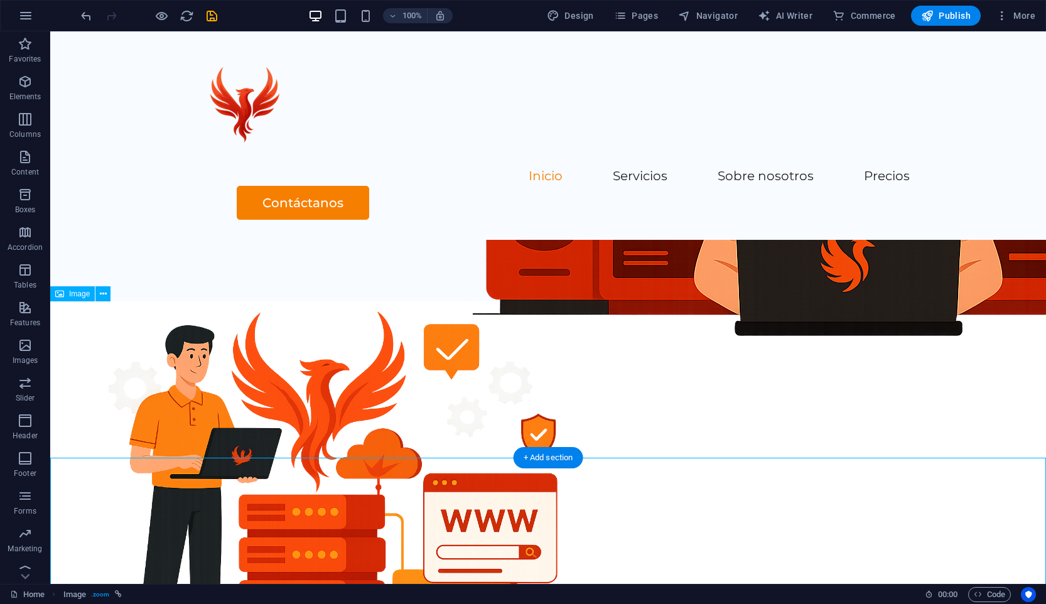
scroll to position [242, 0]
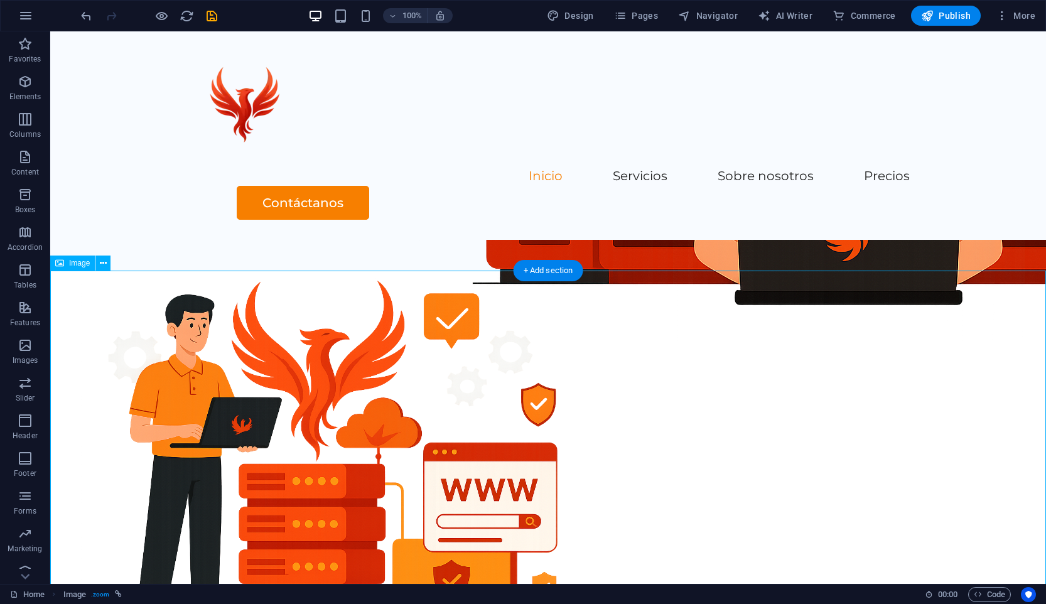
click at [440, 510] on figure at bounding box center [548, 459] width 996 height 377
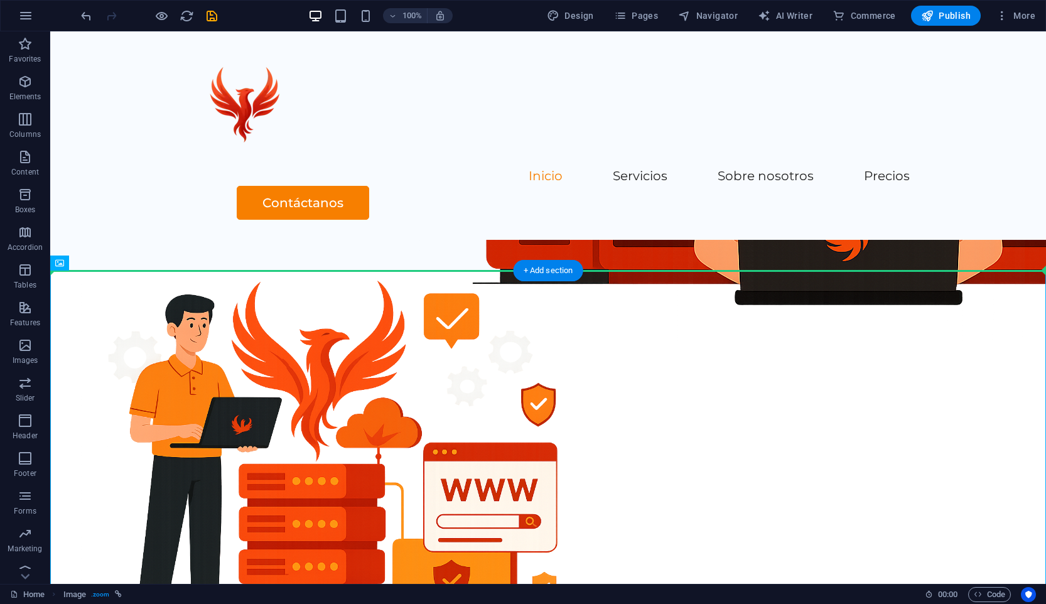
drag, startPoint x: 424, startPoint y: 438, endPoint x: 770, endPoint y: 210, distance: 414.3
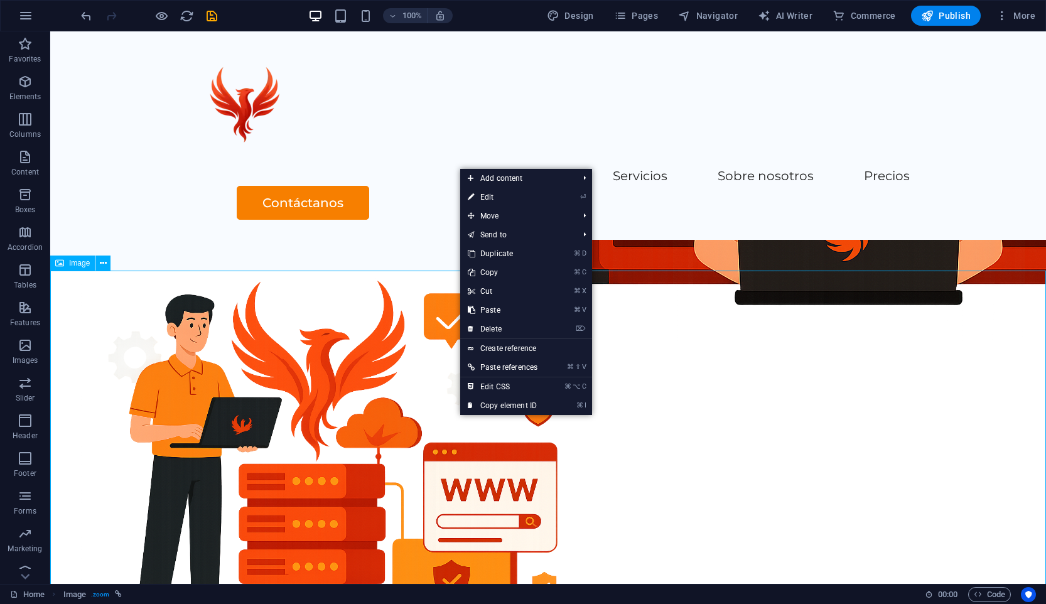
click at [423, 416] on figure at bounding box center [548, 459] width 996 height 377
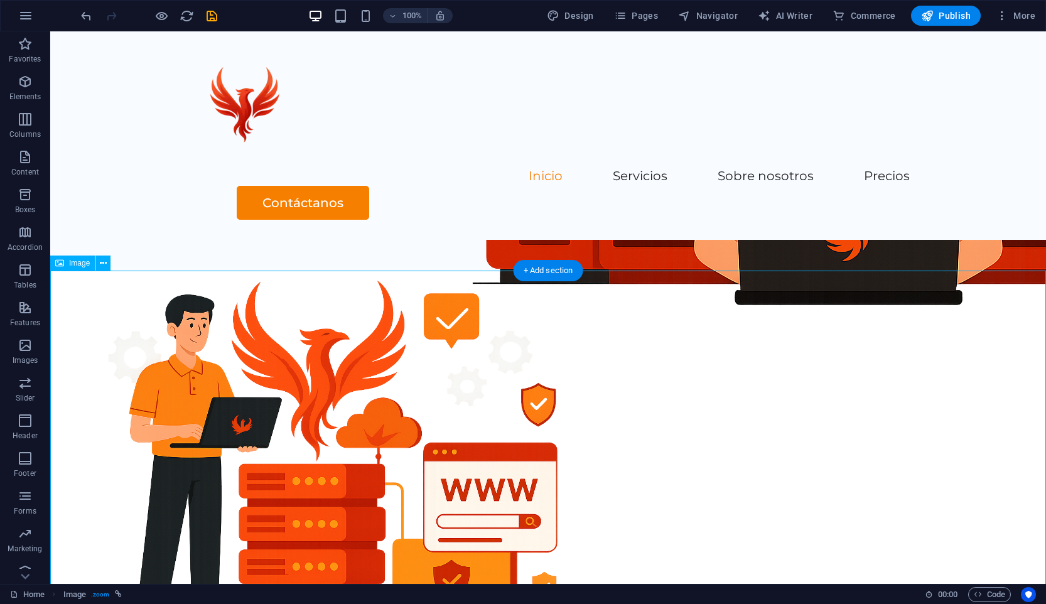
click at [465, 423] on figure at bounding box center [548, 459] width 996 height 377
click at [446, 409] on figure at bounding box center [548, 459] width 996 height 377
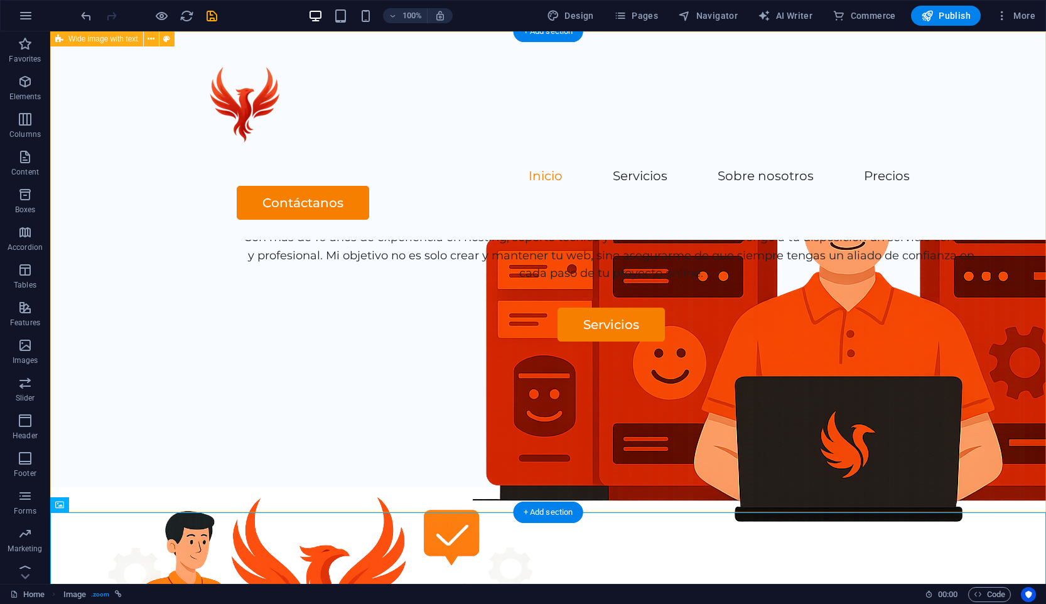
scroll to position [0, 0]
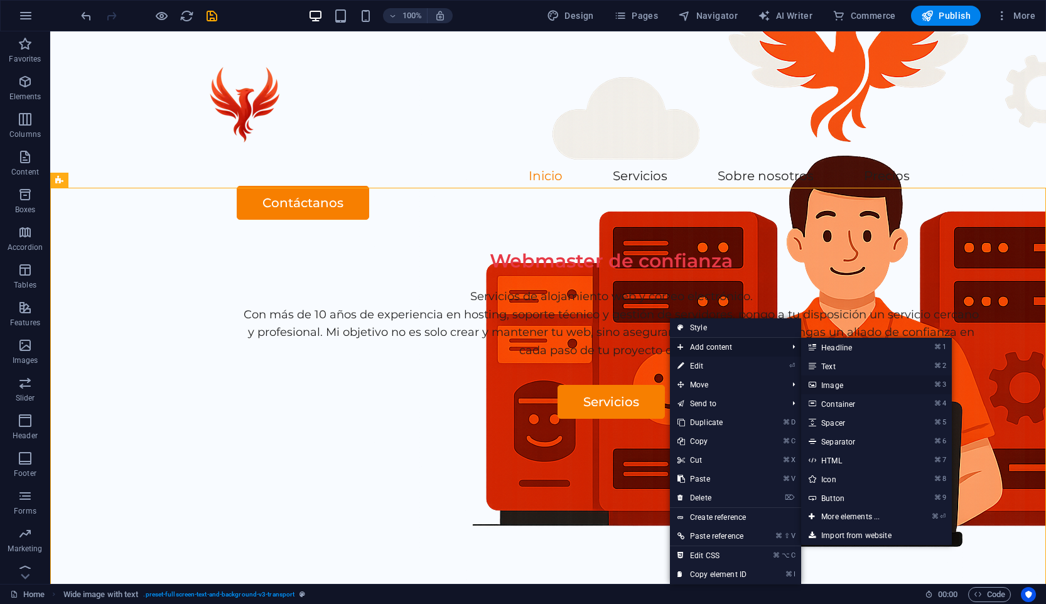
click at [877, 382] on link "⌘ 3 Image" at bounding box center [853, 384] width 104 height 19
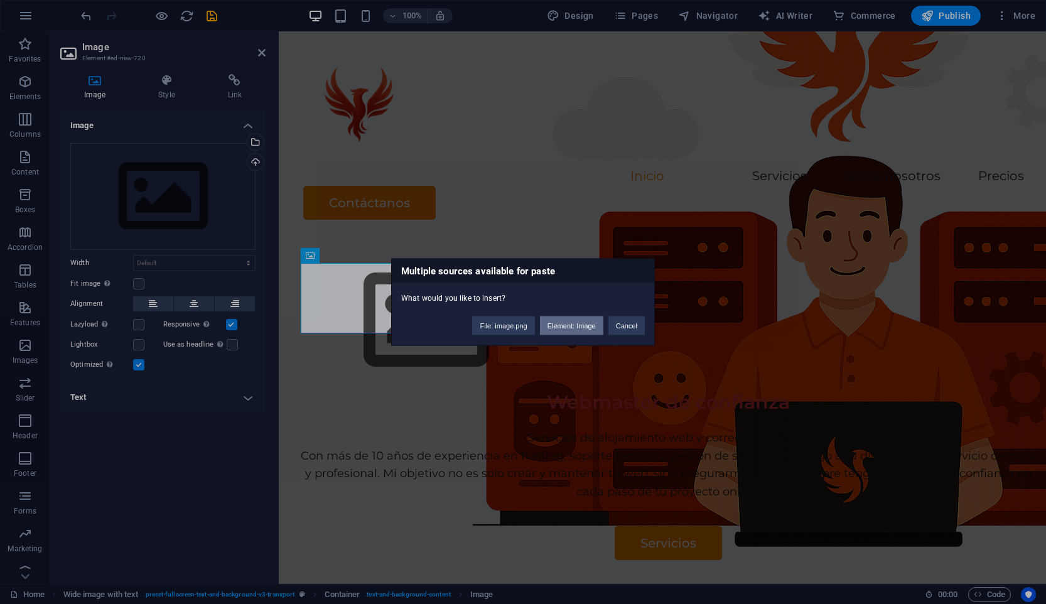
click at [566, 325] on button "Element: Image" at bounding box center [571, 325] width 63 height 19
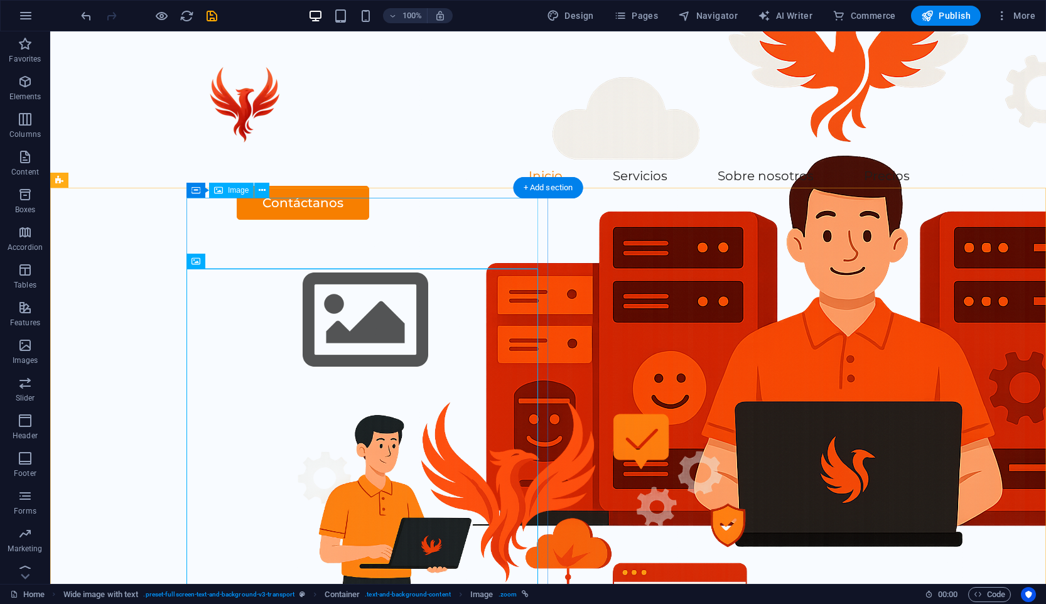
click at [352, 250] on figure at bounding box center [611, 320] width 743 height 141
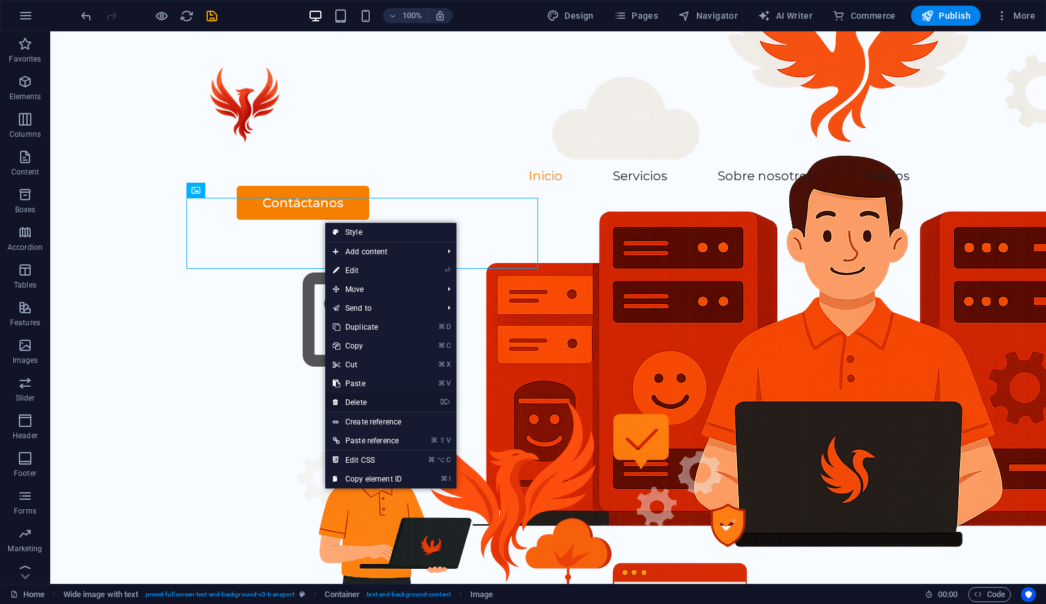
click at [386, 400] on link "⌦ Delete" at bounding box center [367, 402] width 84 height 19
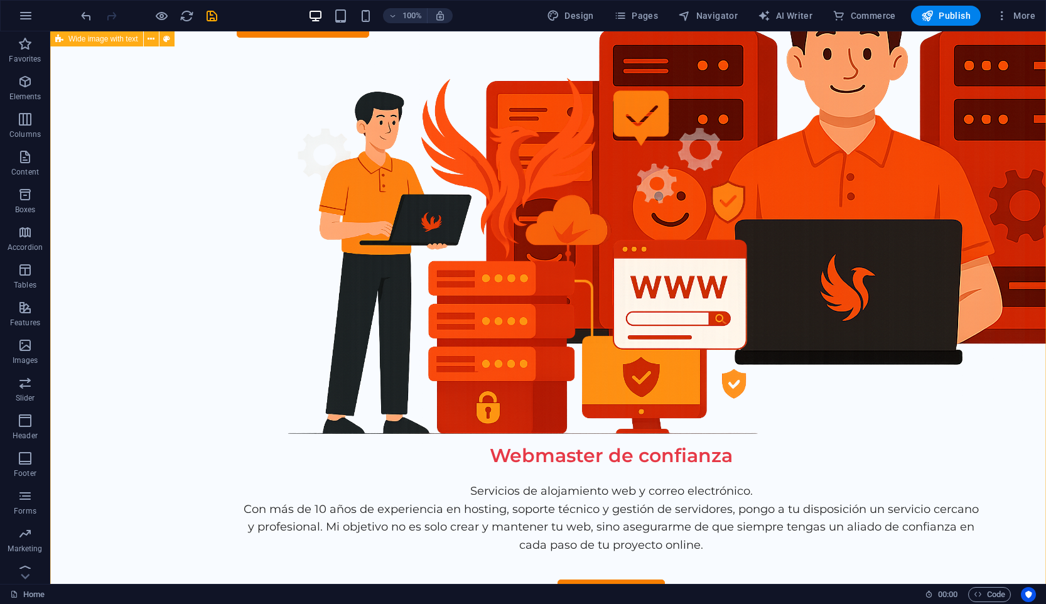
scroll to position [99, 0]
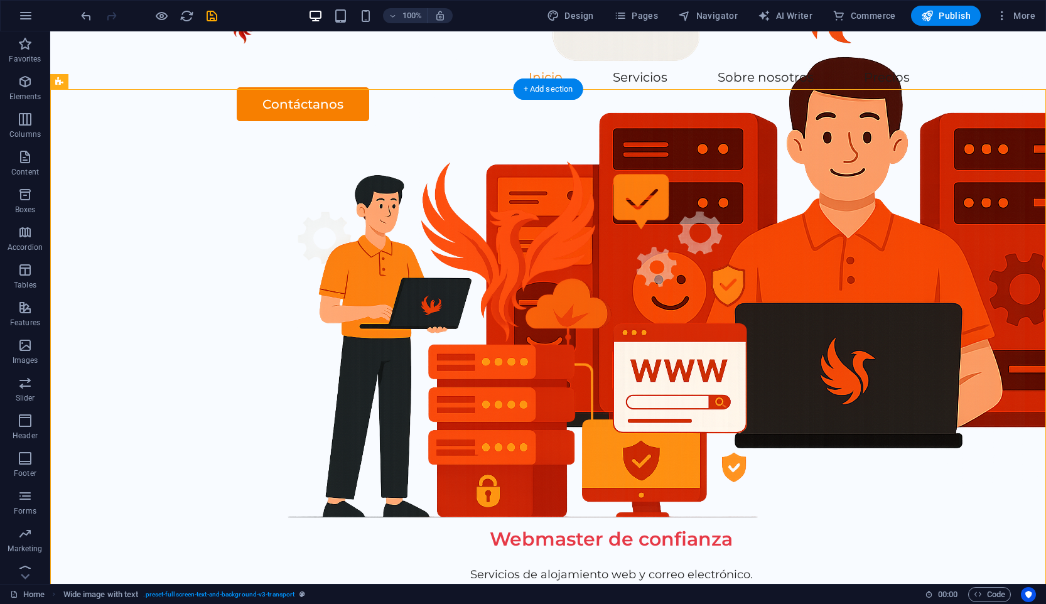
drag, startPoint x: 453, startPoint y: 266, endPoint x: 760, endPoint y: 269, distance: 307.1
click at [762, 270] on div "Webmaster de confianza Servicios de alojamiento web y correo electrónico. Con m…" at bounding box center [548, 442] width 996 height 602
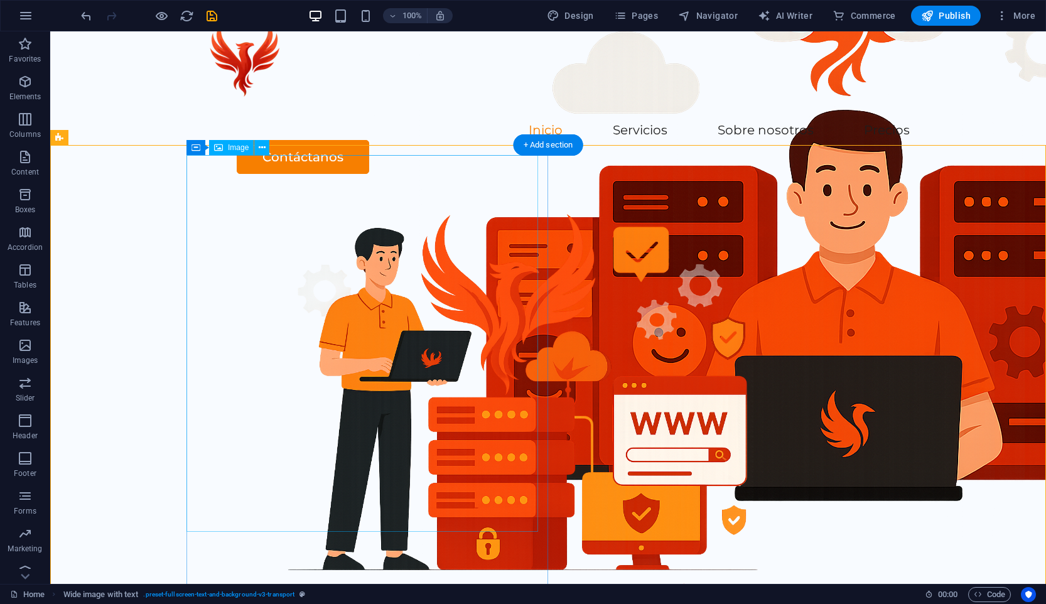
scroll to position [40, 0]
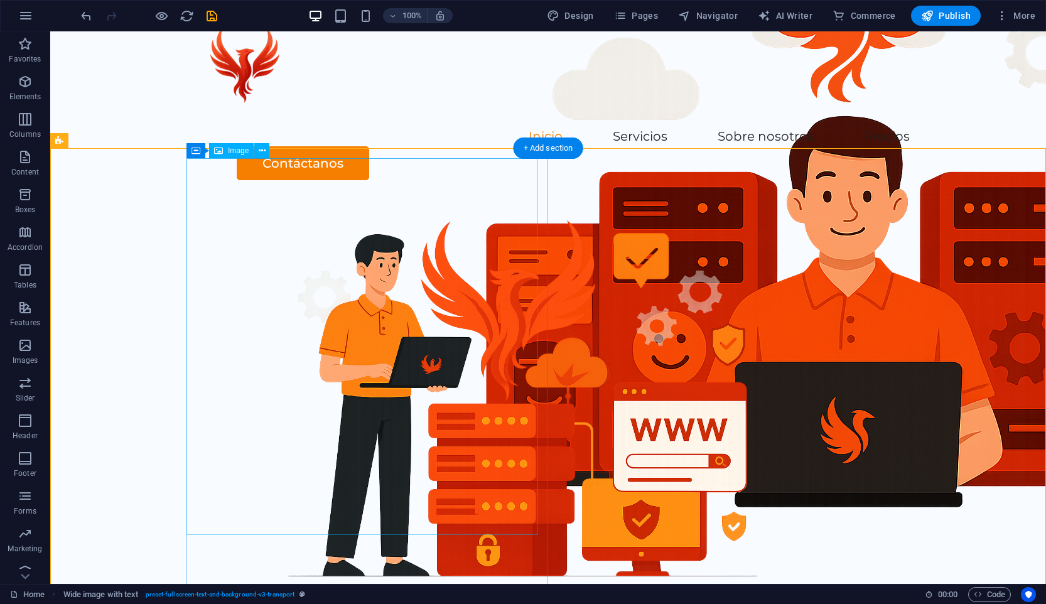
click at [348, 298] on figure at bounding box center [611, 398] width 743 height 377
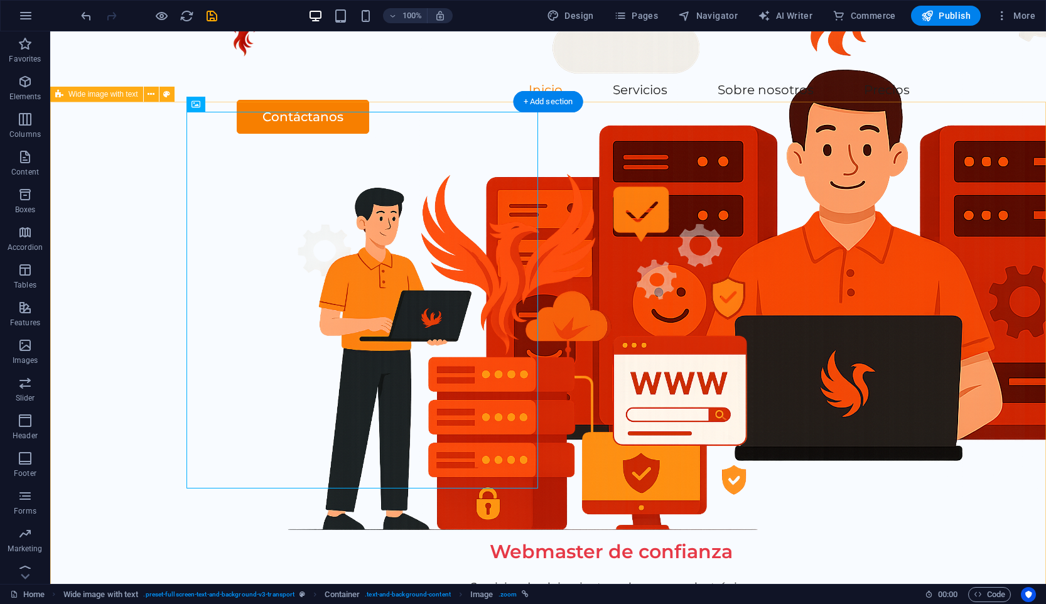
scroll to position [0, 0]
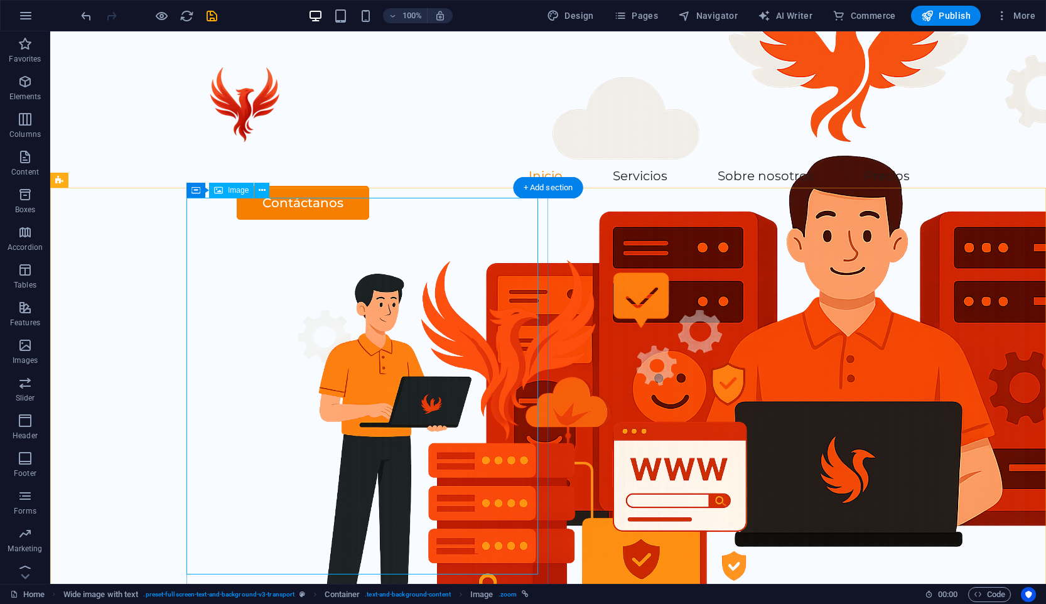
click at [429, 369] on figure at bounding box center [611, 438] width 743 height 377
click at [388, 298] on figure at bounding box center [611, 438] width 743 height 377
click at [391, 258] on figure at bounding box center [611, 438] width 743 height 377
click at [262, 240] on div "Webmaster de confianza Servicios de alojamiento web y correo electrónico. Con m…" at bounding box center [548, 541] width 996 height 602
click at [267, 250] on figure at bounding box center [611, 438] width 743 height 377
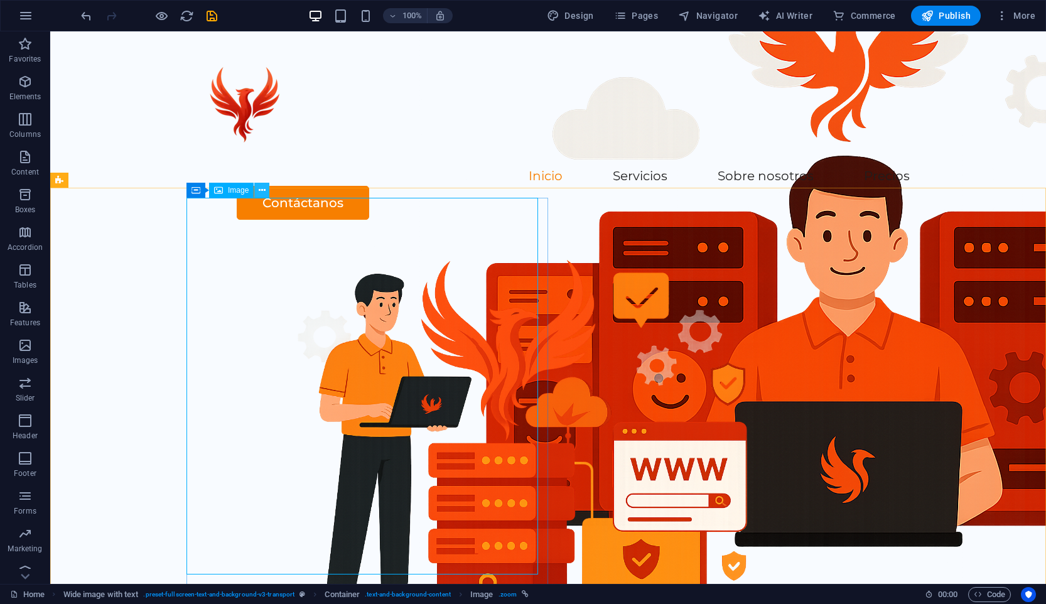
click at [261, 186] on icon at bounding box center [262, 190] width 7 height 13
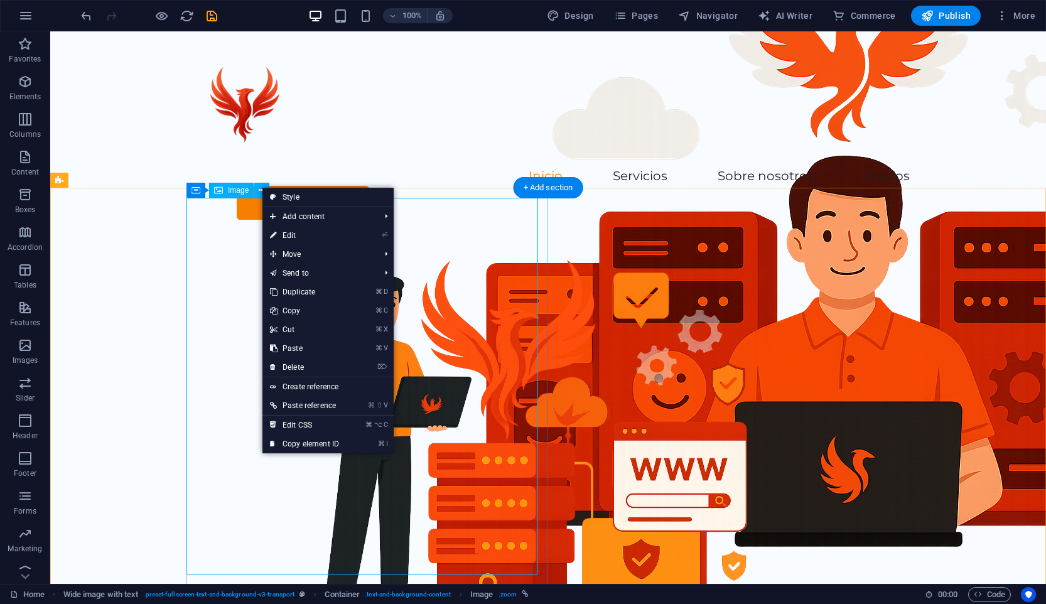
click at [482, 320] on figure at bounding box center [611, 438] width 743 height 377
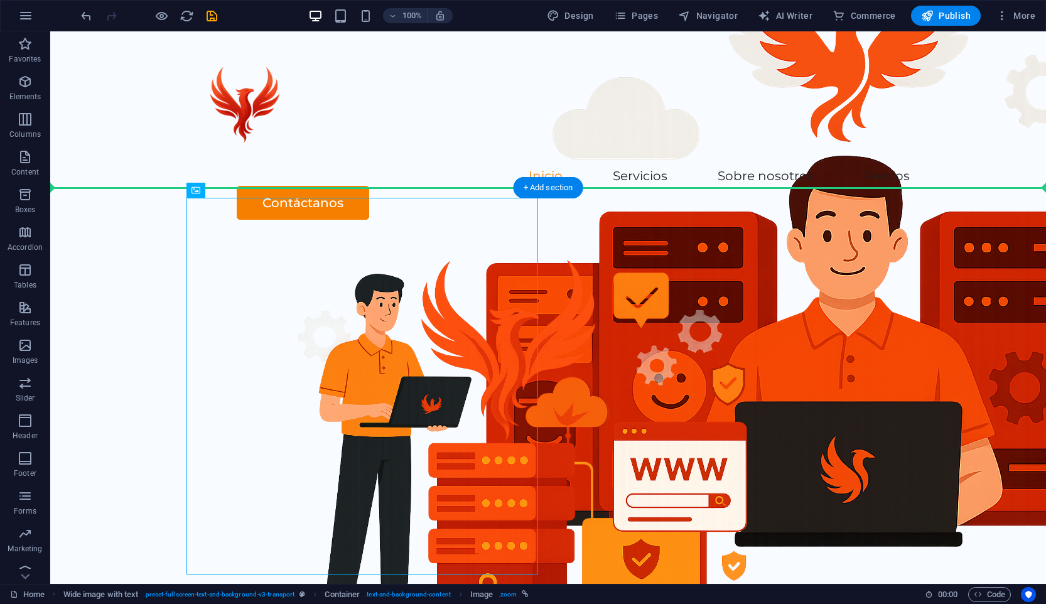
drag, startPoint x: 477, startPoint y: 320, endPoint x: 845, endPoint y: 325, distance: 368.6
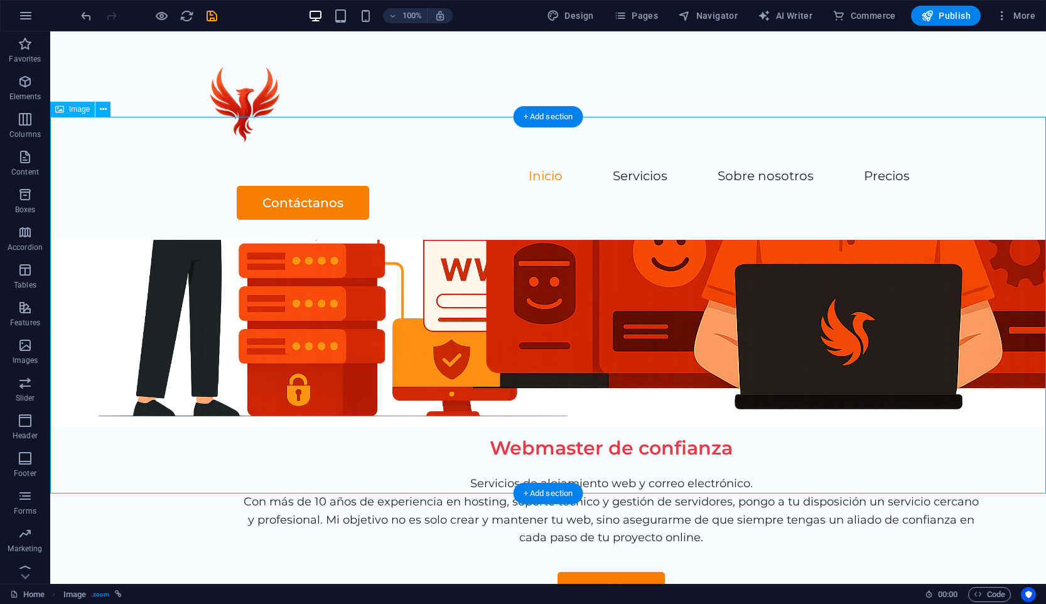
scroll to position [159, 0]
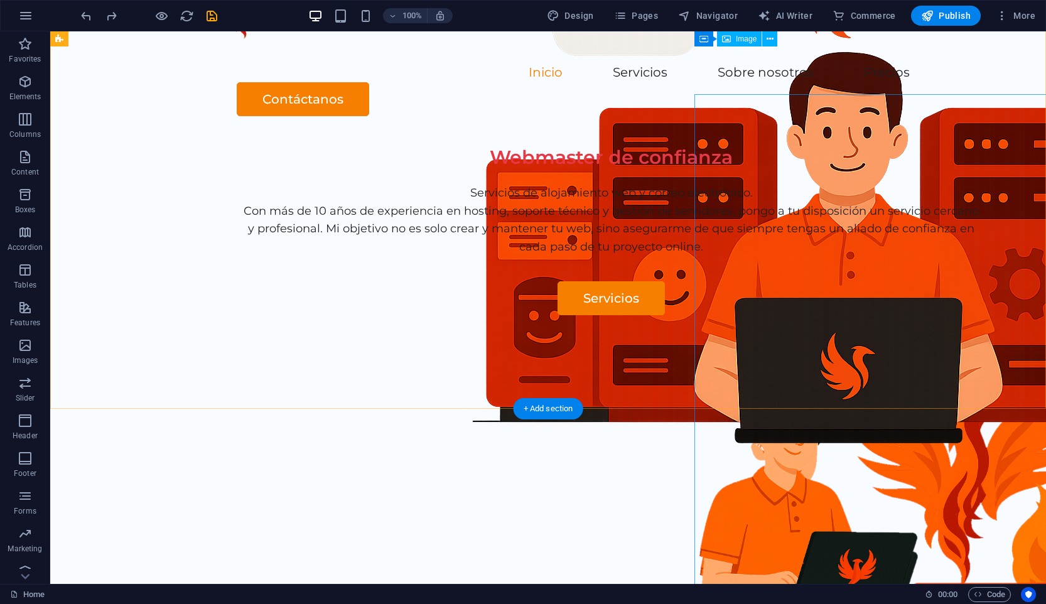
scroll to position [24, 0]
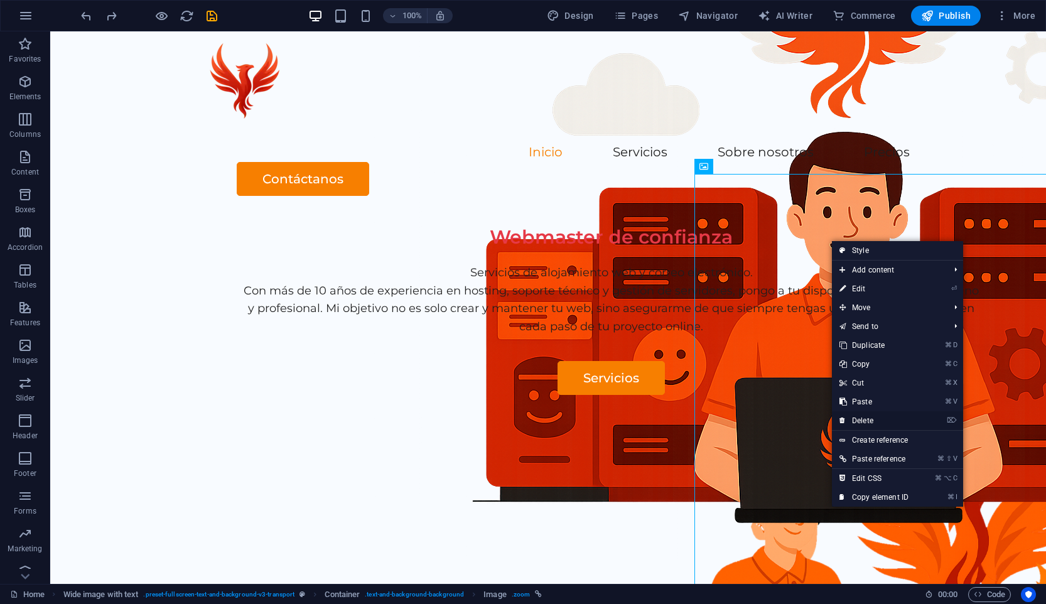
click at [881, 423] on link "⌦ Delete" at bounding box center [874, 420] width 84 height 19
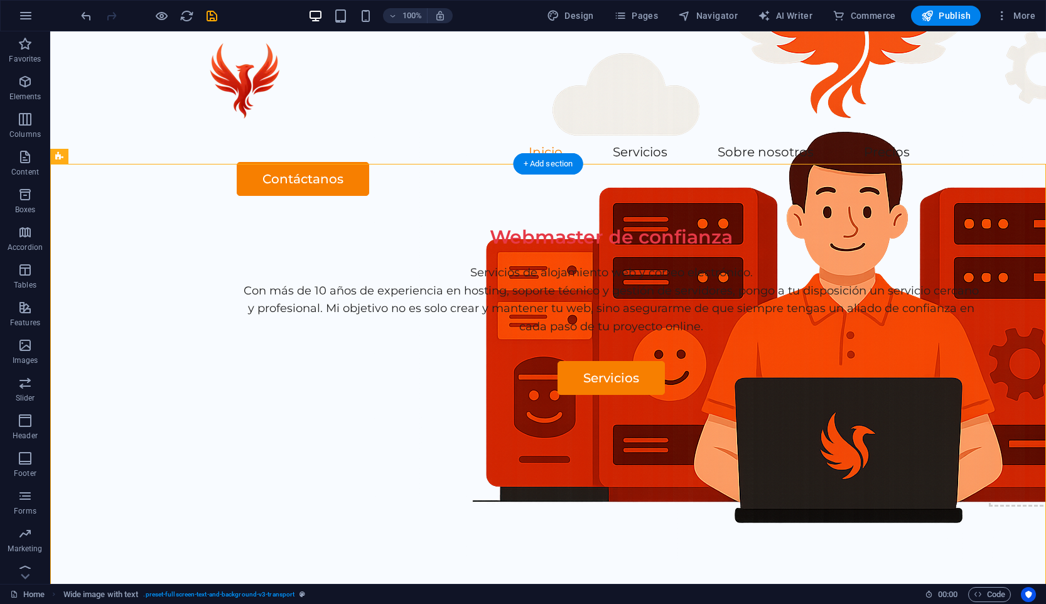
drag, startPoint x: 1048, startPoint y: 201, endPoint x: 747, endPoint y: 243, distance: 303.7
click at [1033, 166] on icon at bounding box center [1034, 166] width 7 height 13
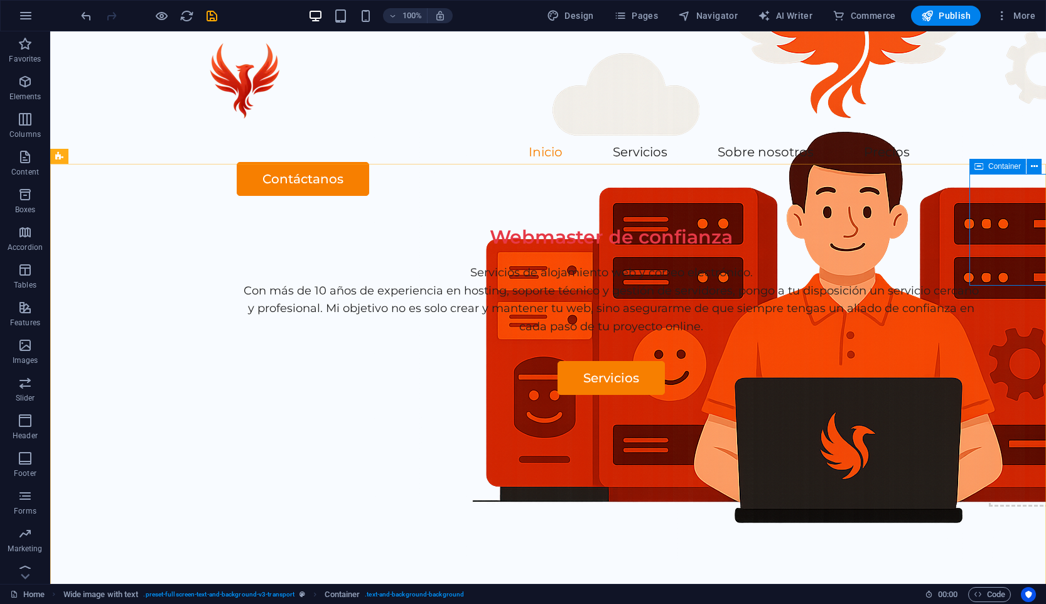
click at [979, 160] on icon at bounding box center [978, 166] width 9 height 15
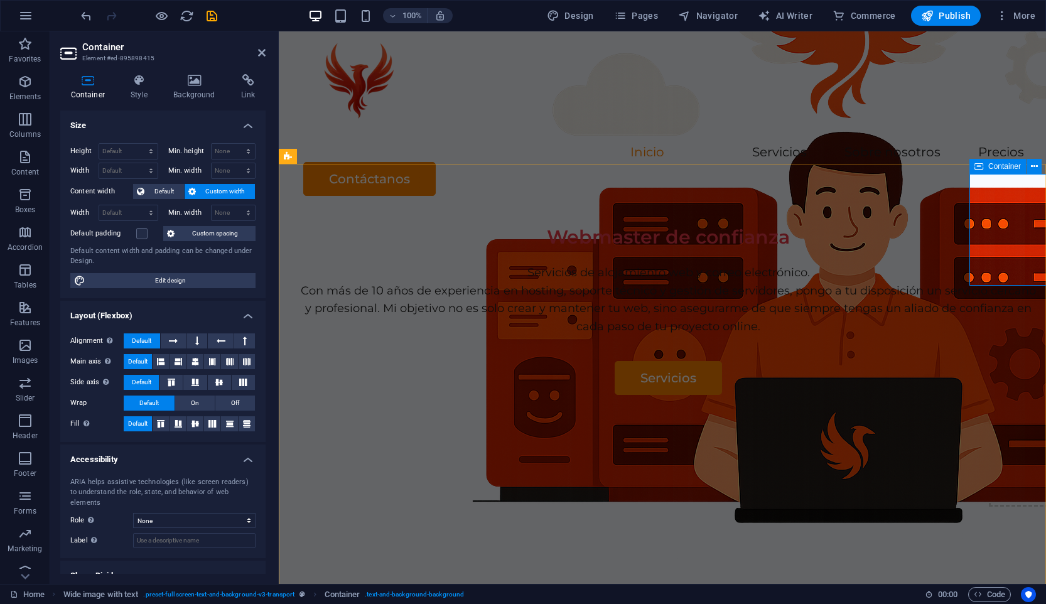
click at [979, 160] on icon at bounding box center [978, 166] width 9 height 15
click at [162, 191] on span "Default" at bounding box center [164, 191] width 32 height 15
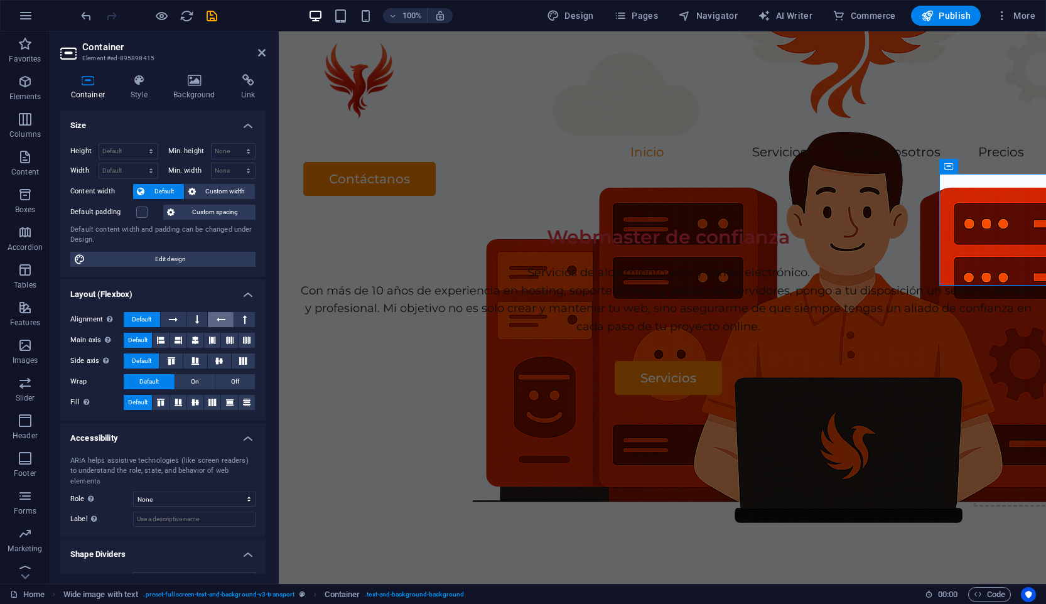
click at [222, 313] on icon at bounding box center [221, 319] width 9 height 15
click at [195, 314] on icon at bounding box center [197, 319] width 4 height 15
click at [178, 314] on button at bounding box center [174, 319] width 26 height 15
click at [161, 340] on icon at bounding box center [161, 340] width 8 height 15
click at [208, 340] on icon at bounding box center [212, 340] width 8 height 15
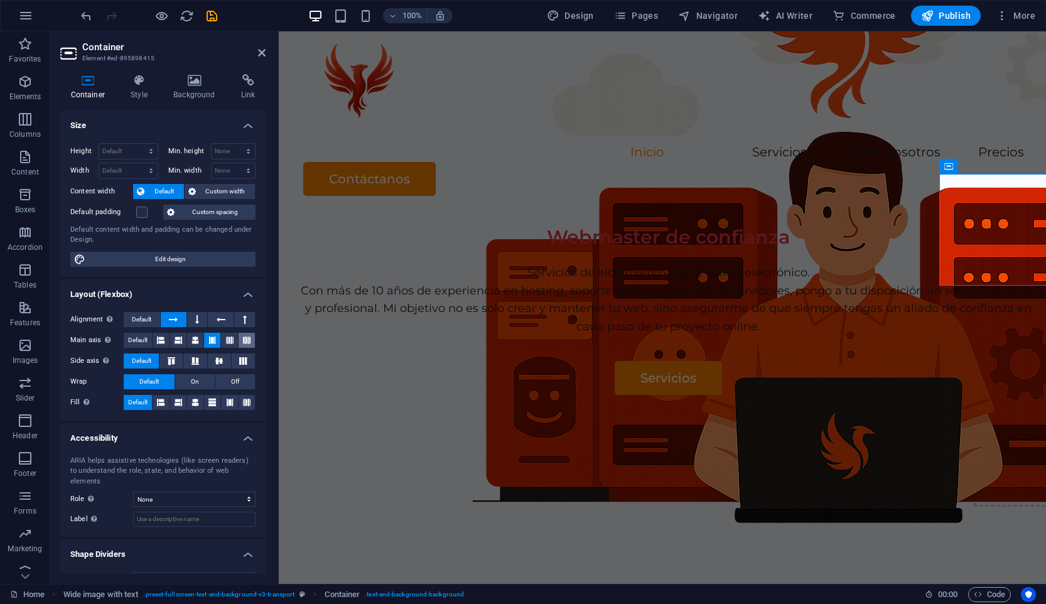
click at [246, 340] on icon at bounding box center [247, 340] width 8 height 15
click at [239, 318] on button at bounding box center [244, 319] width 21 height 15
click at [224, 320] on button at bounding box center [221, 319] width 26 height 15
click at [171, 320] on icon at bounding box center [173, 319] width 9 height 15
click at [149, 320] on span "Default" at bounding box center [141, 319] width 19 height 15
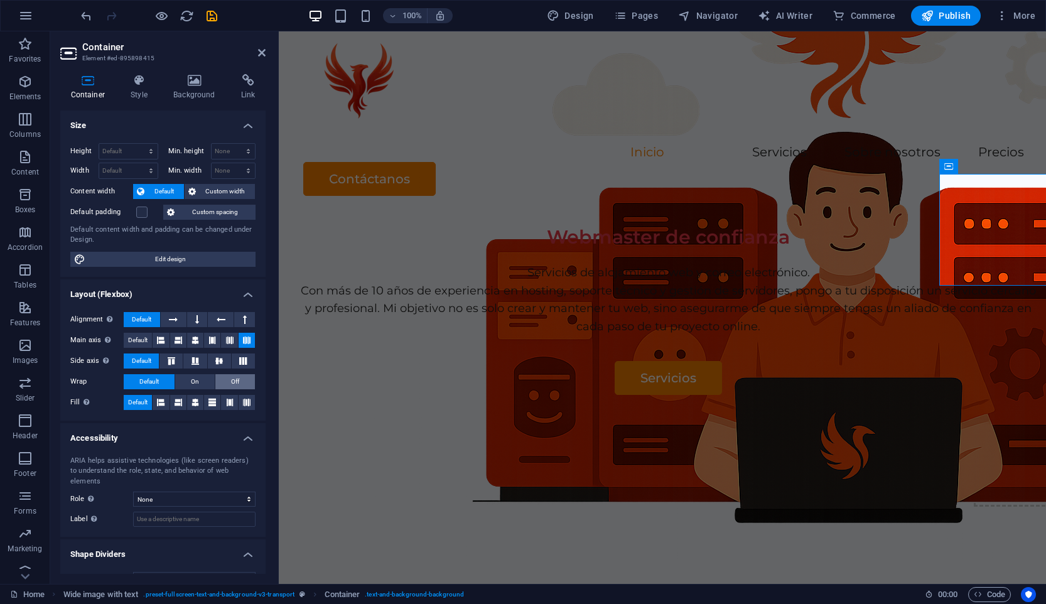
click at [232, 381] on span "Off" at bounding box center [235, 381] width 8 height 15
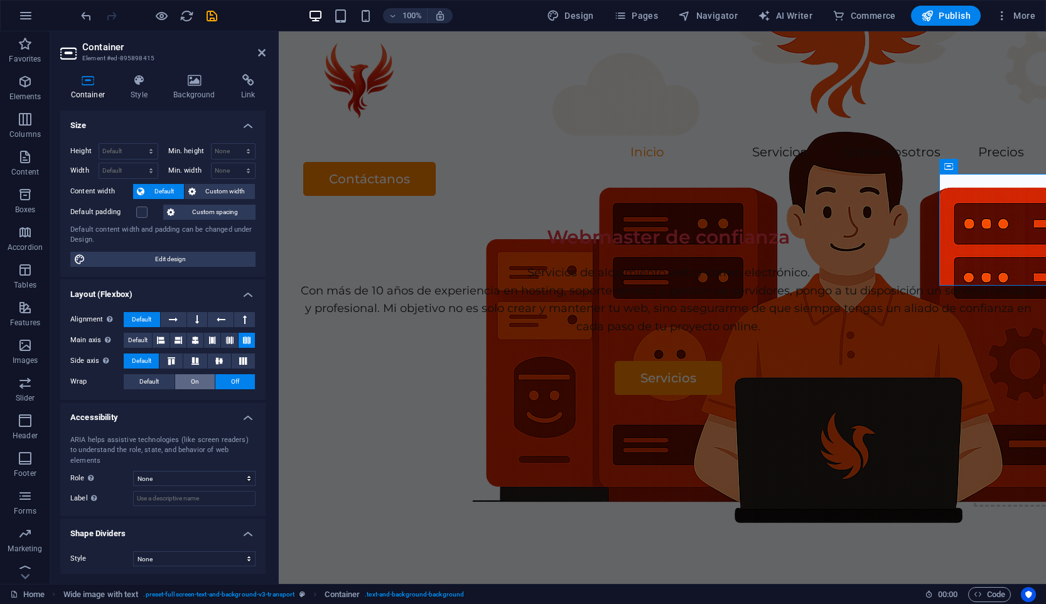
click at [202, 384] on button "On" at bounding box center [195, 381] width 40 height 15
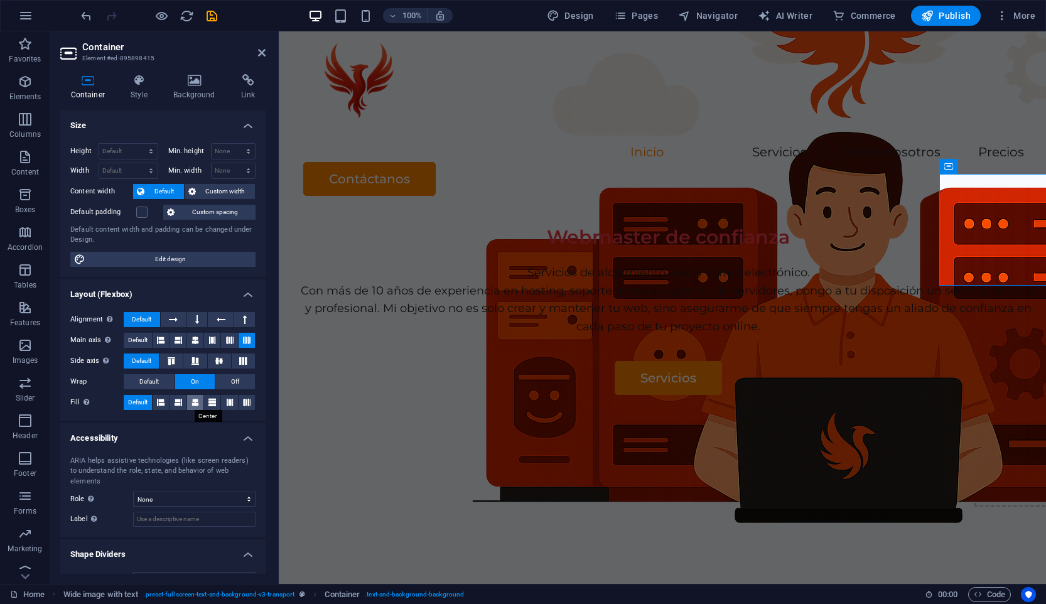
click at [190, 405] on button at bounding box center [195, 402] width 16 height 15
click at [175, 405] on icon at bounding box center [179, 402] width 8 height 15
click at [243, 403] on icon at bounding box center [247, 402] width 8 height 15
click at [226, 403] on icon at bounding box center [230, 402] width 8 height 15
click at [229, 492] on select "None Alert Article Banner Comment Complementary Dialog Footer Header Marquee Pr…" at bounding box center [194, 499] width 122 height 15
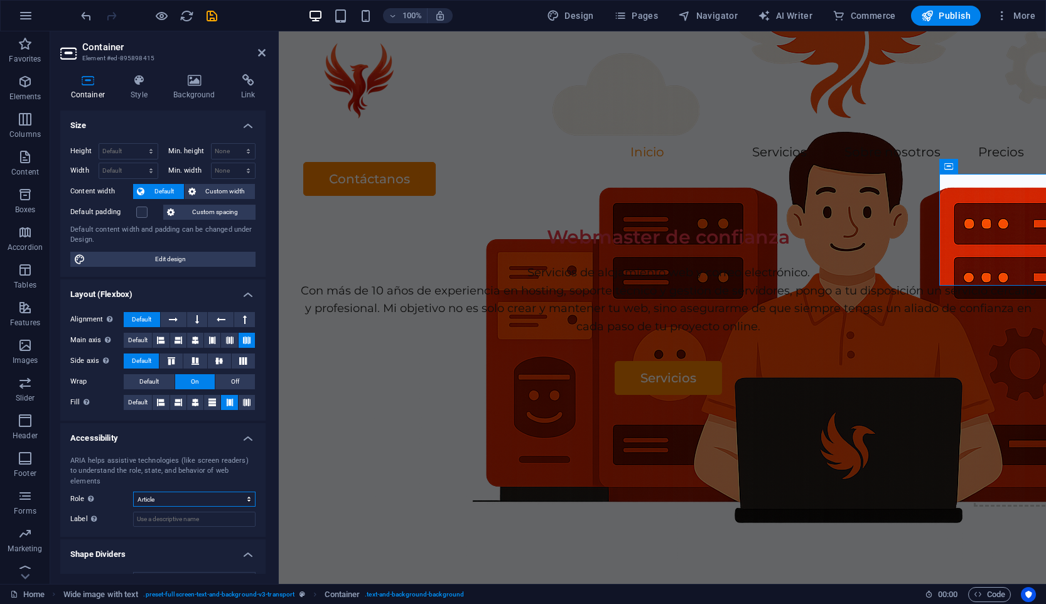
select select "none"
click at [1015, 450] on span "Add elements" at bounding box center [1046, 459] width 62 height 18
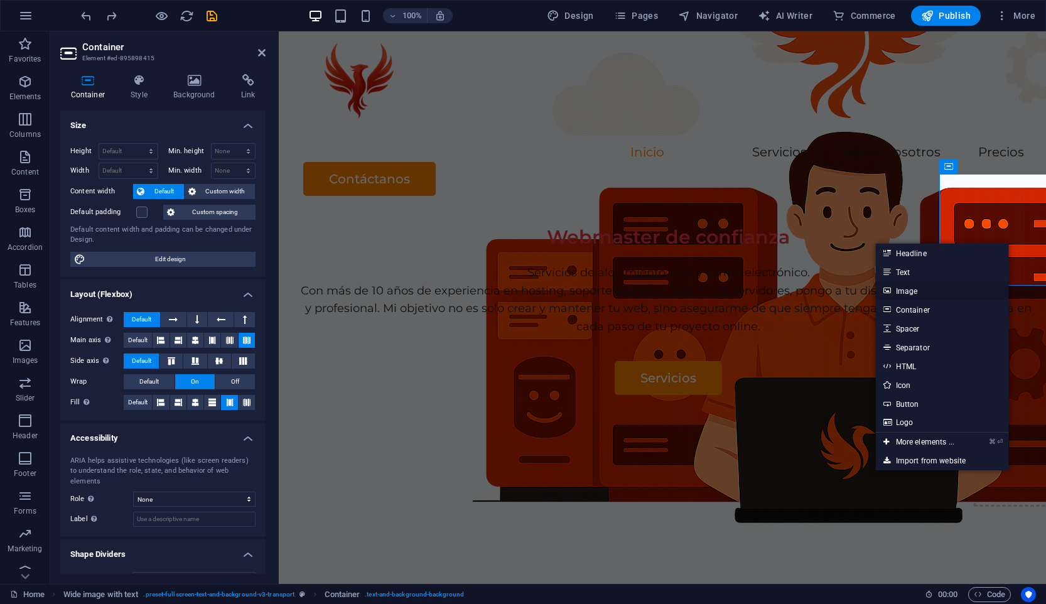
click at [939, 298] on link "Image" at bounding box center [942, 290] width 133 height 19
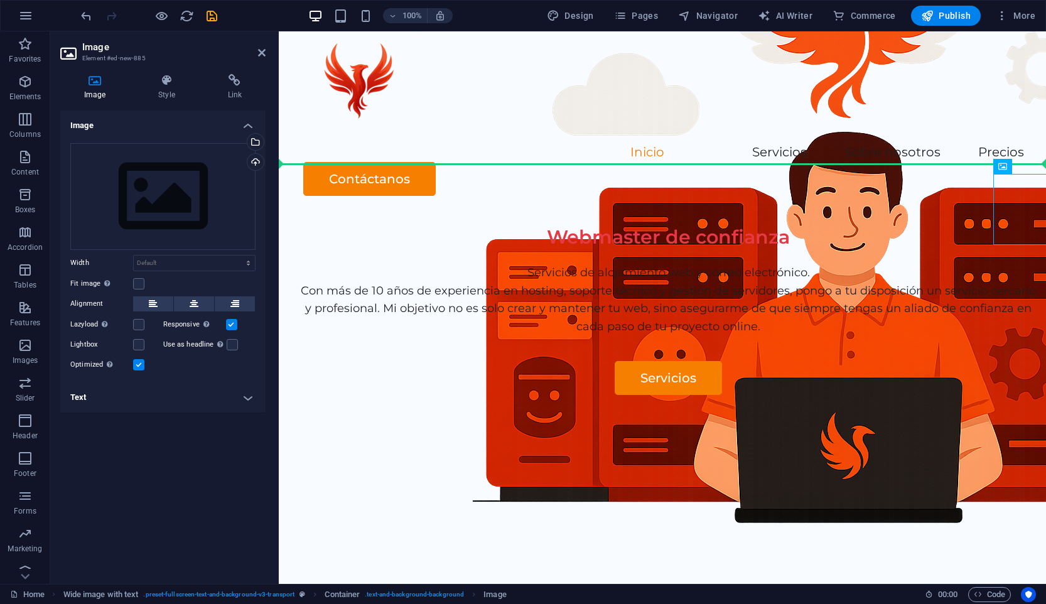
drag, startPoint x: 1024, startPoint y: 207, endPoint x: 781, endPoint y: 326, distance: 270.4
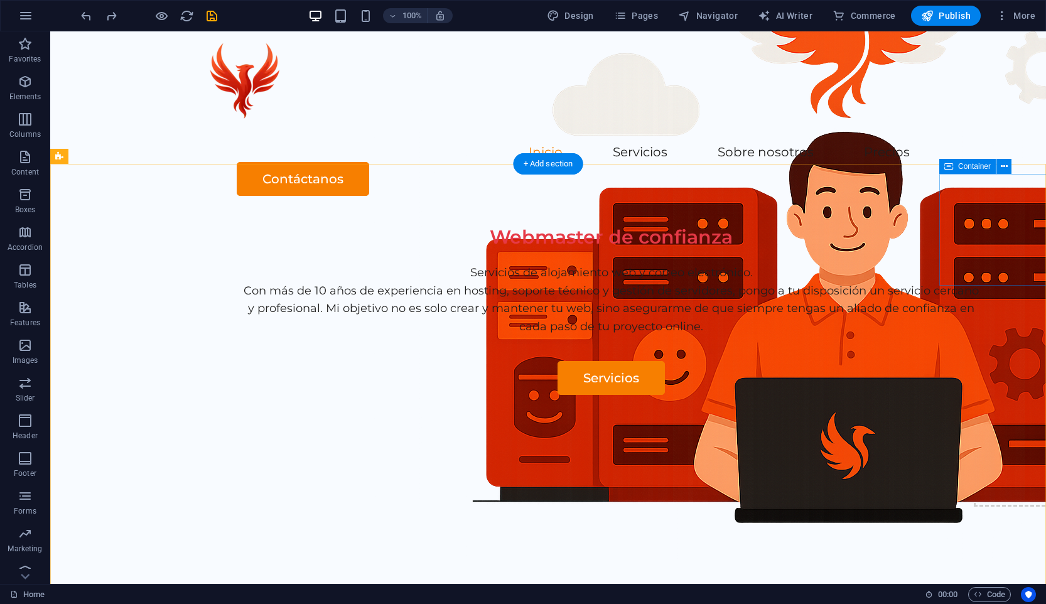
click at [959, 395] on div "Drop content here or Add elements Paste clipboard" at bounding box center [1046, 451] width 175 height 112
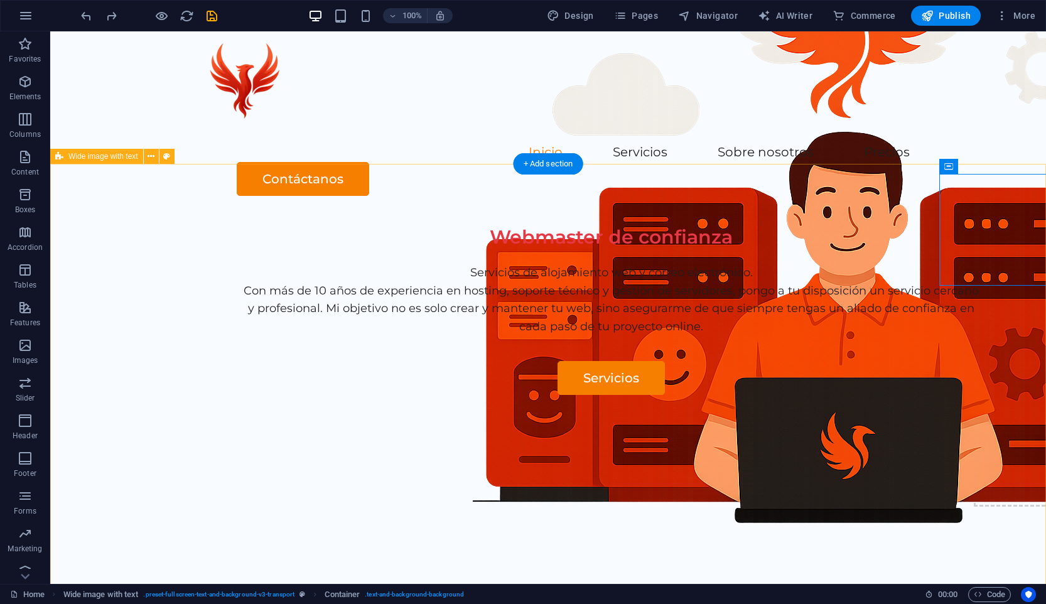
click at [735, 223] on div "Webmaster de confianza Servicios de alojamiento web y correo electrónico. Con m…" at bounding box center [548, 456] width 996 height 481
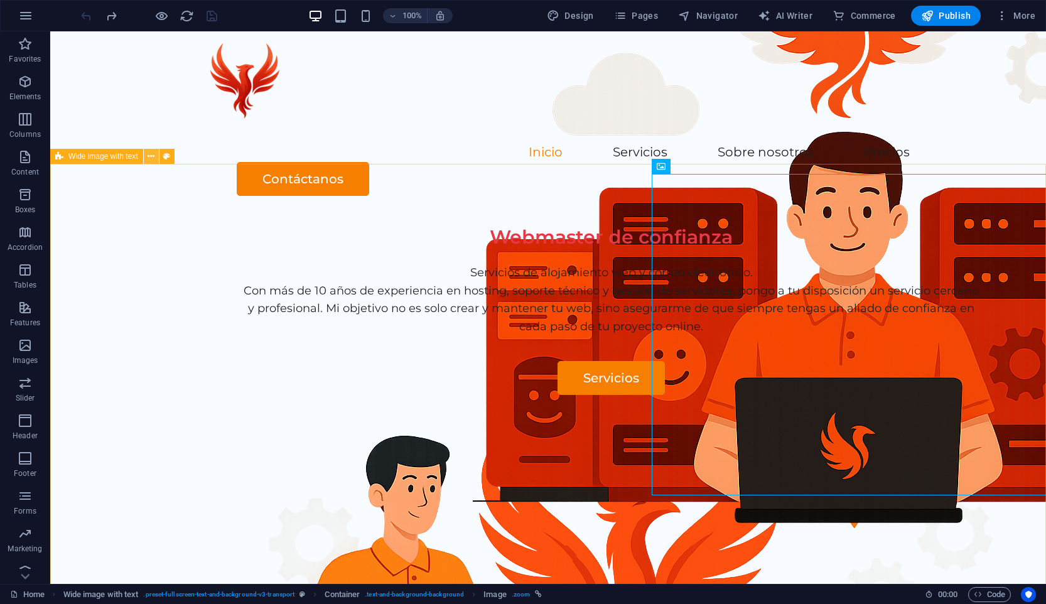
click at [150, 154] on icon at bounding box center [151, 156] width 7 height 13
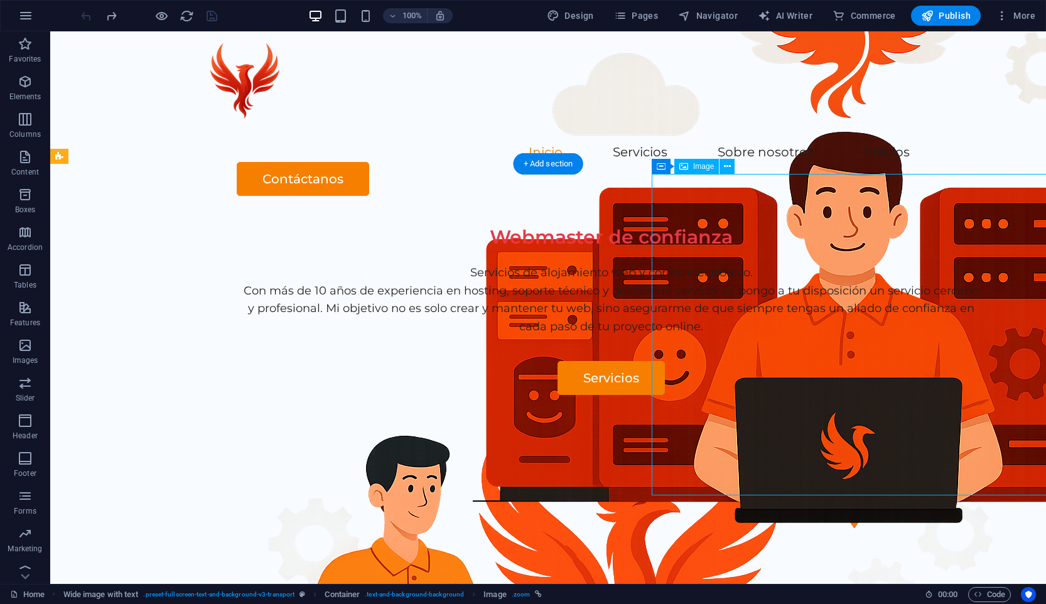
select select "px"
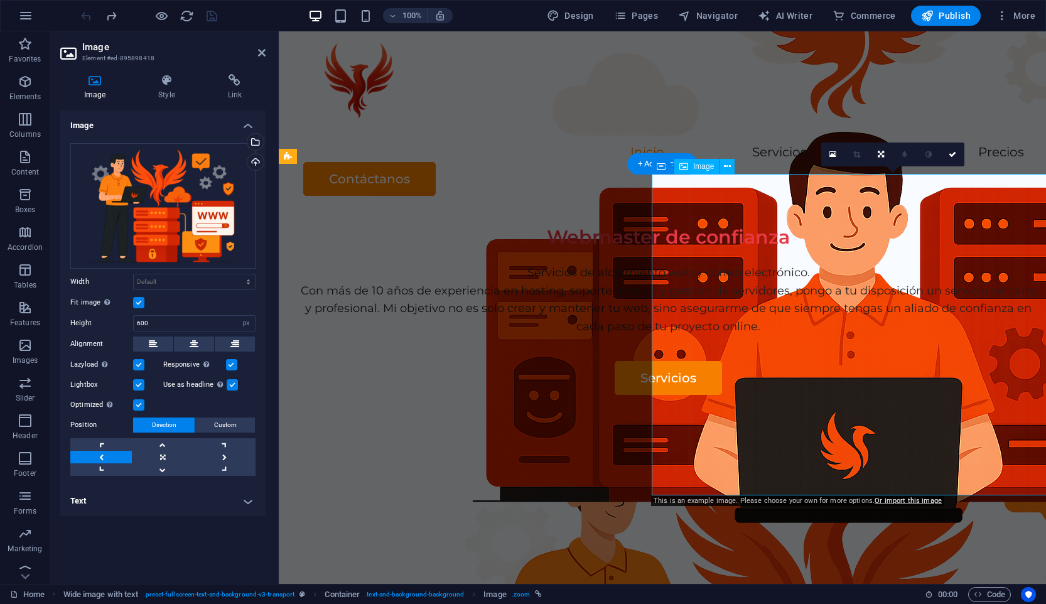
select select "DISABLED_OPTION_VALUE"
click at [203, 202] on div "Drag files here, click to choose files or select files from Files or our free s…" at bounding box center [162, 206] width 185 height 126
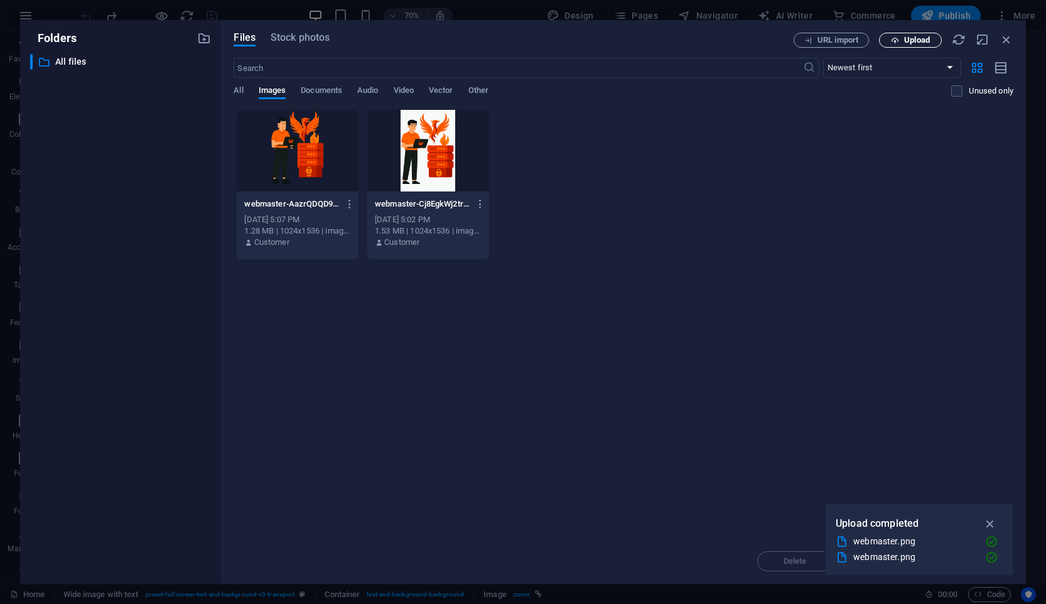
click at [910, 46] on button "Upload" at bounding box center [910, 40] width 63 height 15
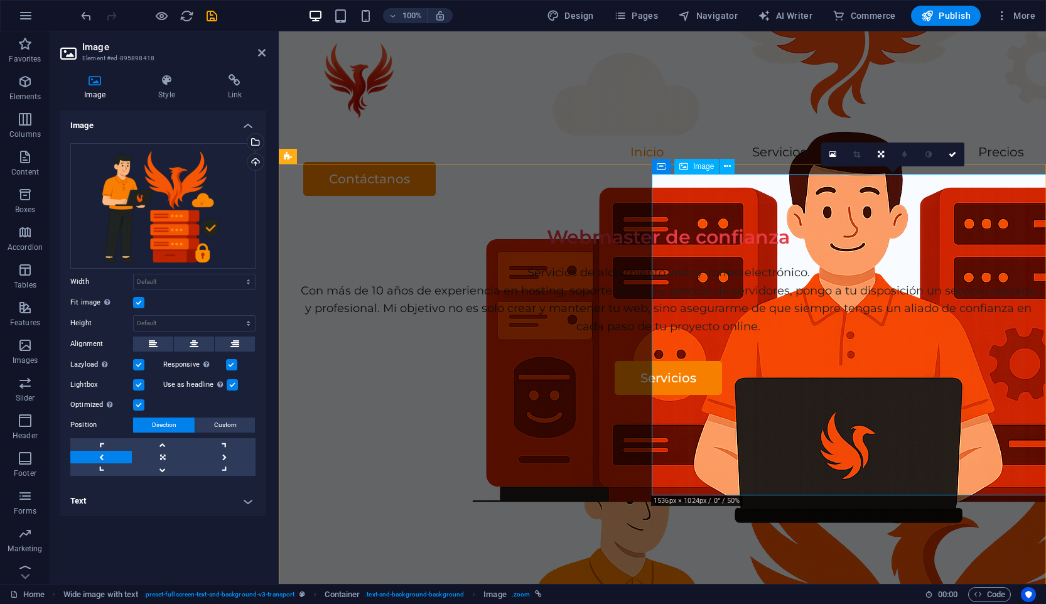
click at [959, 20] on span "Publish" at bounding box center [946, 15] width 50 height 13
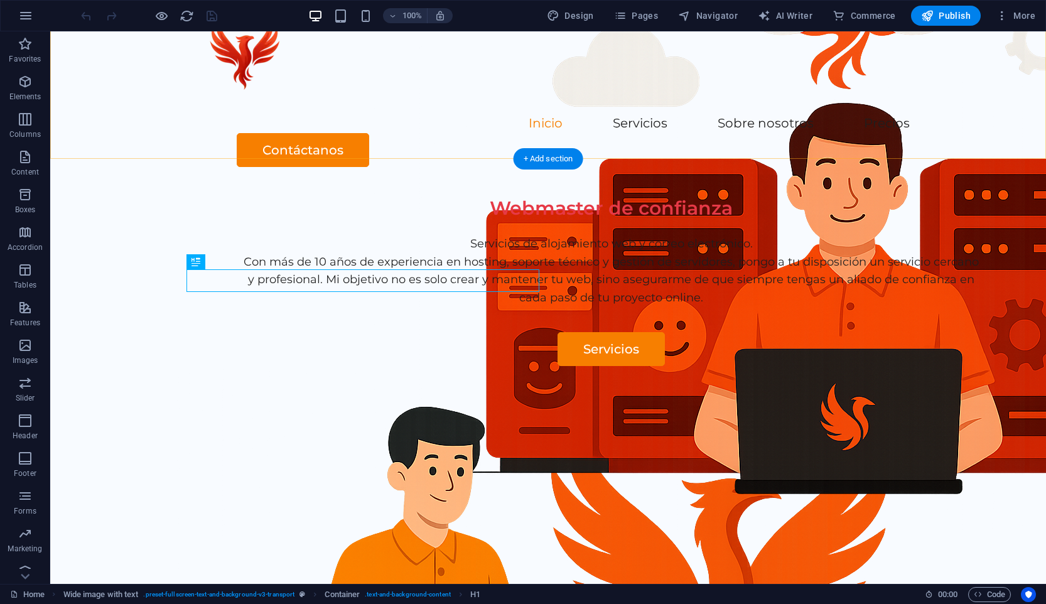
scroll to position [68, 0]
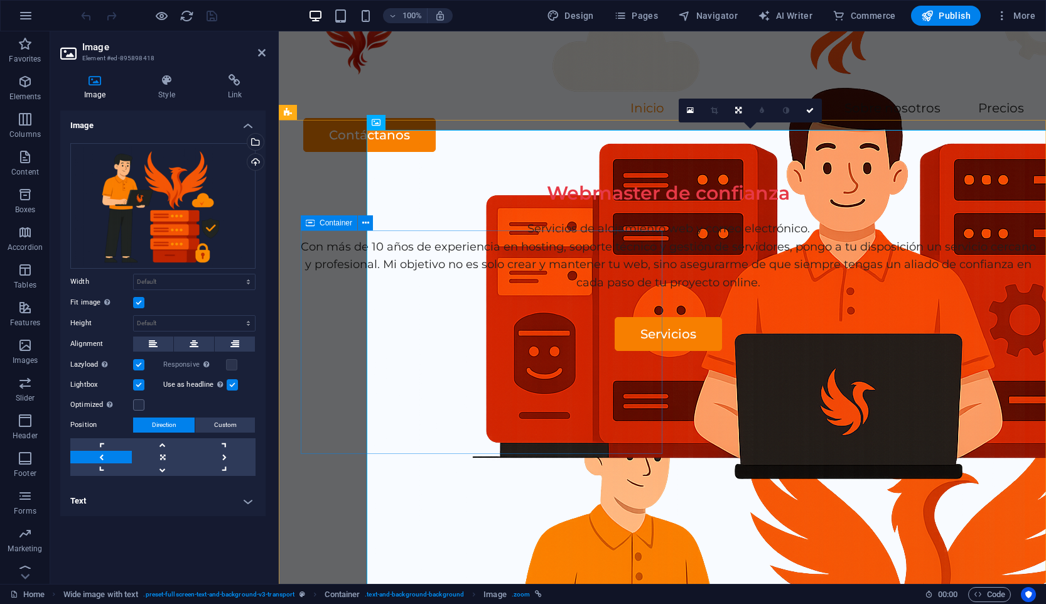
click at [626, 316] on div "Webmaster de confianza Servicios de alojamiento web y correo electrónico. Con m…" at bounding box center [673, 266] width 745 height 169
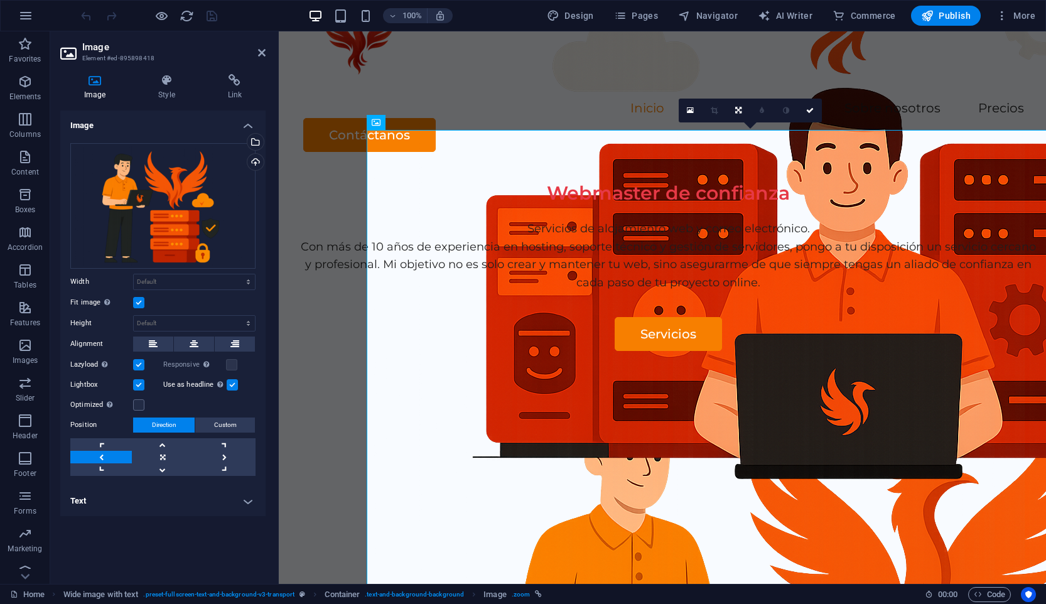
click at [139, 305] on label at bounding box center [138, 302] width 11 height 11
click at [0, 0] on input "Fit image Automatically fit image to a fixed width and height" at bounding box center [0, 0] width 0 height 0
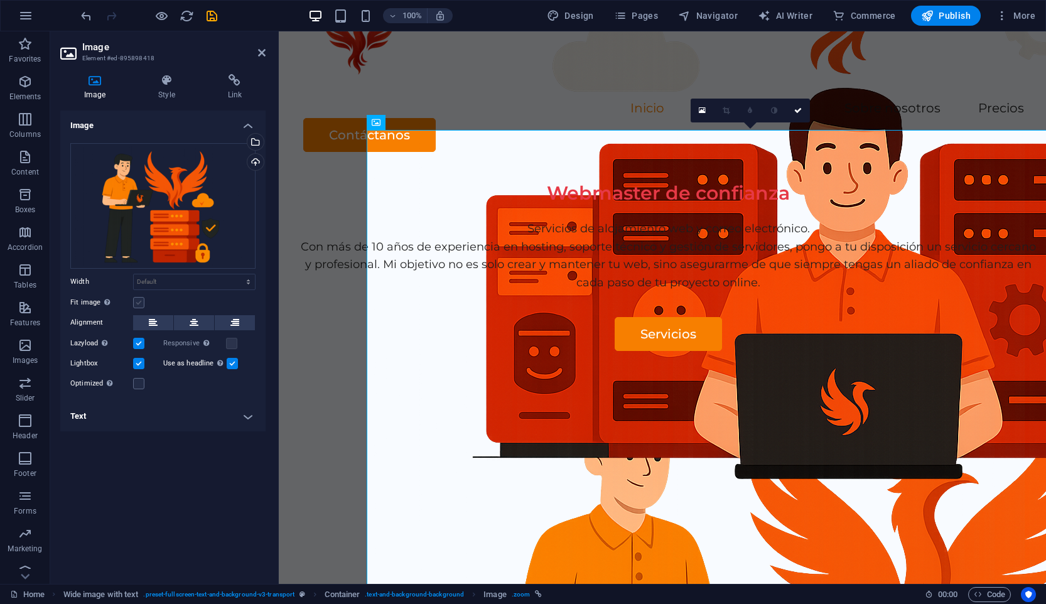
click at [139, 305] on label at bounding box center [138, 302] width 11 height 11
click at [0, 0] on input "Fit image Automatically fit image to a fixed width and height" at bounding box center [0, 0] width 0 height 0
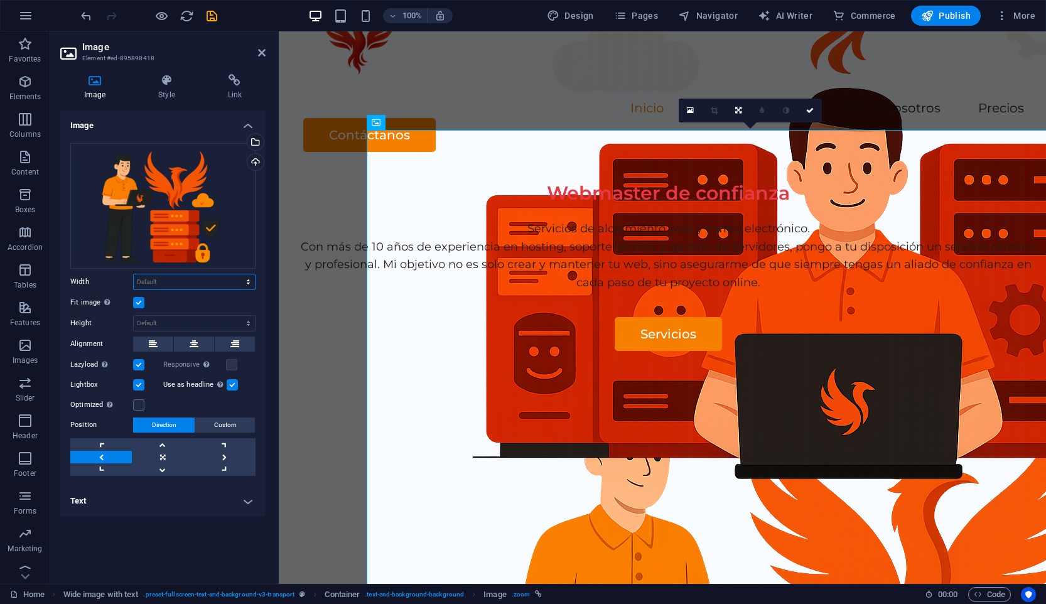
click at [204, 281] on select "Default auto px rem % em vh vw" at bounding box center [194, 281] width 121 height 15
select select "px"
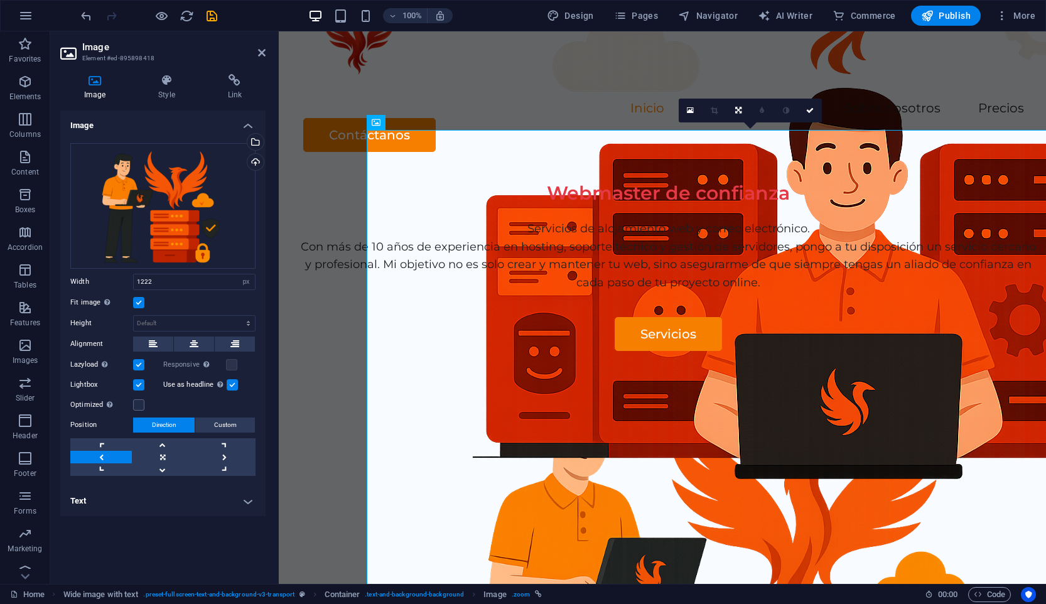
click at [136, 303] on label at bounding box center [138, 302] width 11 height 11
click at [0, 0] on input "Fit image Automatically fit image to a fixed width and height" at bounding box center [0, 0] width 0 height 0
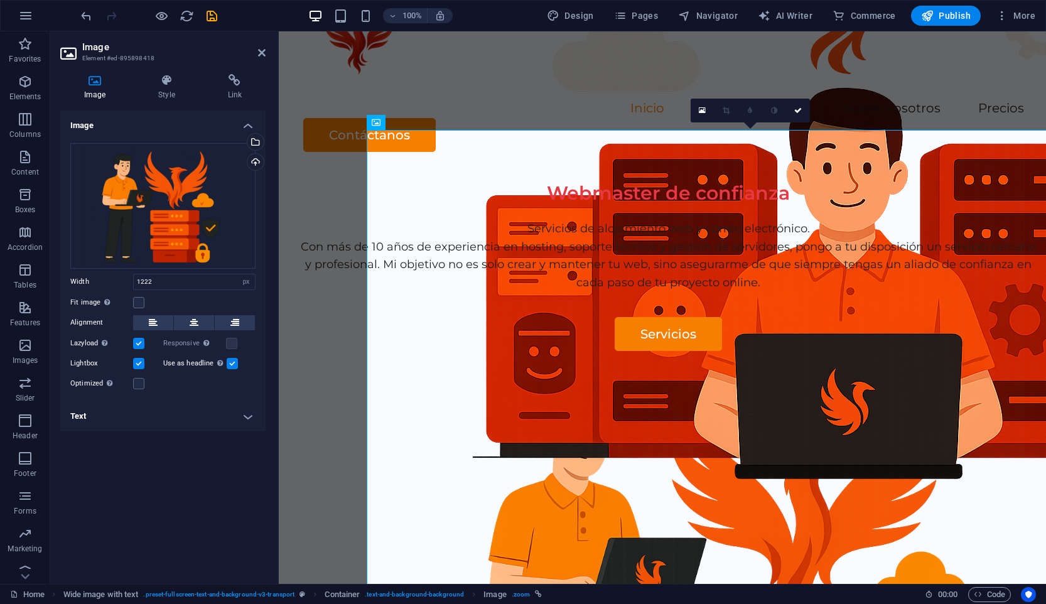
click at [132, 342] on label "Lazyload Loading images after the page loads improves page speed." at bounding box center [101, 343] width 63 height 15
click at [0, 0] on input "Lazyload Loading images after the page loads improves page speed." at bounding box center [0, 0] width 0 height 0
click at [142, 373] on div "Drag files here, click to choose files or select files from Files or our free s…" at bounding box center [162, 267] width 205 height 268
click at [139, 365] on label at bounding box center [138, 363] width 11 height 11
click at [0, 0] on input "Lightbox" at bounding box center [0, 0] width 0 height 0
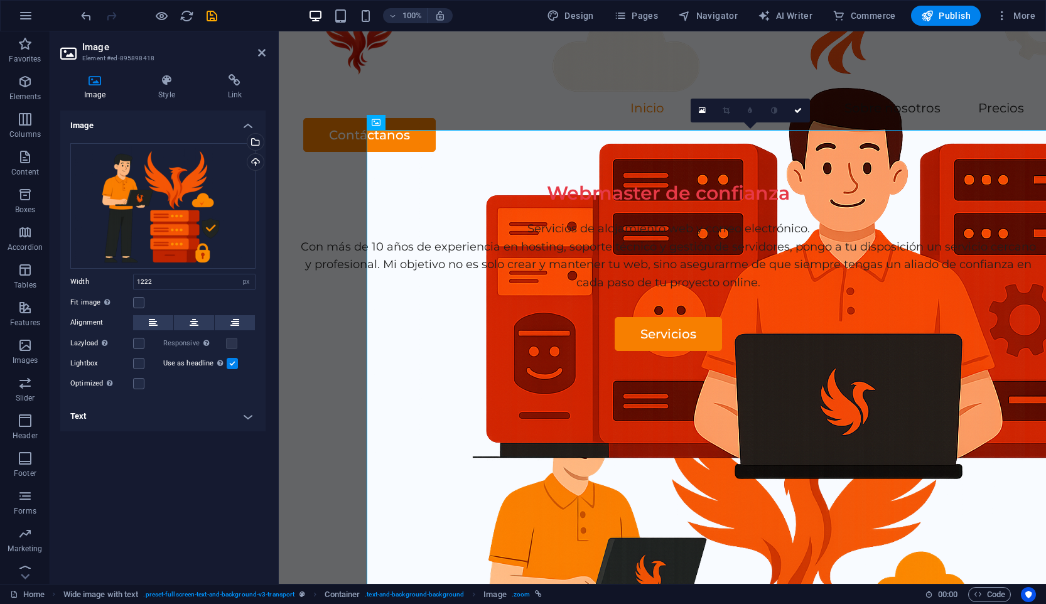
click at [234, 361] on label at bounding box center [232, 363] width 11 height 11
click at [0, 0] on input "Use as headline The image will be wrapped in an H1 headline tag. Useful for giv…" at bounding box center [0, 0] width 0 height 0
click at [139, 386] on label at bounding box center [138, 383] width 11 height 11
click at [0, 0] on input "Optimized Images are compressed to improve page speed." at bounding box center [0, 0] width 0 height 0
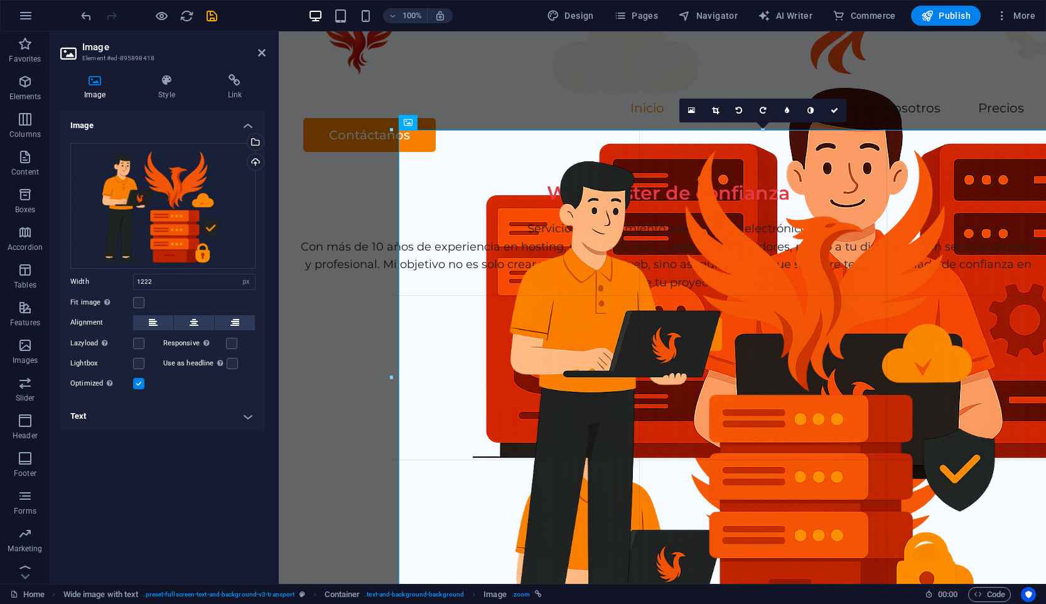
drag, startPoint x: 367, startPoint y: 131, endPoint x: 623, endPoint y: 144, distance: 256.5
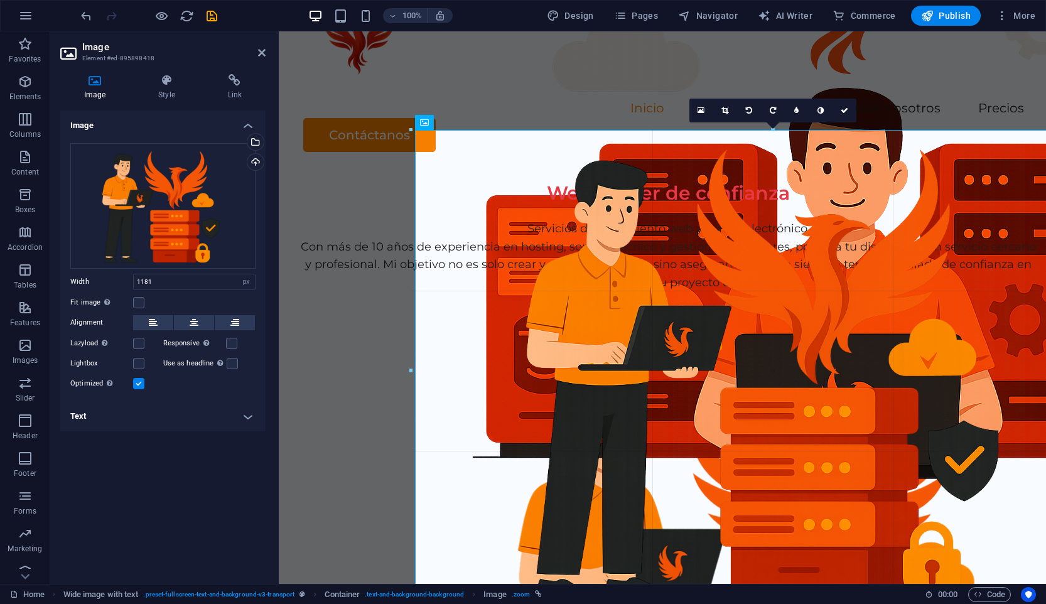
drag, startPoint x: 392, startPoint y: 131, endPoint x: 802, endPoint y: 134, distance: 410.7
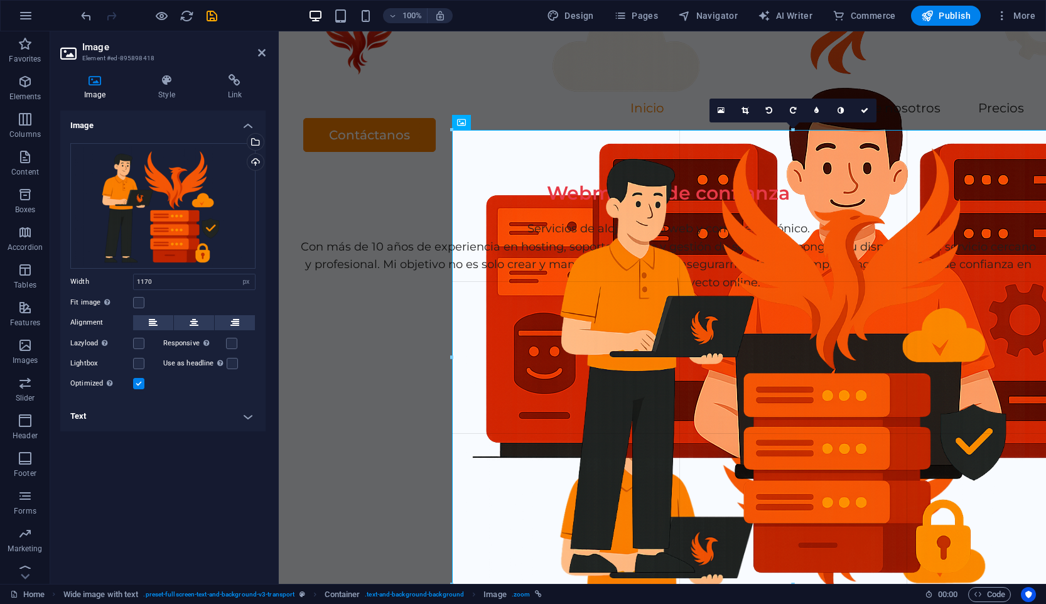
drag, startPoint x: 399, startPoint y: 131, endPoint x: 703, endPoint y: 165, distance: 305.2
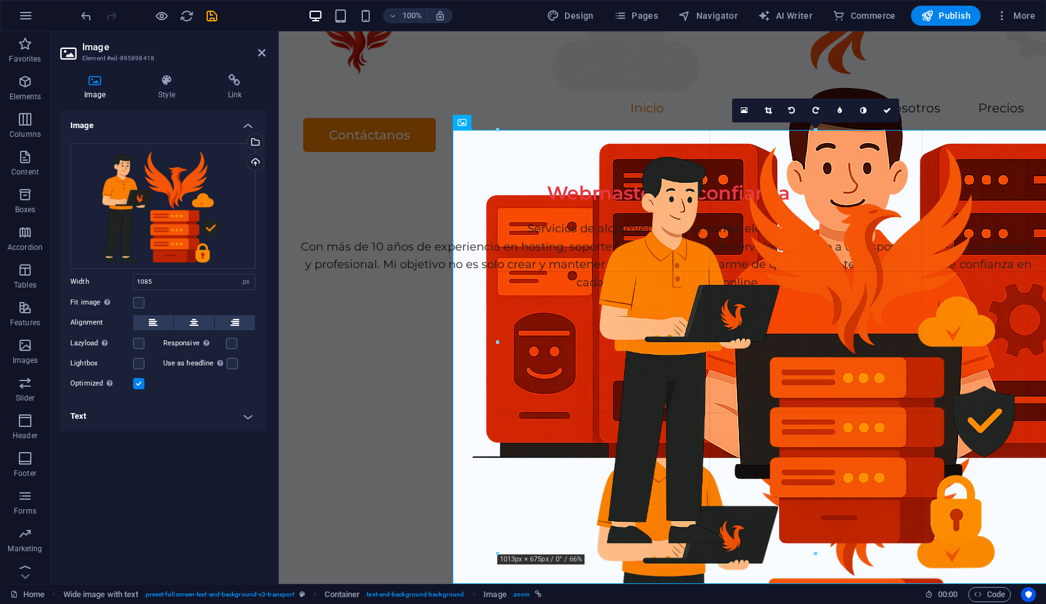
drag, startPoint x: 453, startPoint y: 130, endPoint x: 713, endPoint y: 156, distance: 261.8
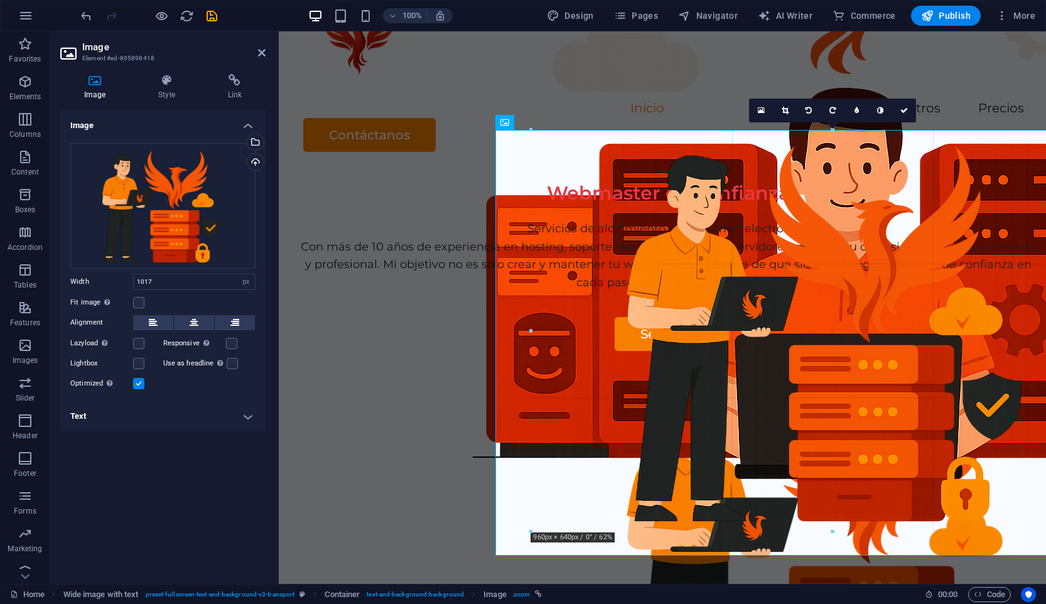
drag, startPoint x: 495, startPoint y: 131, endPoint x: 779, endPoint y: 154, distance: 284.8
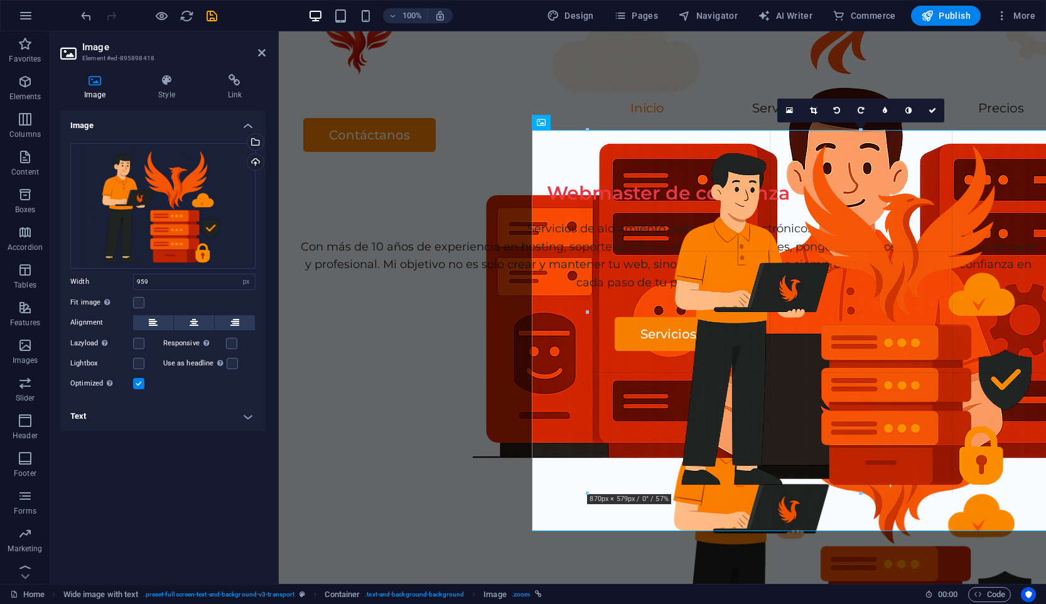
drag, startPoint x: 532, startPoint y: 129, endPoint x: 672, endPoint y: 168, distance: 145.3
type input "873"
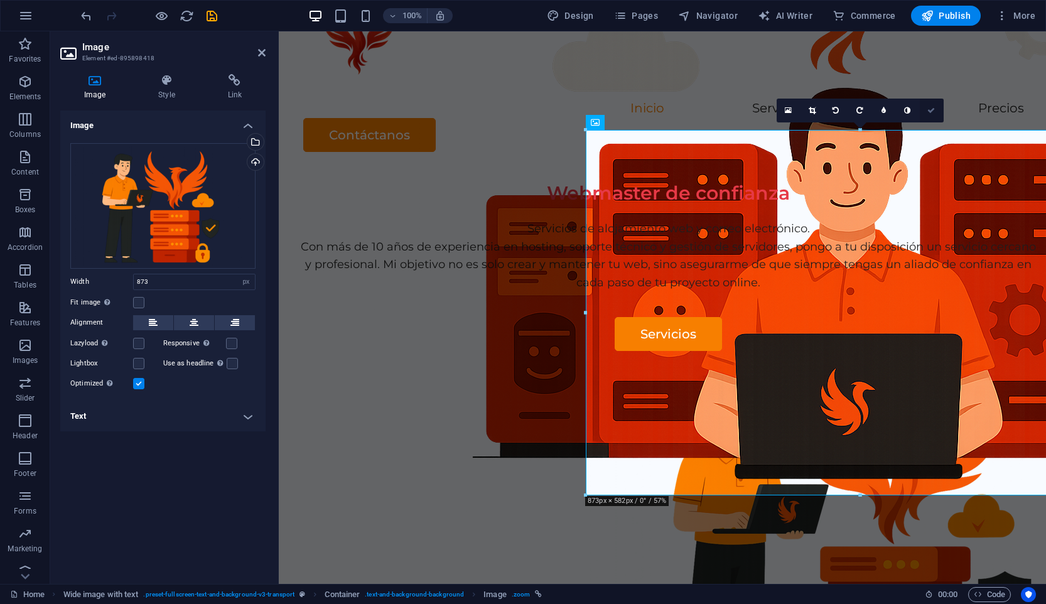
click at [931, 112] on icon at bounding box center [931, 111] width 8 height 8
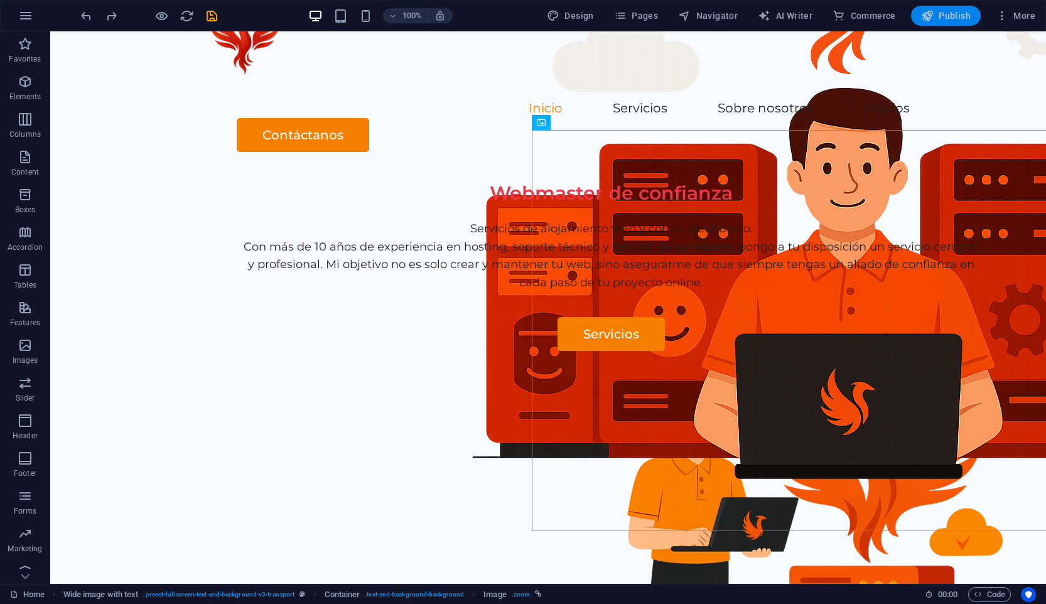
click at [953, 10] on span "Publish" at bounding box center [946, 15] width 50 height 13
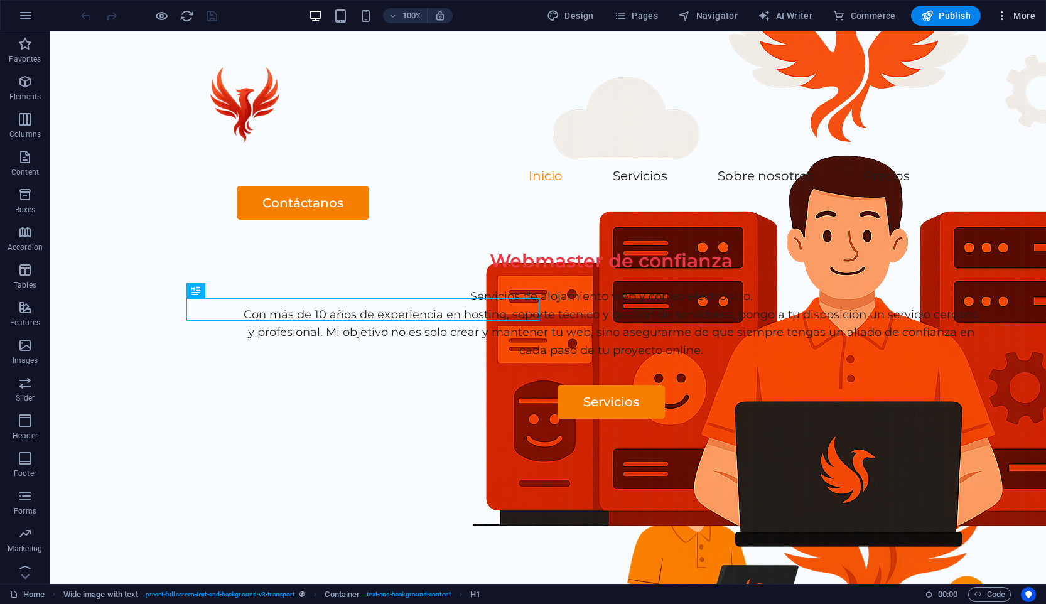
click at [1025, 9] on button "More" at bounding box center [1016, 16] width 50 height 20
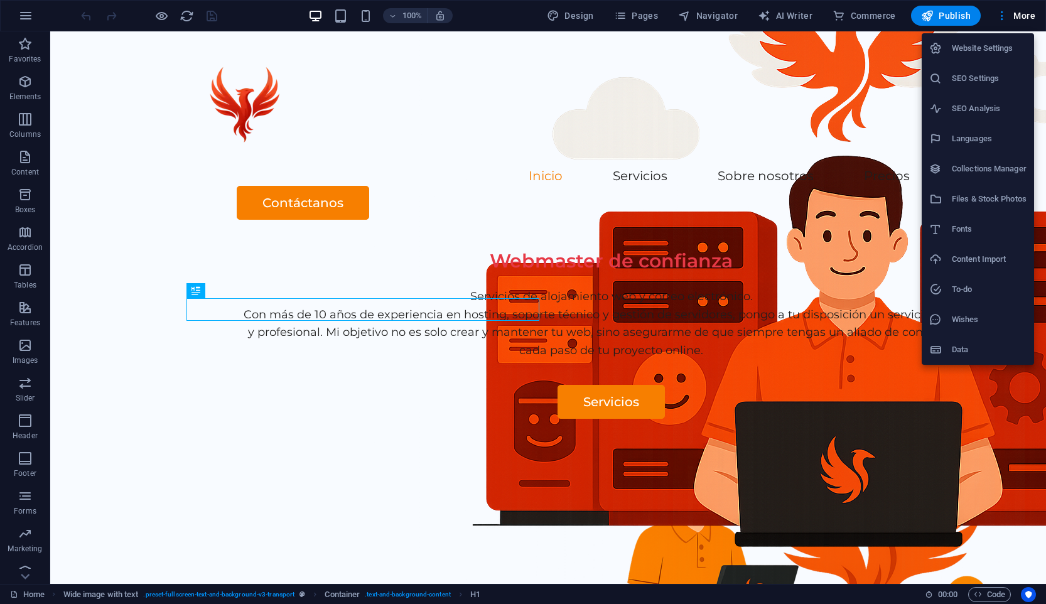
click at [982, 54] on h6 "Website Settings" at bounding box center [989, 48] width 75 height 15
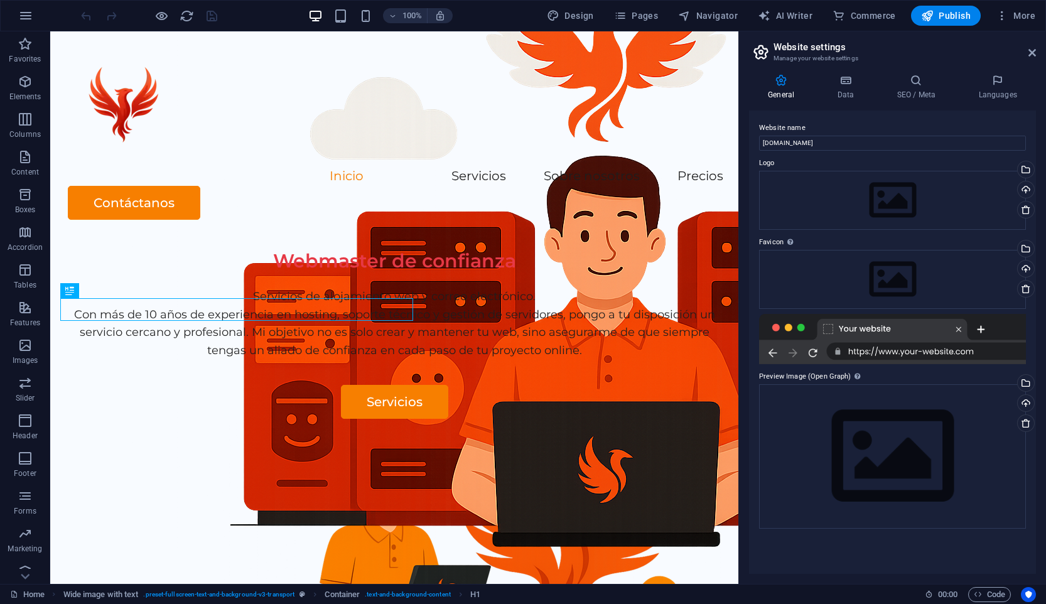
click at [831, 105] on div "General Data SEO / Meta Languages Website name [DOMAIN_NAME] Logo Drag files he…" at bounding box center [892, 324] width 287 height 500
click at [846, 89] on h4 "Data" at bounding box center [848, 87] width 60 height 26
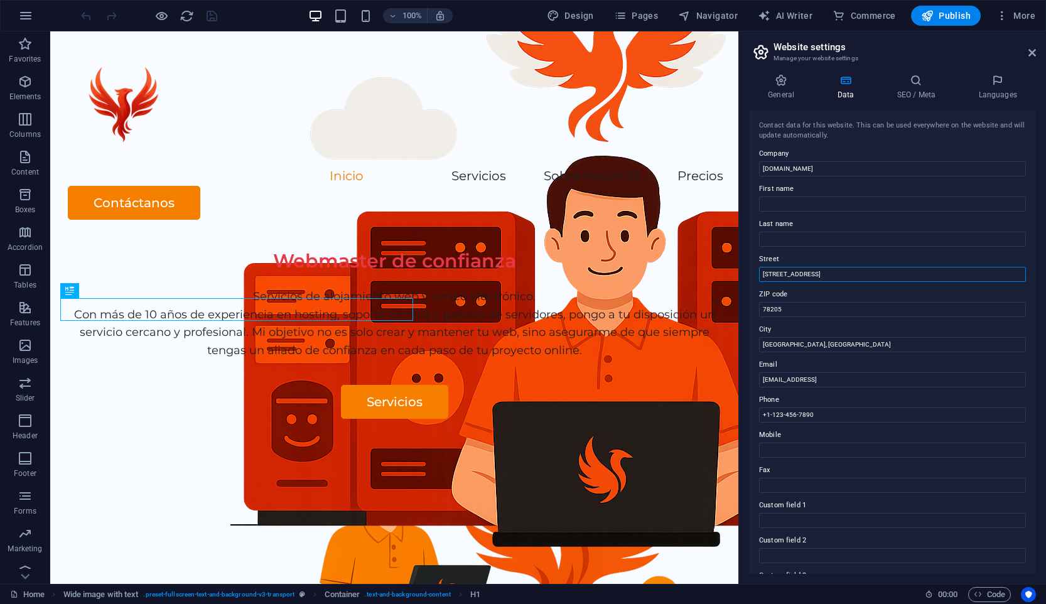
click at [800, 278] on input "[STREET_ADDRESS]" at bounding box center [892, 274] width 267 height 15
type input "[GEOGRAPHIC_DATA]"
click at [787, 300] on label "ZIP code" at bounding box center [892, 294] width 267 height 15
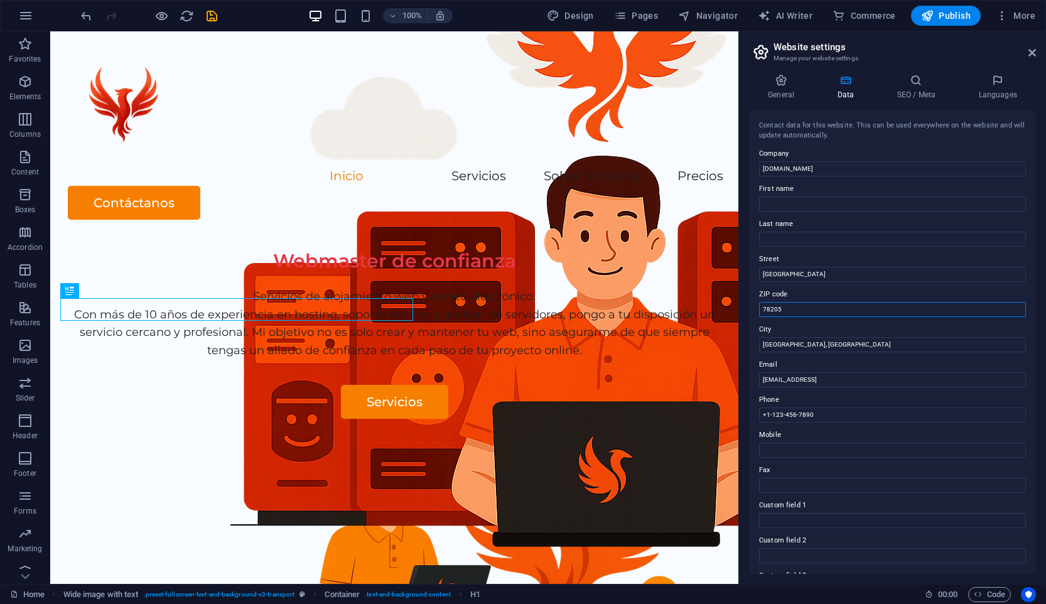
click at [787, 302] on input "78205" at bounding box center [892, 309] width 267 height 15
click at [787, 300] on label "ZIP code" at bounding box center [892, 294] width 267 height 15
click at [787, 302] on input "78205" at bounding box center [892, 309] width 267 height 15
click at [780, 306] on input "78205" at bounding box center [892, 309] width 267 height 15
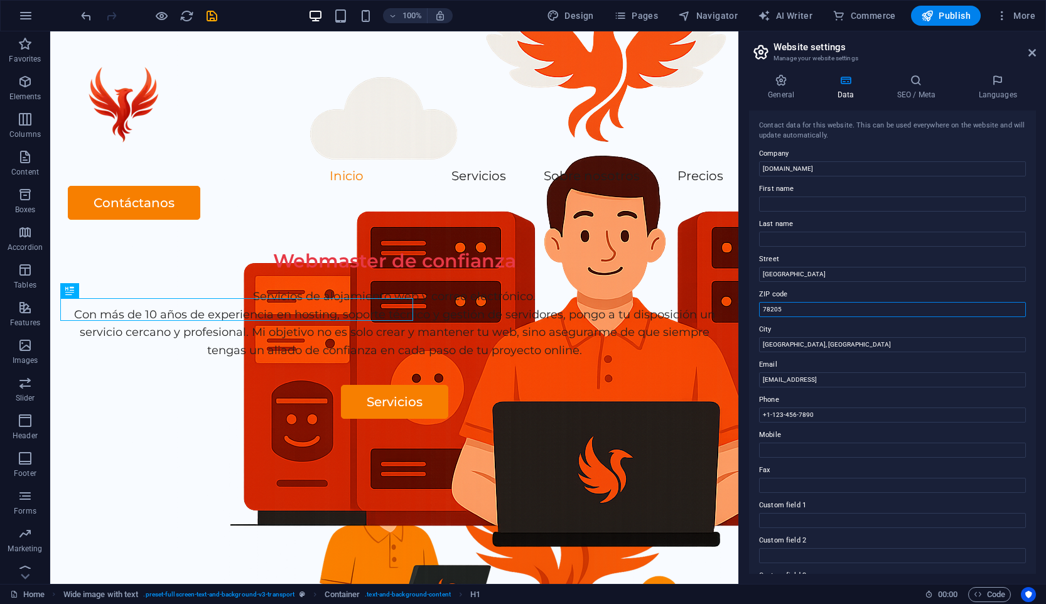
click at [780, 306] on input "78205" at bounding box center [892, 309] width 267 height 15
type input "04720"
click at [780, 347] on input "[GEOGRAPHIC_DATA], [GEOGRAPHIC_DATA]" at bounding box center [892, 344] width 267 height 15
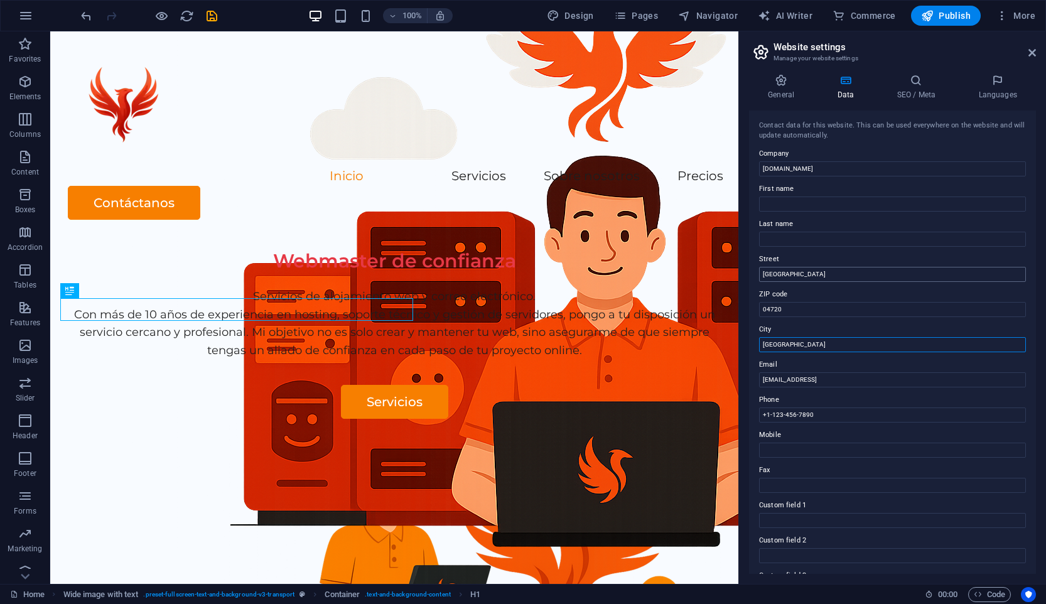
type input "[GEOGRAPHIC_DATA]"
click at [786, 274] on input "[GEOGRAPHIC_DATA]" at bounding box center [892, 274] width 267 height 15
click at [794, 379] on input "[EMAIL_ADDRESS]" at bounding box center [892, 379] width 267 height 15
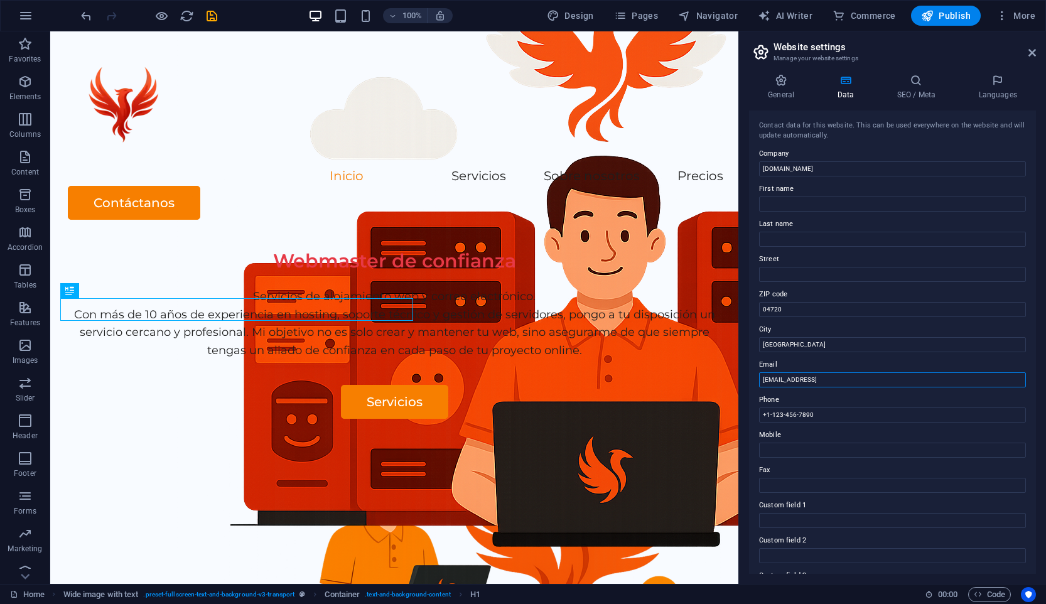
click at [794, 379] on input "[EMAIL_ADDRESS]" at bounding box center [892, 379] width 267 height 15
type input "[EMAIL_ADDRESS][DOMAIN_NAME]"
click at [829, 418] on input "+1-123-456-7890" at bounding box center [892, 414] width 267 height 15
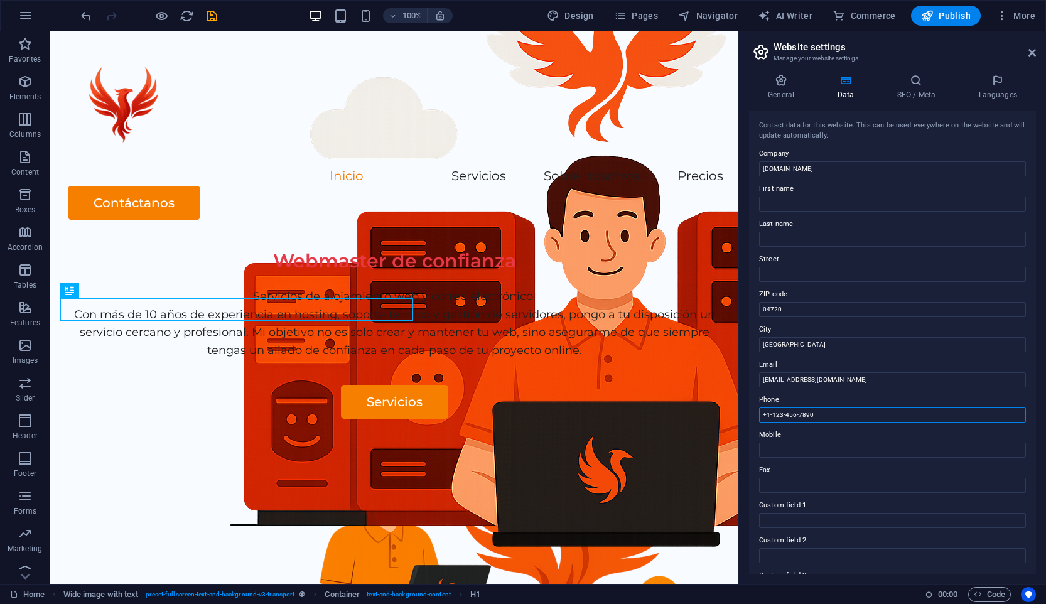
click at [829, 418] on input "+1-123-456-7890" at bounding box center [892, 414] width 267 height 15
click at [214, 18] on icon "save" at bounding box center [212, 16] width 14 height 14
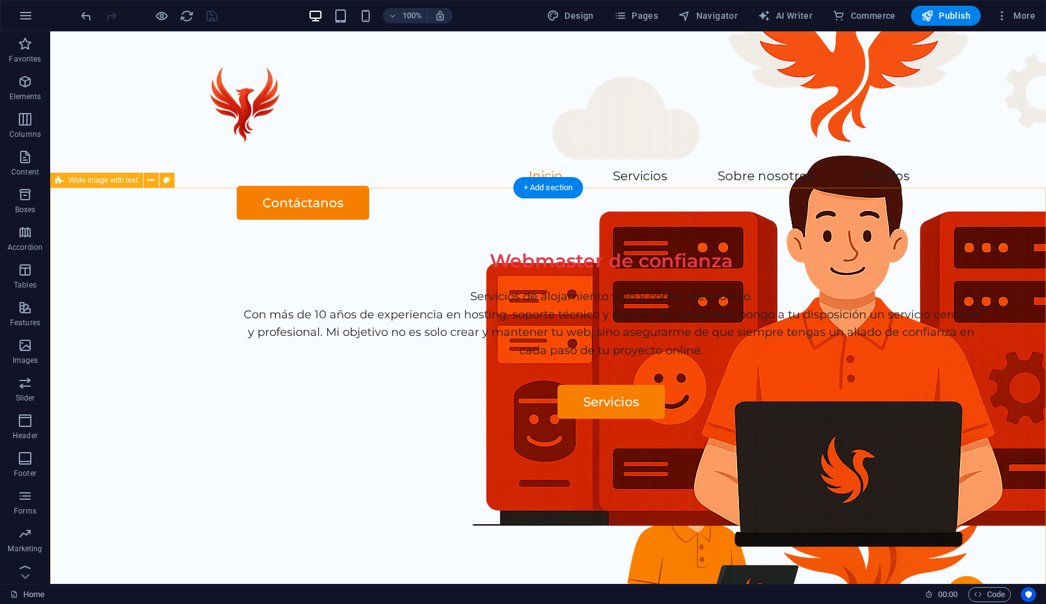
click at [510, 240] on div "Webmaster de confianza Servicios de alojamiento web y correo electrónico. Con m…" at bounding box center [548, 480] width 996 height 481
click at [497, 240] on div "Webmaster de confianza Servicios de alojamiento web y correo electrónico. Con m…" at bounding box center [548, 480] width 996 height 481
click at [155, 180] on button at bounding box center [151, 180] width 15 height 15
click at [166, 181] on icon at bounding box center [166, 180] width 7 height 13
select select "%"
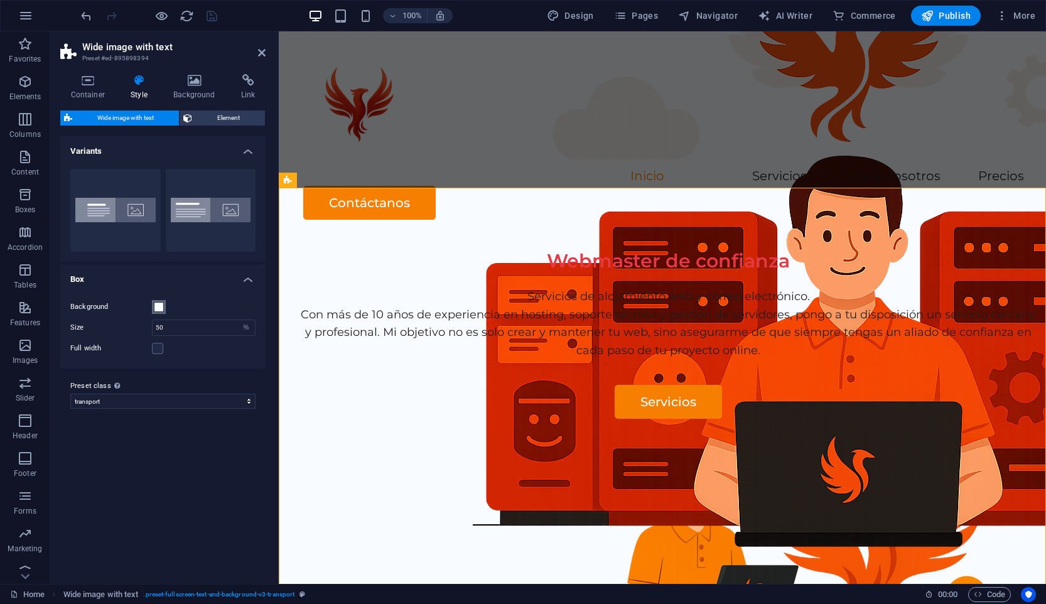
click at [162, 310] on span at bounding box center [159, 307] width 10 height 10
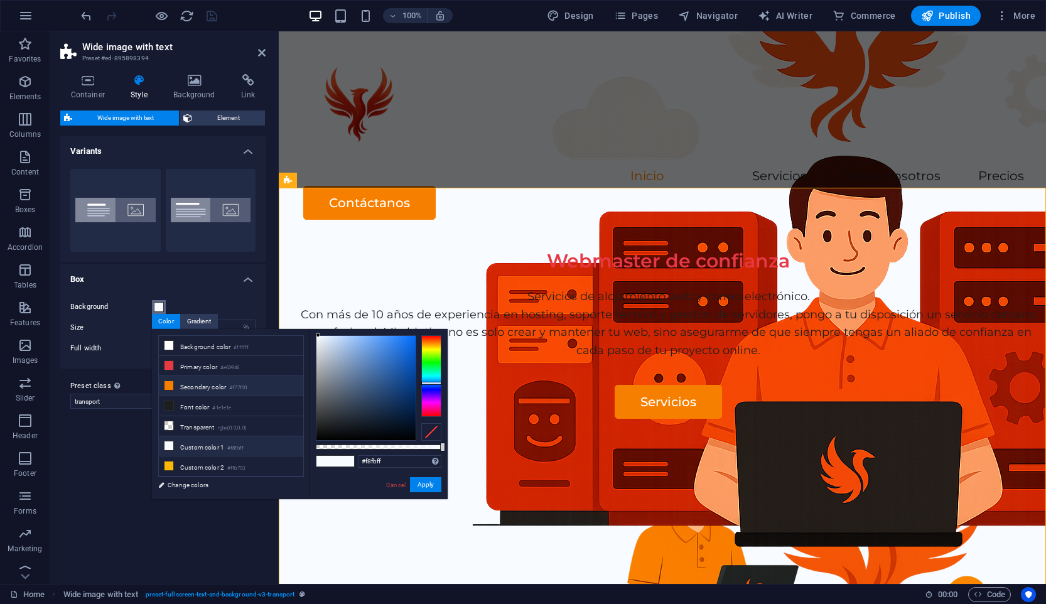
scroll to position [18, 0]
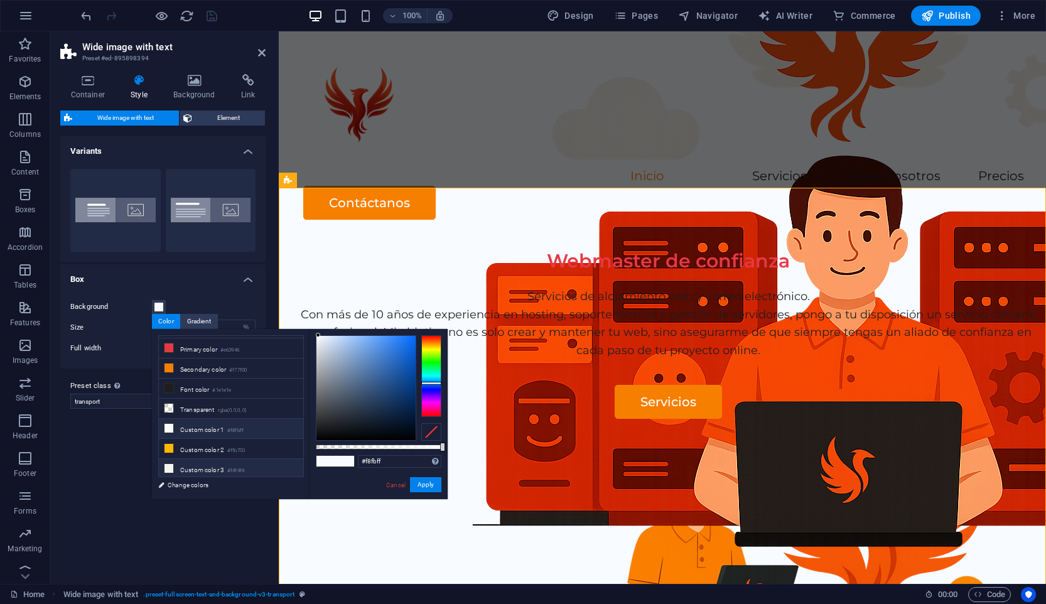
click at [246, 459] on li "Custom color 3 #f4f4f4" at bounding box center [231, 469] width 144 height 20
type input "#f4f4f4"
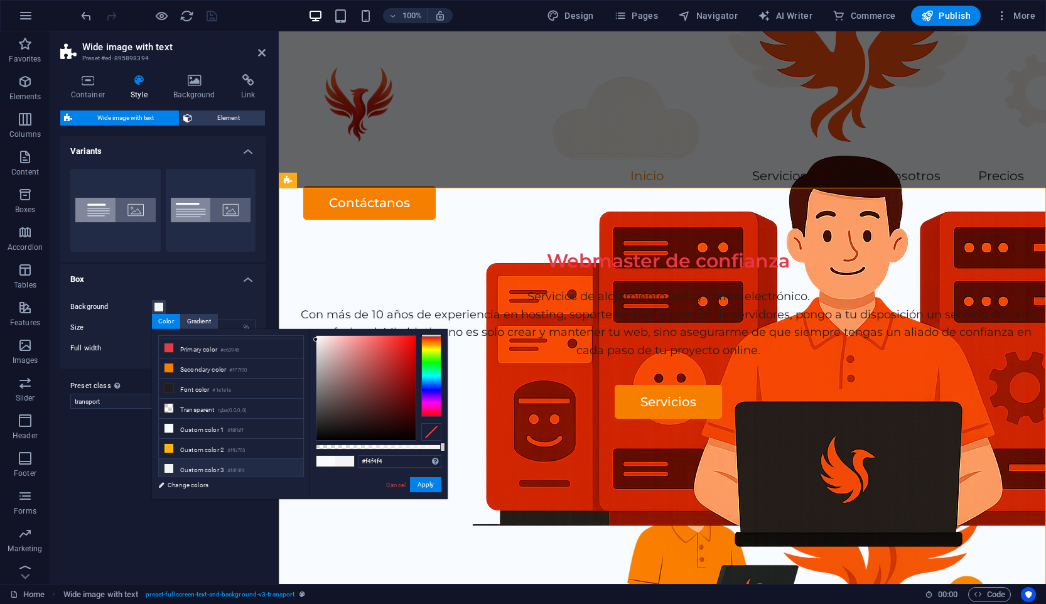
click at [441, 487] on div "#f4f4f4 Supported formats #0852ed rgb(8, 82, 237) rgba(8, 82, 237, 90%) hsv(221…" at bounding box center [378, 505] width 139 height 352
click at [433, 483] on button "Apply" at bounding box center [425, 484] width 31 height 15
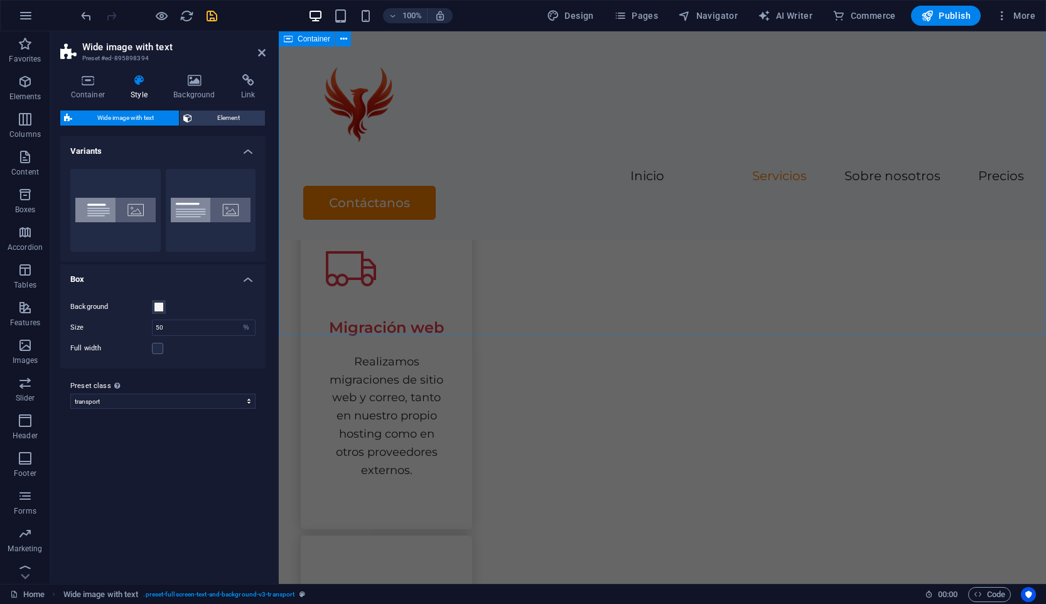
scroll to position [72, 0]
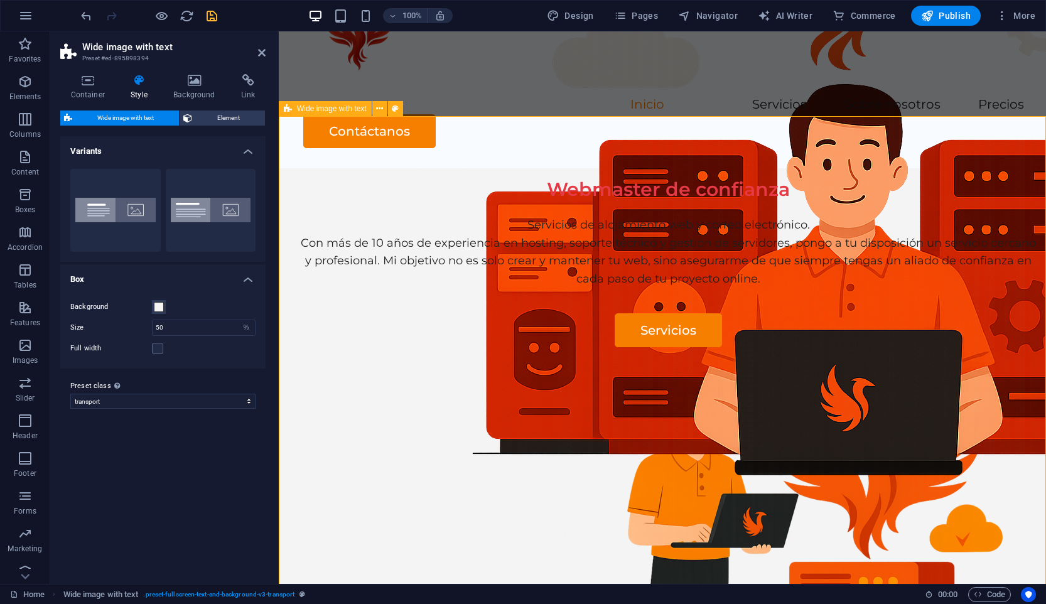
click at [483, 168] on div "Webmaster de confianza Servicios de alojamiento web y correo electrónico. Con m…" at bounding box center [662, 408] width 767 height 481
click at [212, 21] on icon "save" at bounding box center [212, 16] width 14 height 14
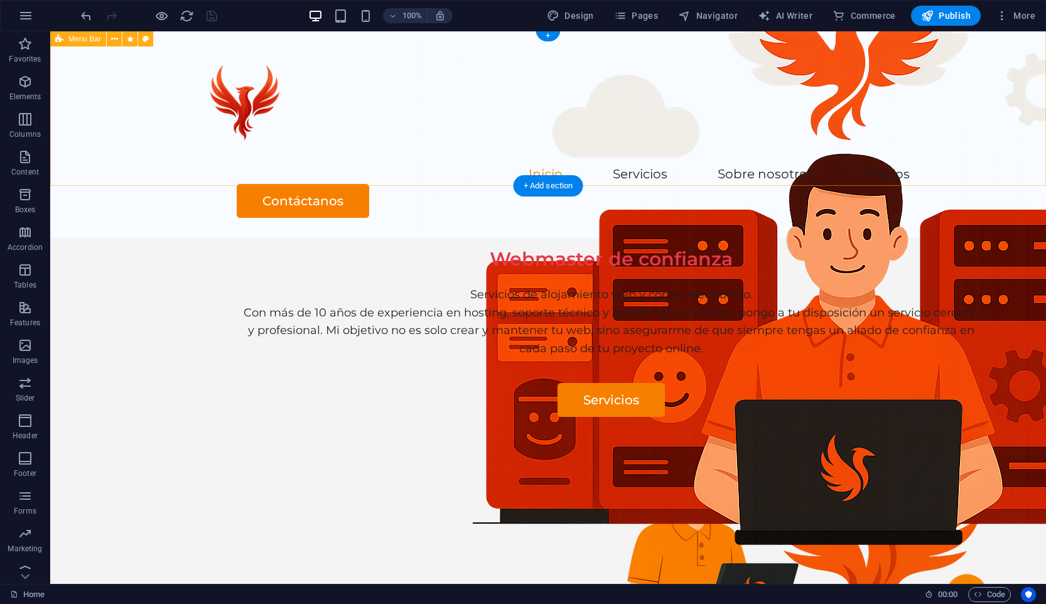
scroll to position [3, 0]
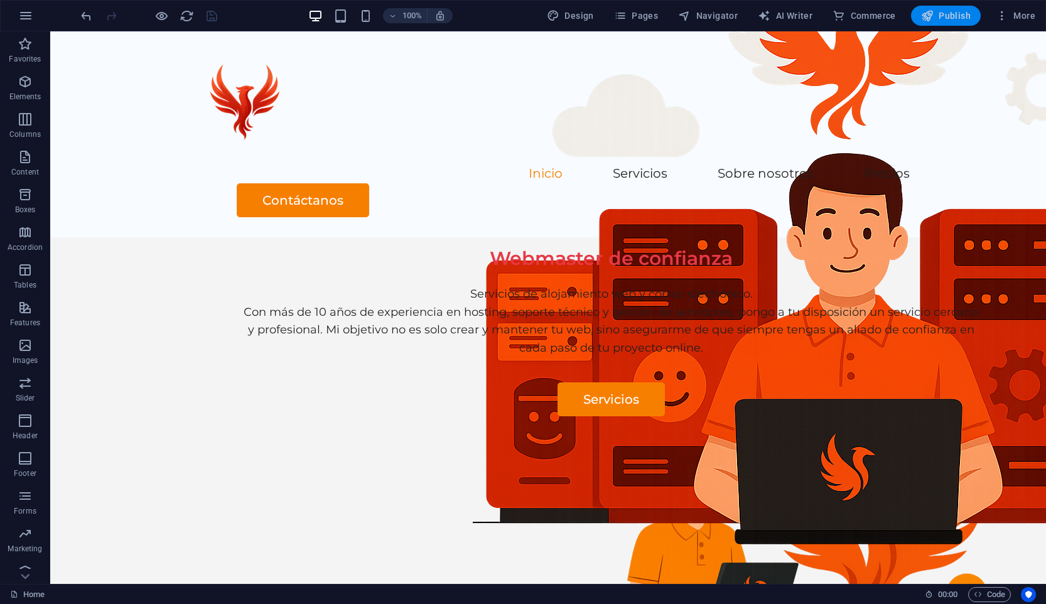
click at [951, 14] on span "Publish" at bounding box center [946, 15] width 50 height 13
